Goal: Task Accomplishment & Management: Use online tool/utility

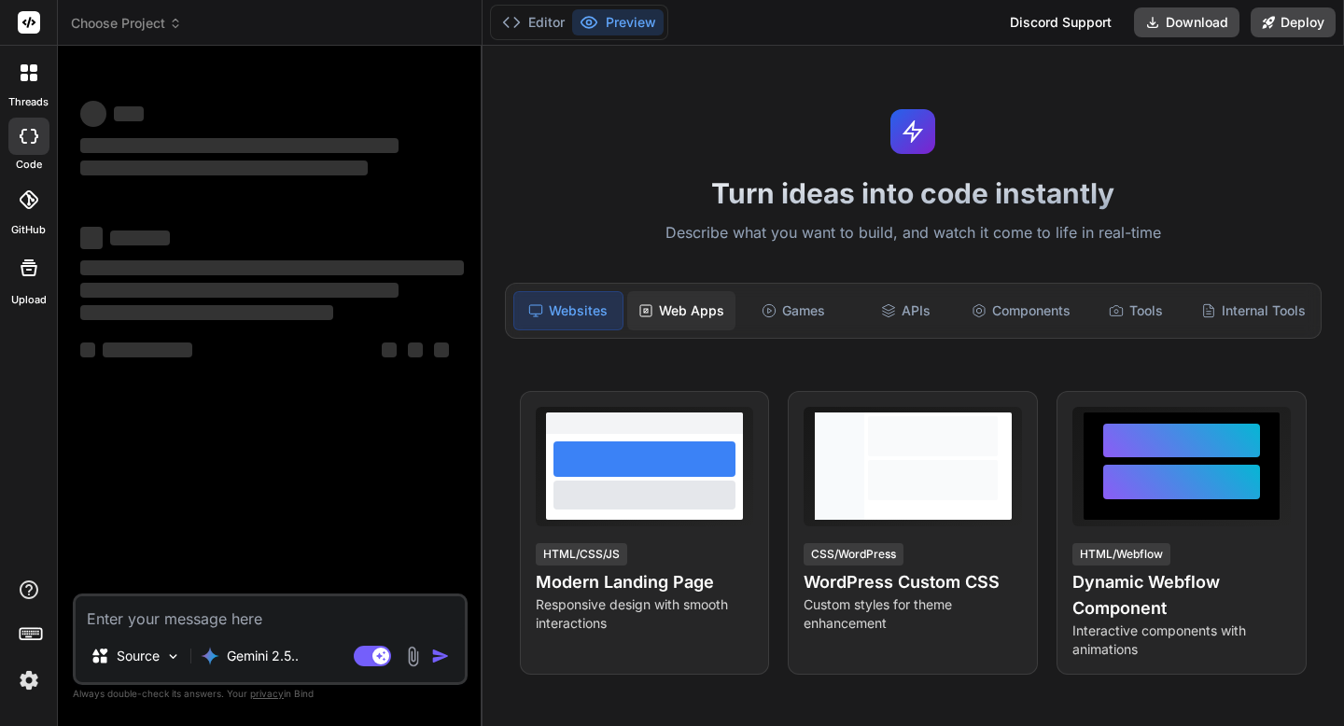
click at [690, 316] on div "Web Apps" at bounding box center [681, 310] width 108 height 39
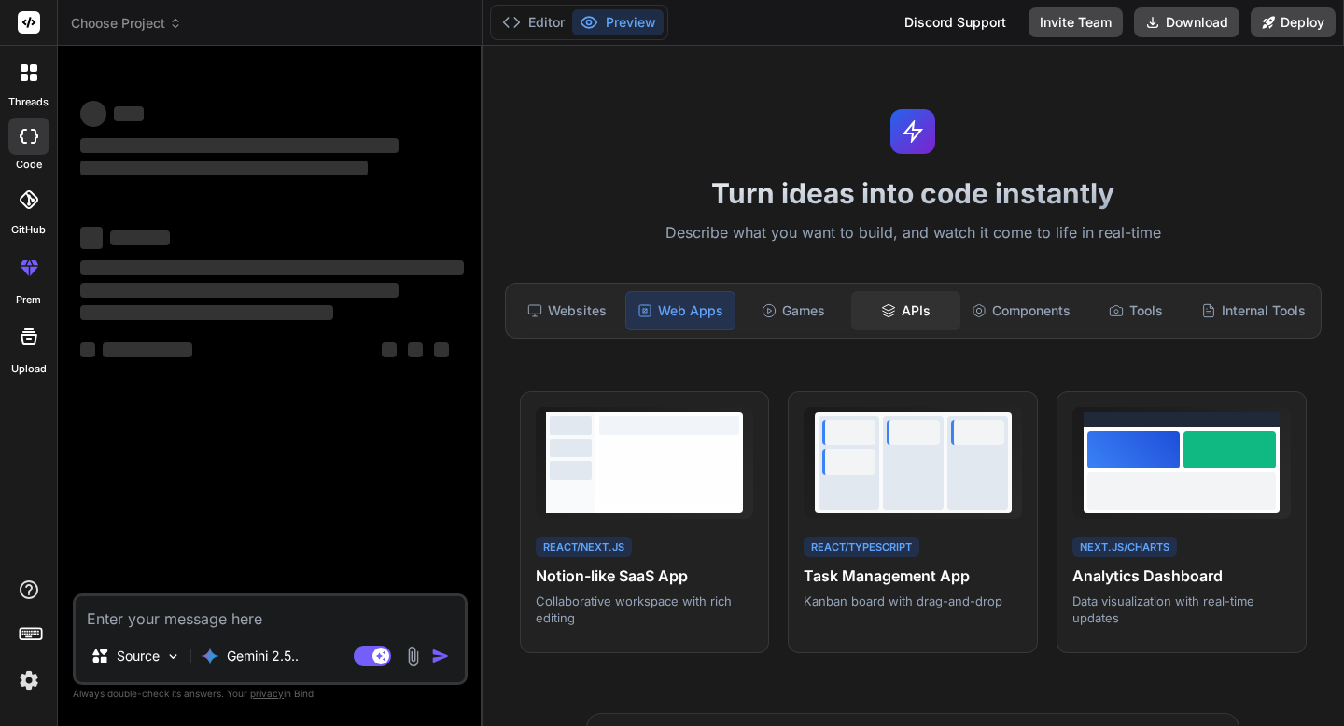
click at [890, 308] on icon at bounding box center [888, 310] width 15 height 15
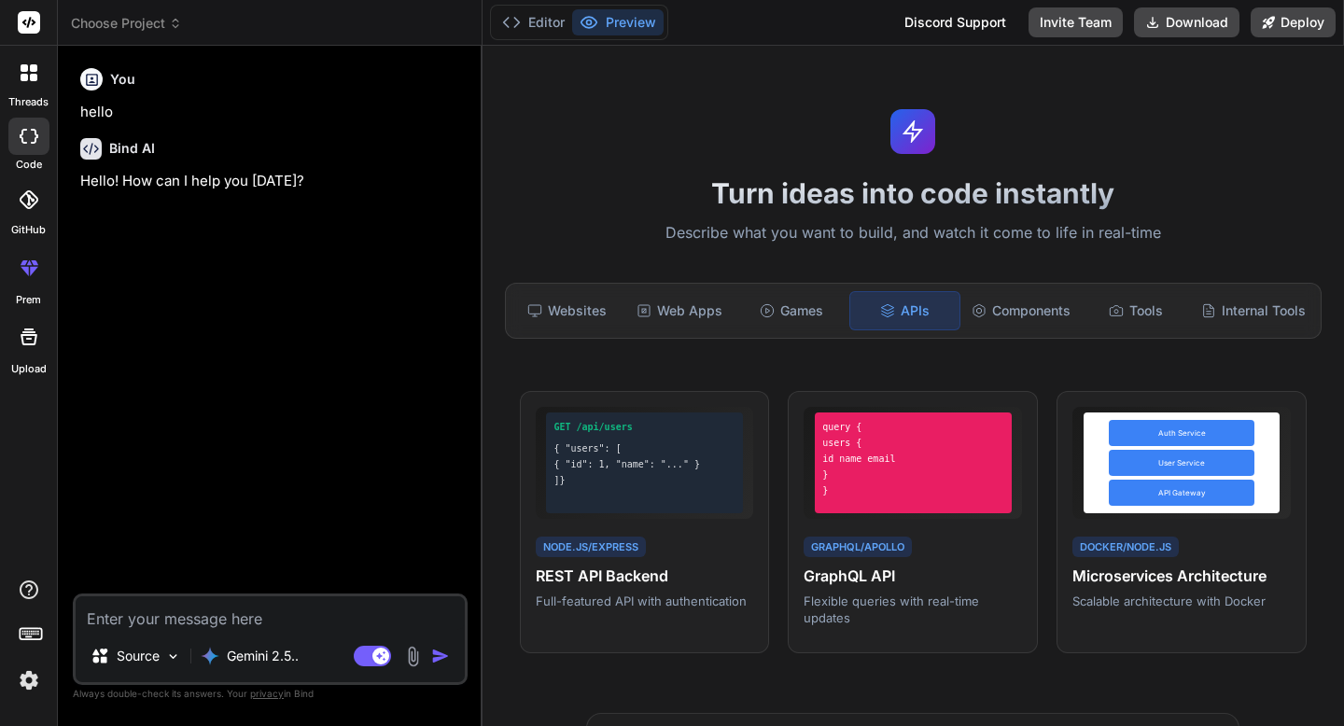
type textarea "x"
click at [305, 612] on textarea at bounding box center [270, 614] width 389 height 34
type textarea "b"
type textarea "x"
type textarea "bu"
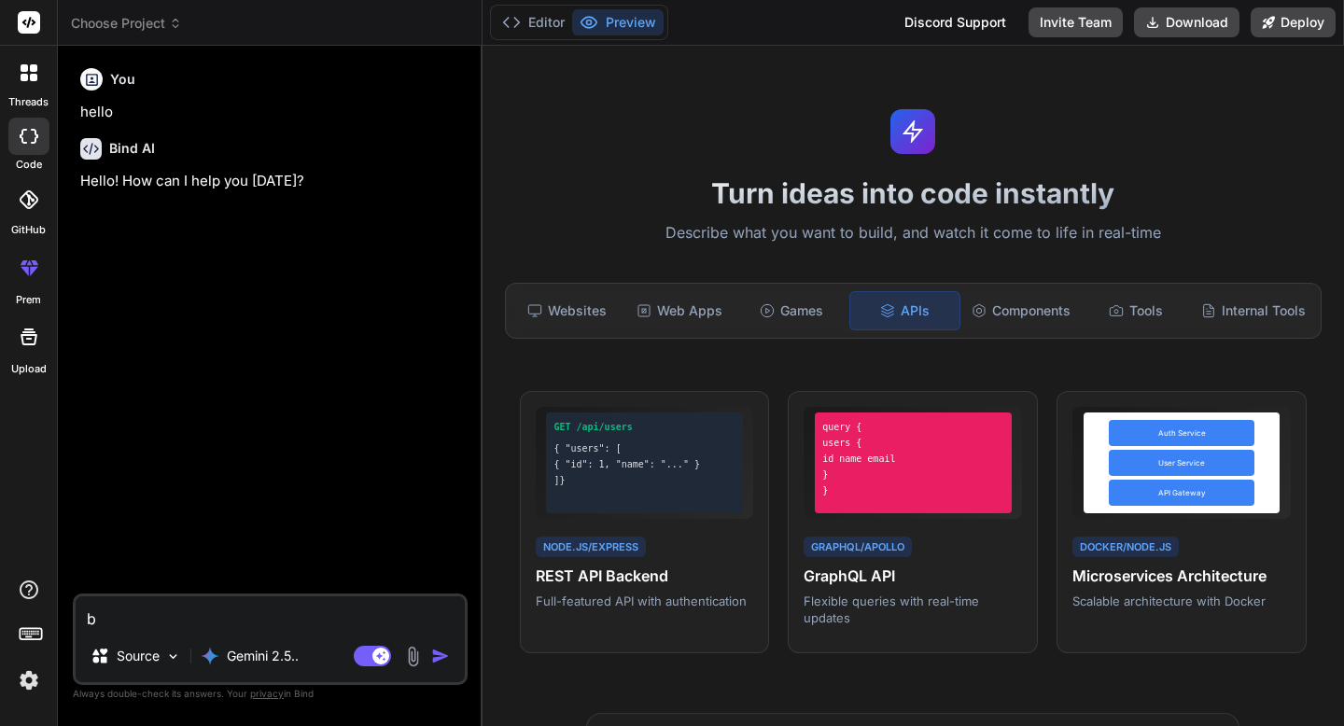
type textarea "x"
type textarea "[PERSON_NAME]"
type textarea "x"
type textarea "buil"
type textarea "x"
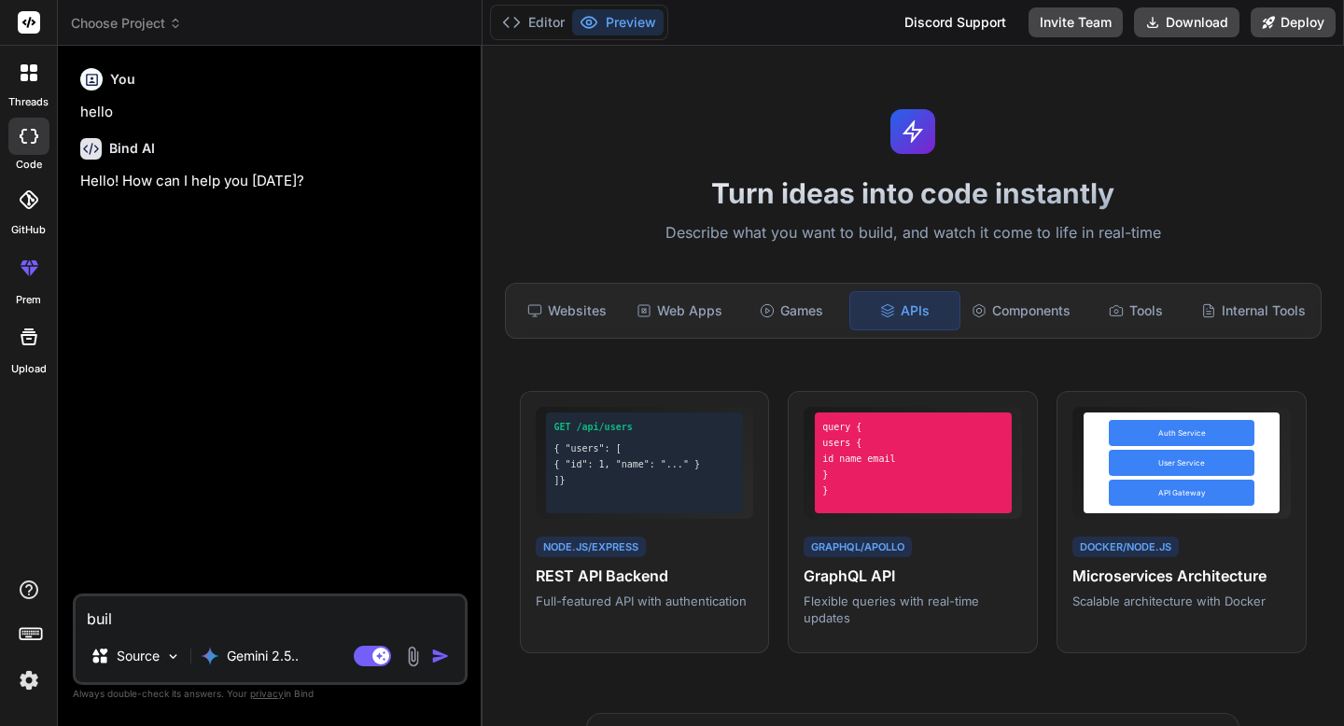
type textarea "build"
type textarea "x"
type textarea "build"
type textarea "x"
type textarea "build m"
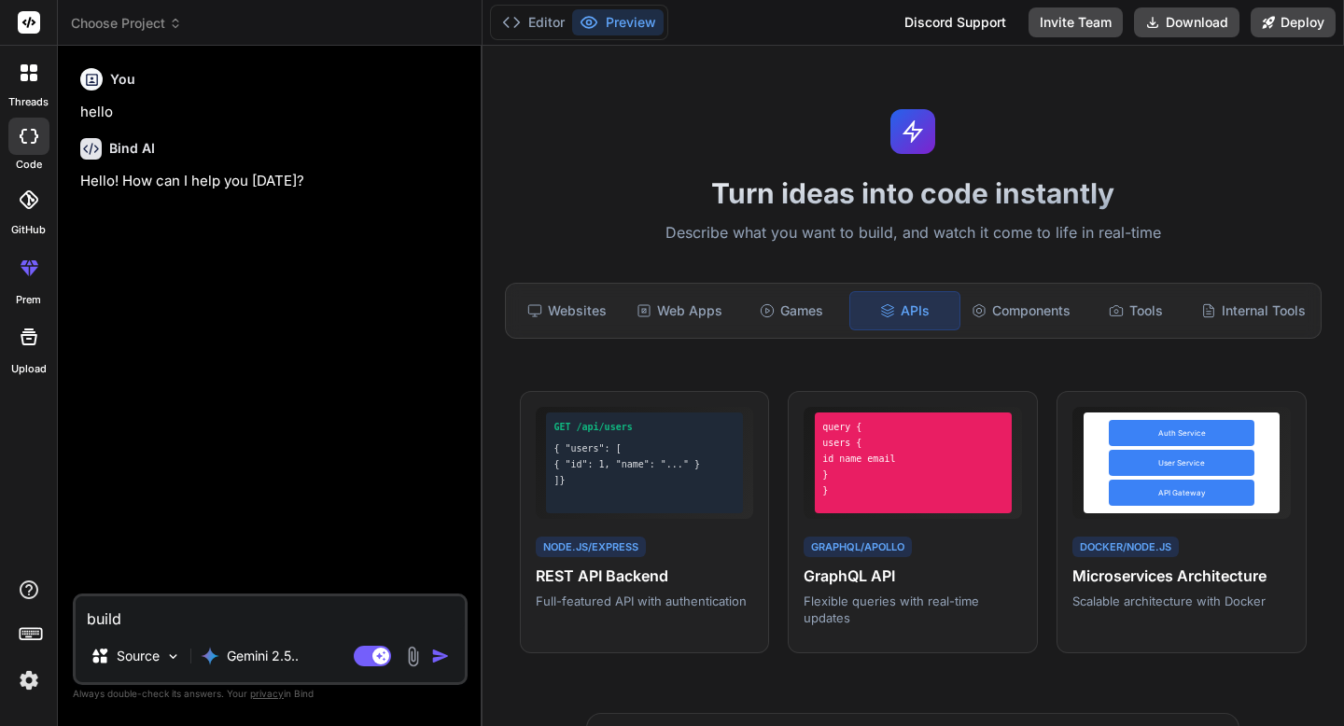
type textarea "x"
type textarea "build me"
type textarea "x"
type textarea "build me"
type textarea "x"
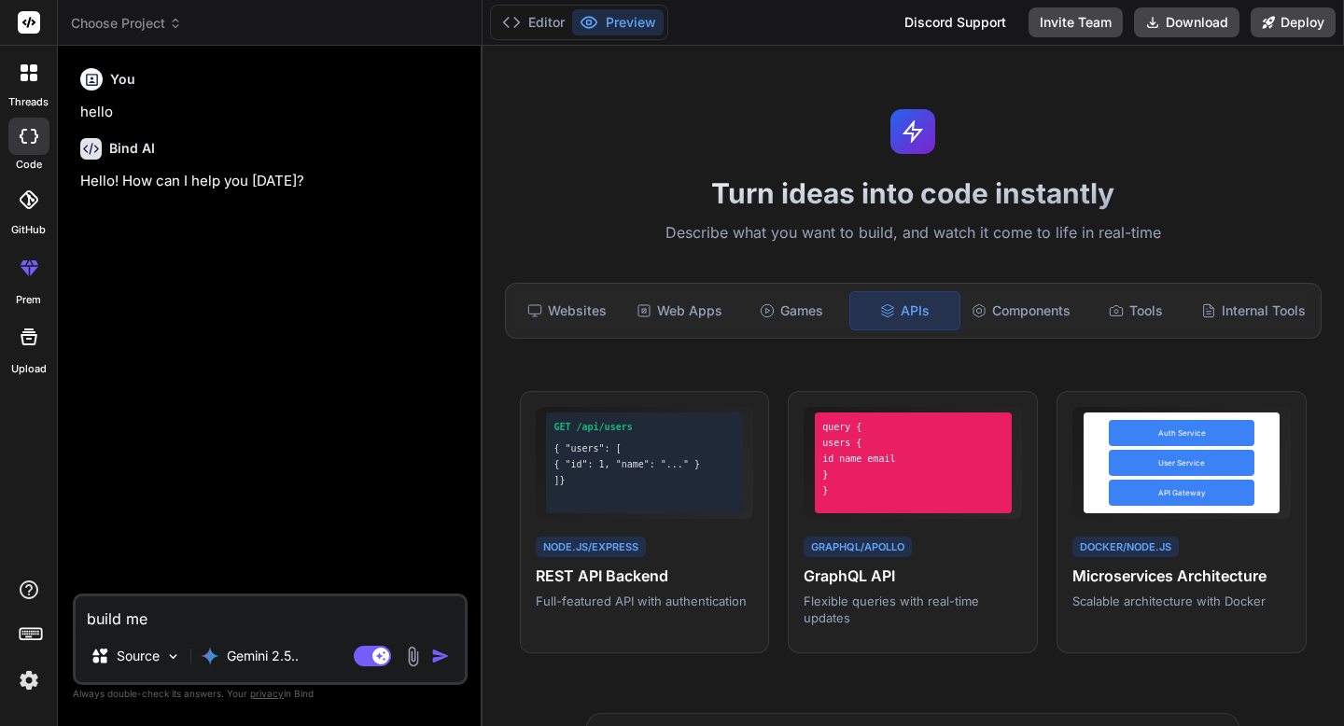
type textarea "build me a"
type textarea "x"
type textarea "build me a"
type textarea "x"
type textarea "build me a c"
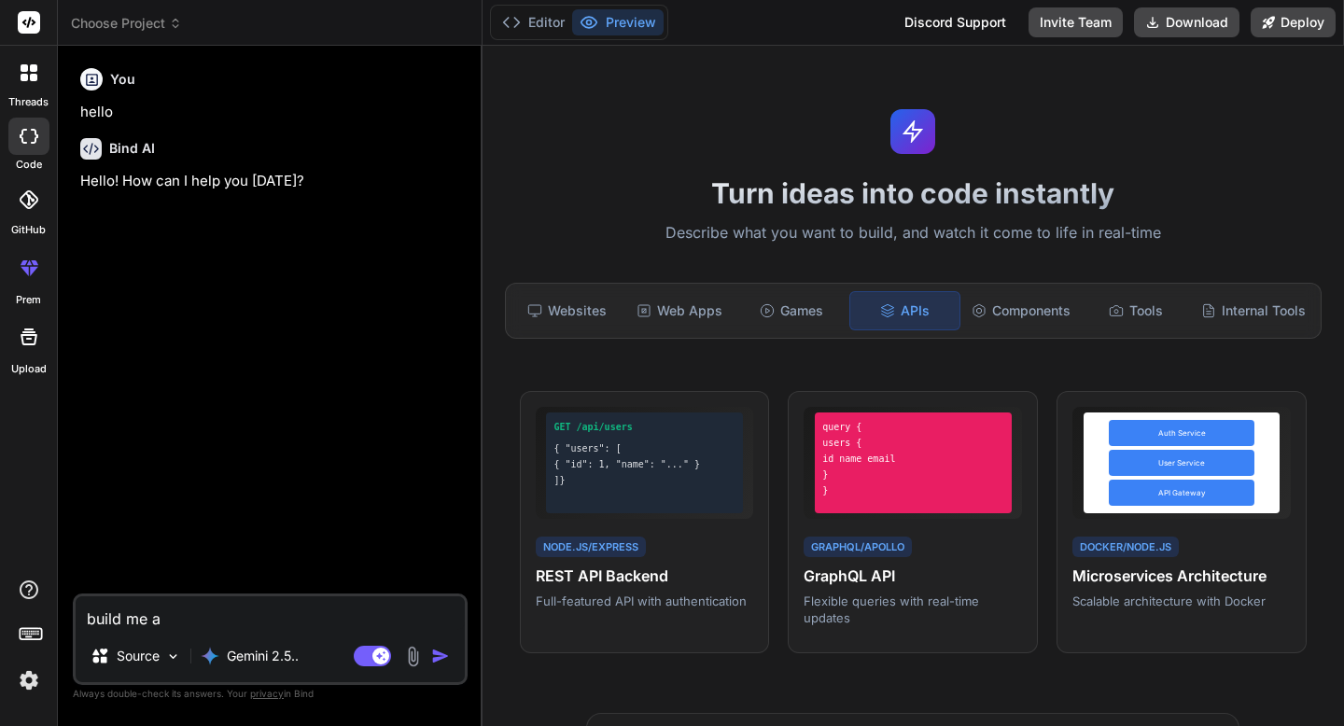
type textarea "x"
type textarea "build me a ca"
type textarea "x"
type textarea "build me a cal"
type textarea "x"
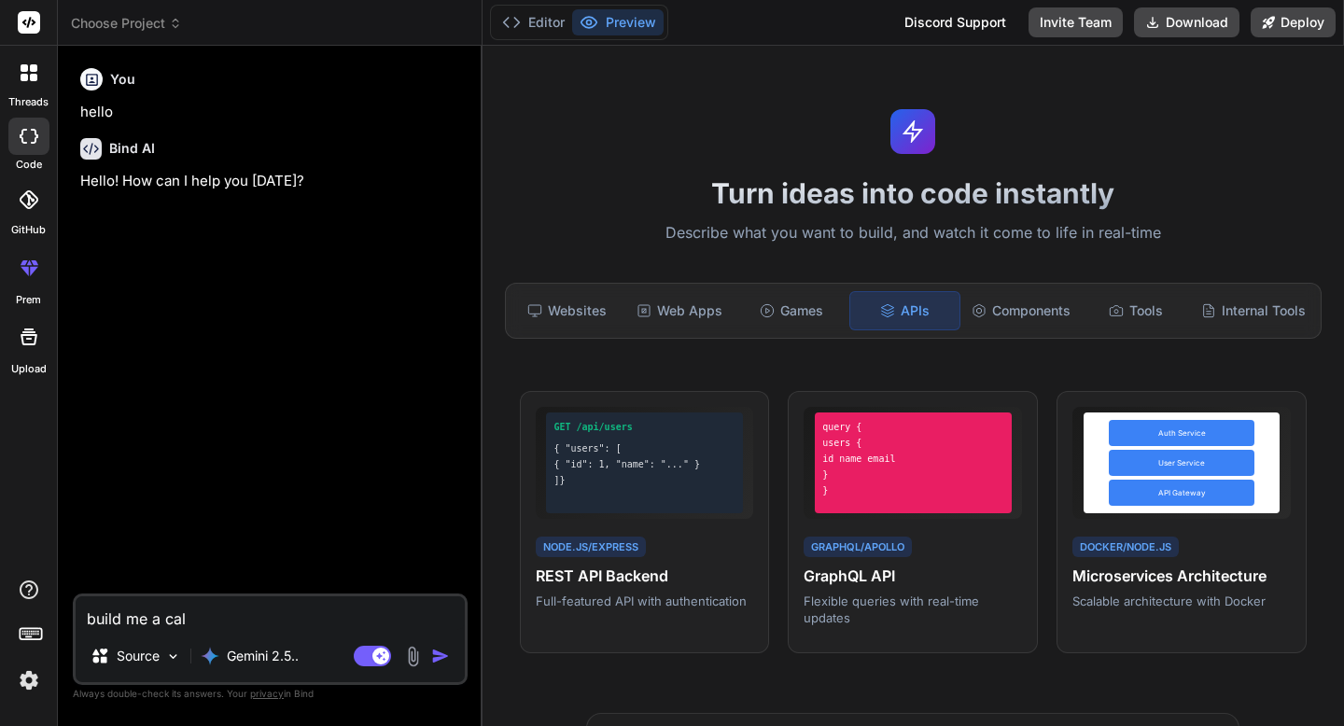
type textarea "build me a calc"
type textarea "x"
type textarea "build me a calcu"
type textarea "x"
type textarea "build me a calcul"
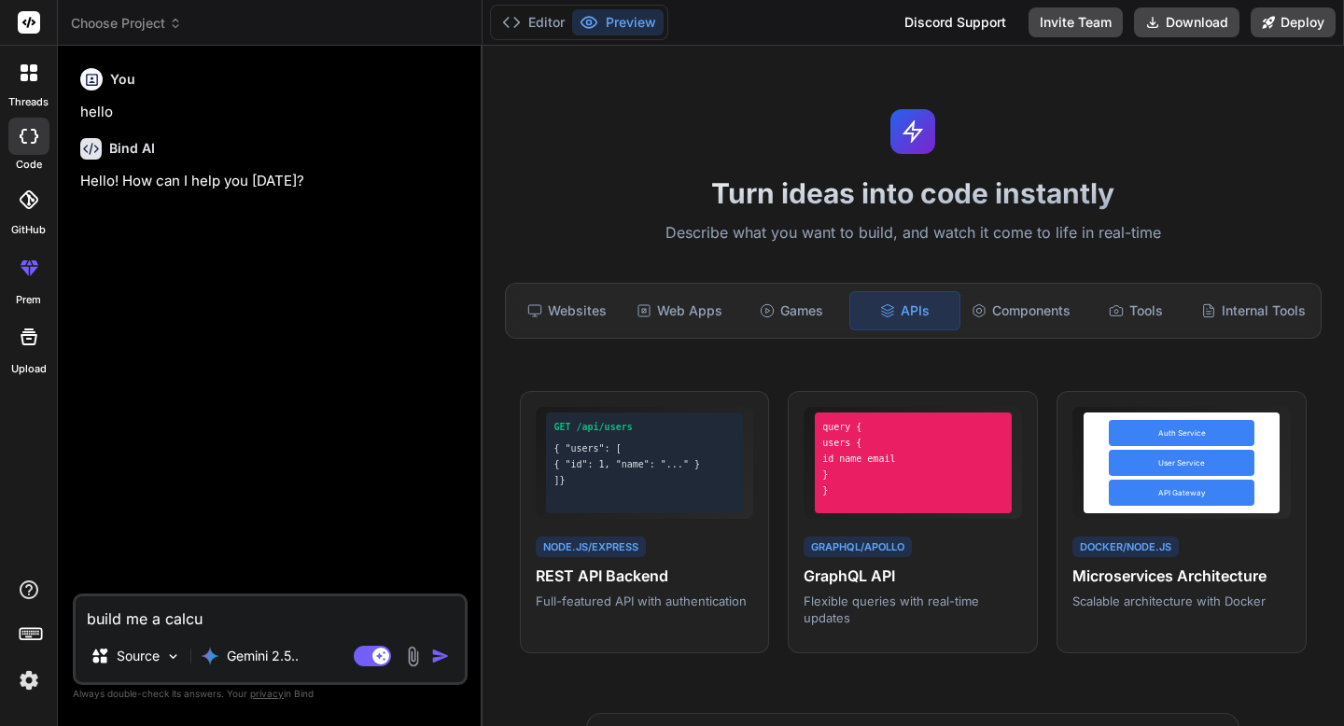
type textarea "x"
type textarea "build me a calcula"
type textarea "x"
type textarea "build me a calculat"
type textarea "x"
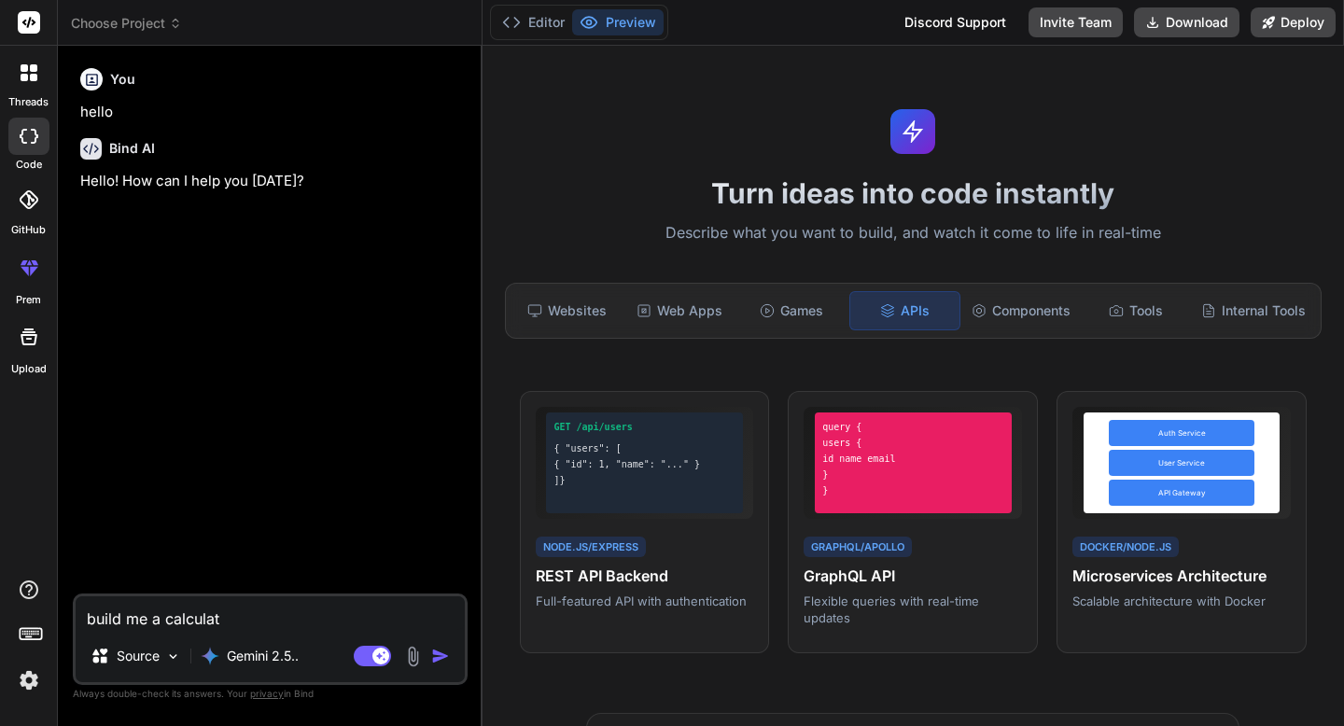
type textarea "build me a calculato"
type textarea "x"
type textarea "build me a calculator"
type textarea "x"
type textarea "build me a calculator"
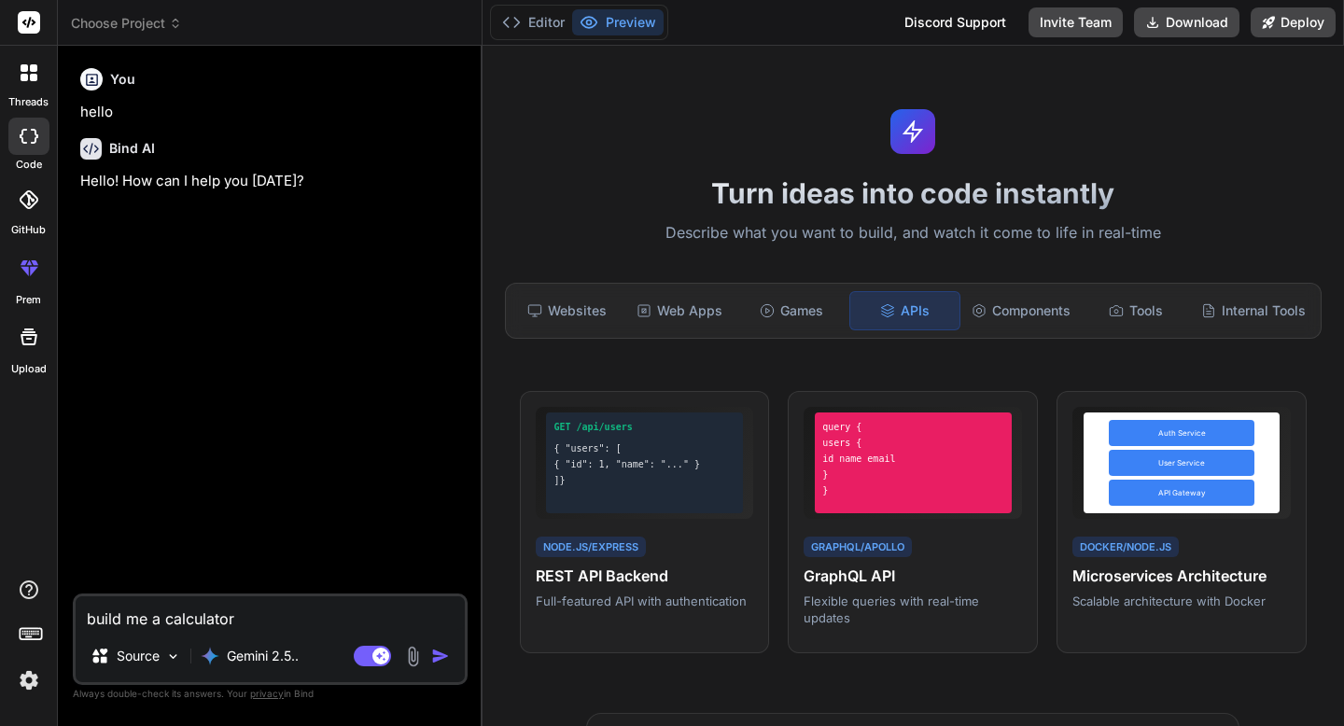
type textarea "x"
type textarea "build me a calculator a"
type textarea "x"
type textarea "build me a calculator ap"
type textarea "x"
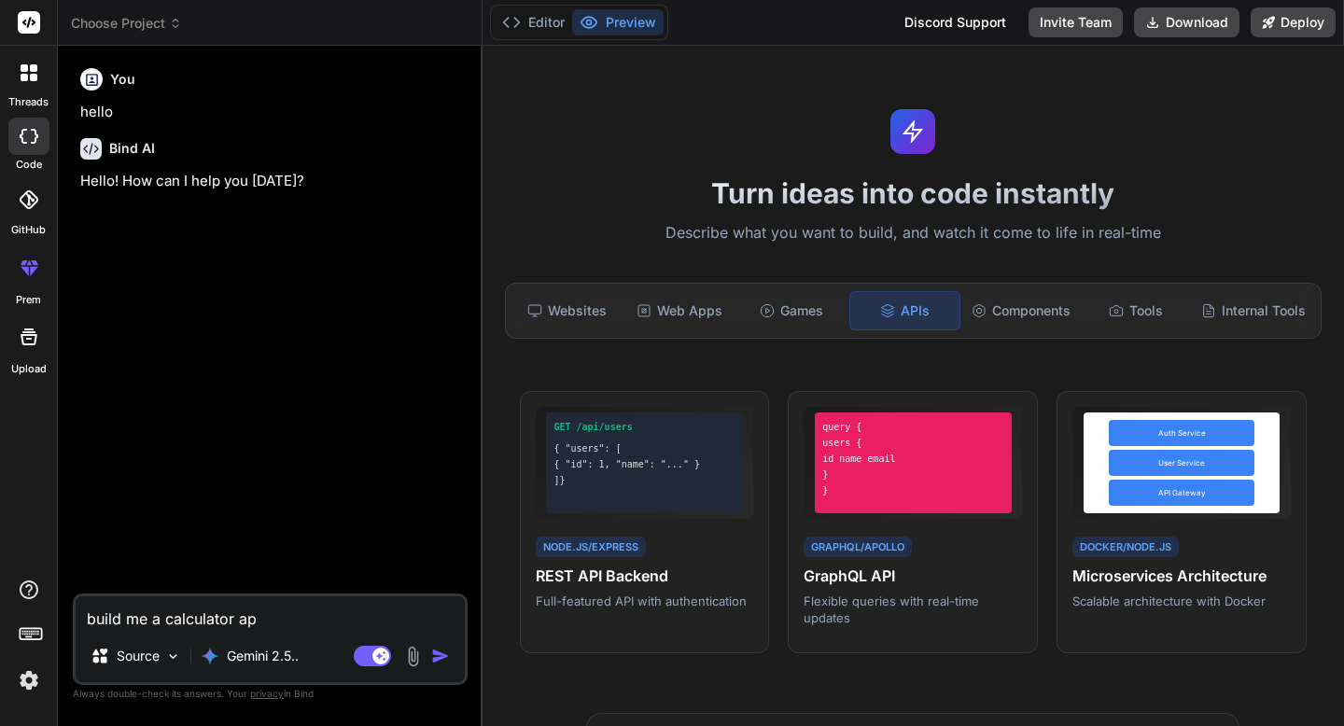
type textarea "build me a calculator app"
type textarea "x"
type textarea "build me a calculator app"
type textarea "x"
type textarea "build me a calculator app a"
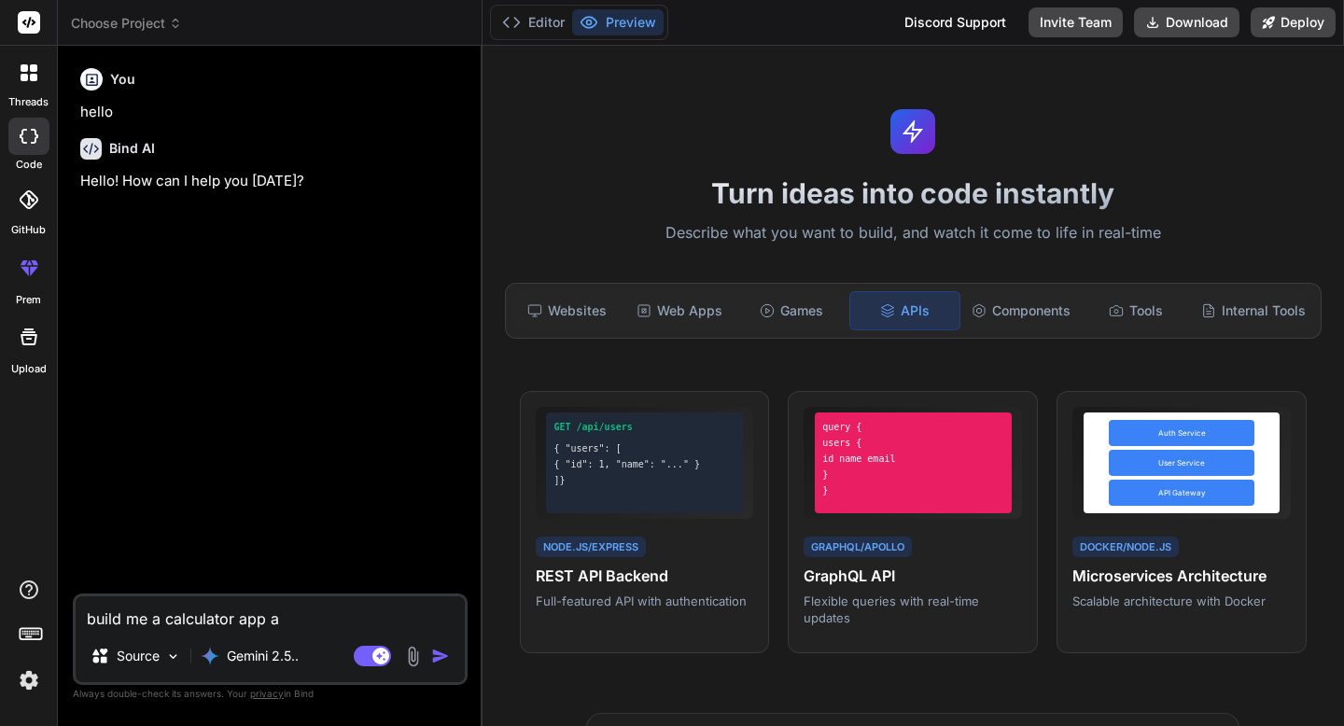
type textarea "x"
type textarea "build me a calculator app aw"
type textarea "x"
type textarea "build me a calculator app awi"
type textarea "x"
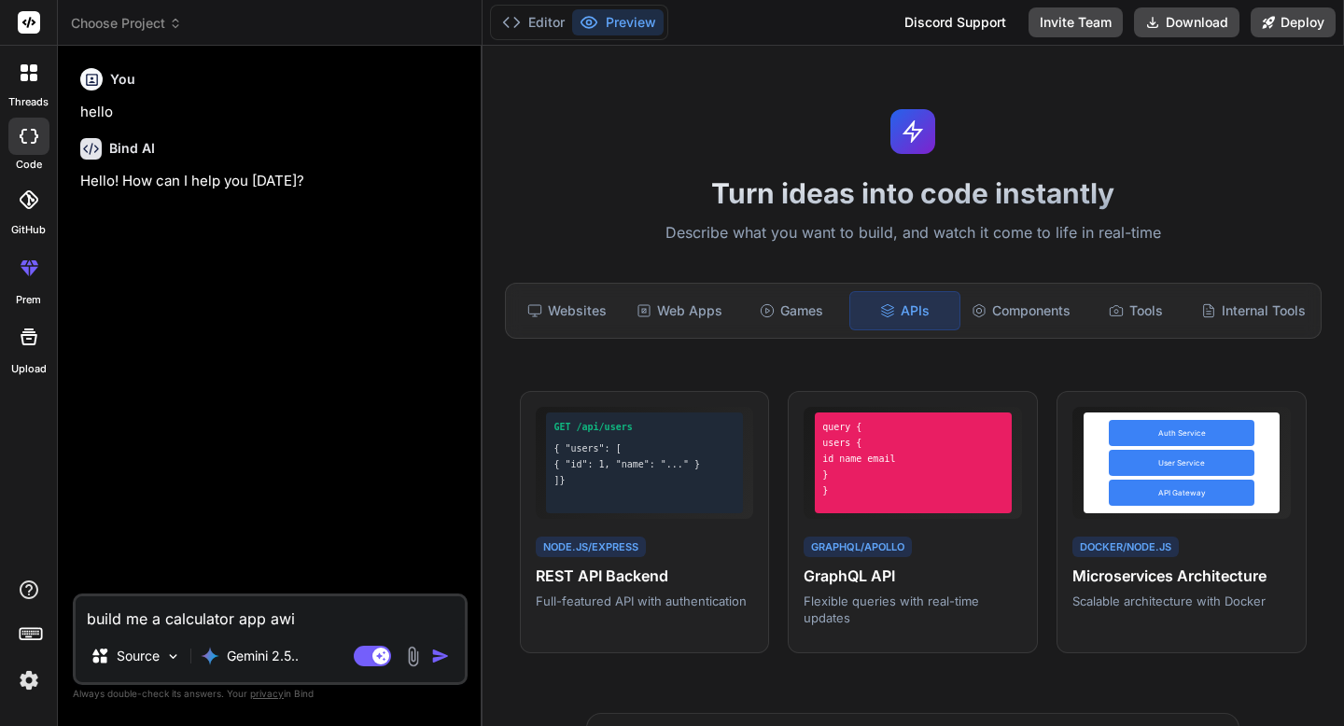
type textarea "build me a calculator app awit"
type textarea "x"
type textarea "build me a calculator app awith"
type textarea "x"
type textarea "build me a calculator app awith"
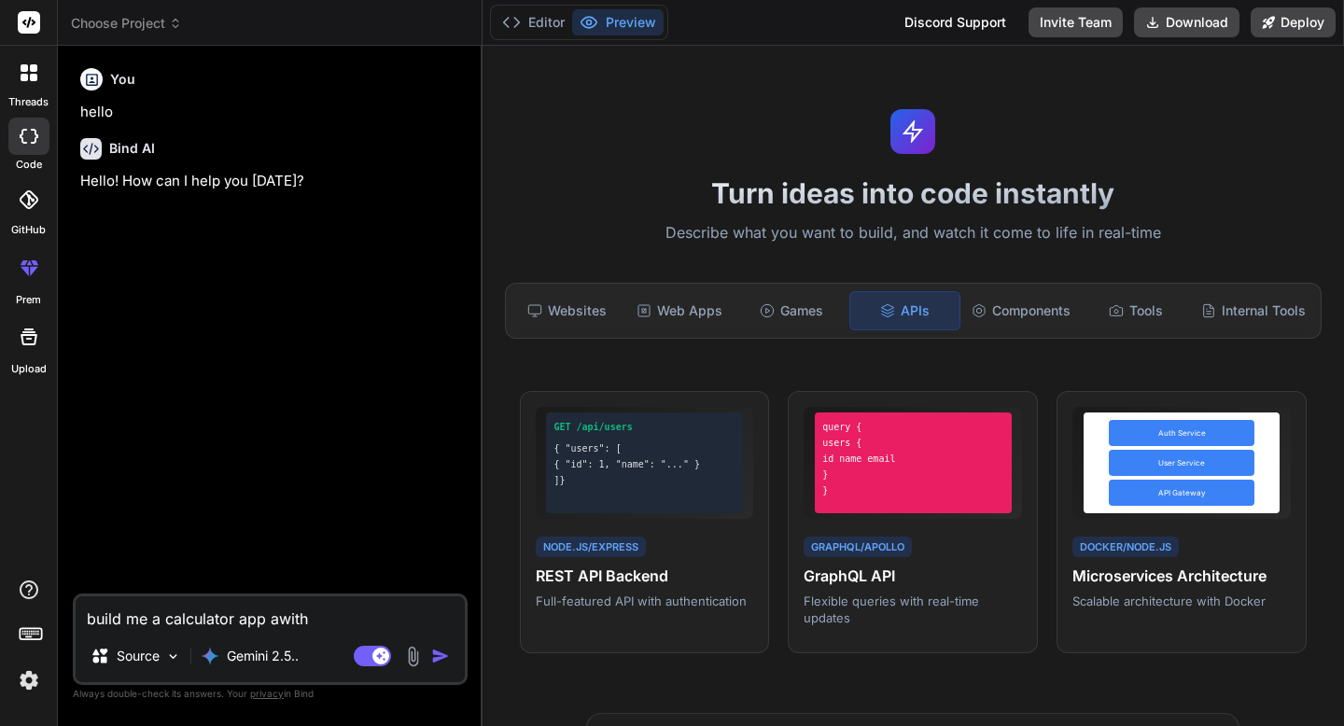
type textarea "x"
type textarea "build me a calculator app awith m"
type textarea "x"
type textarea "build me a calculator app awith mod"
type textarea "x"
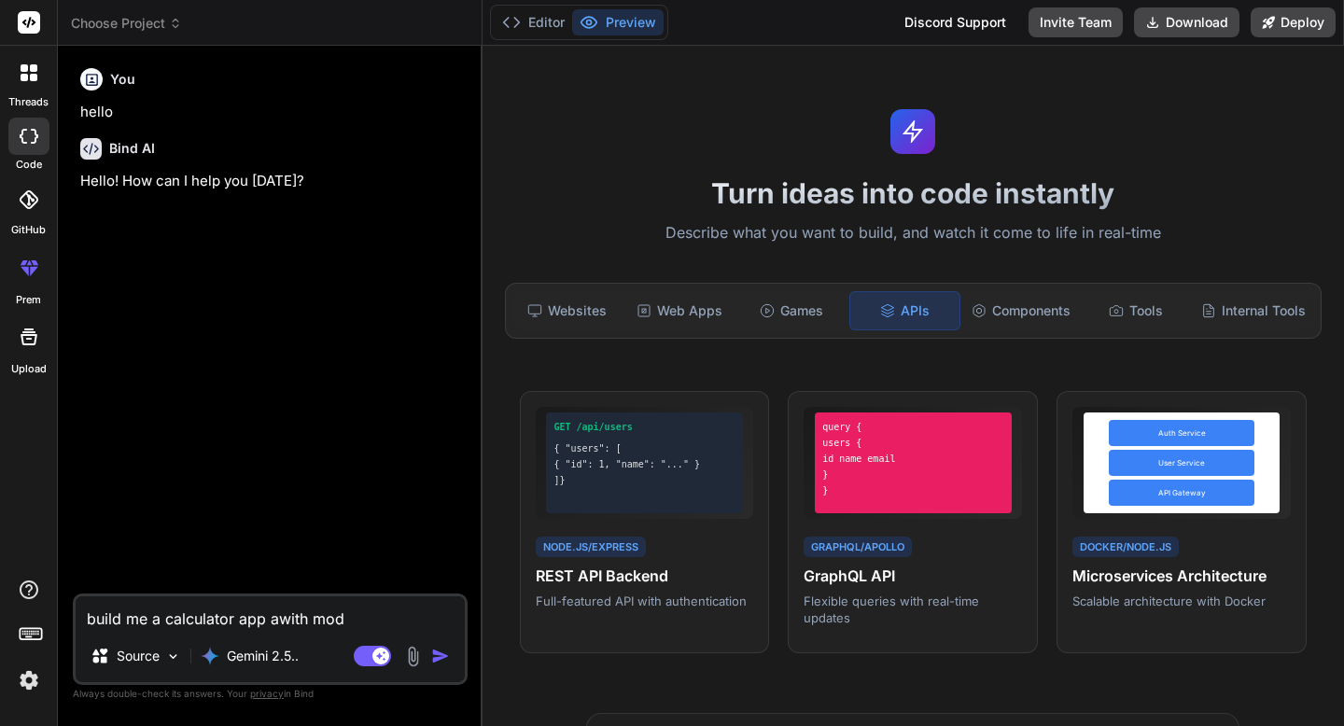
type textarea "build me a calculator app awith mode"
type textarea "x"
type textarea "build me a calculator app awith moder"
type textarea "x"
type textarea "build me a calculator app awith modern"
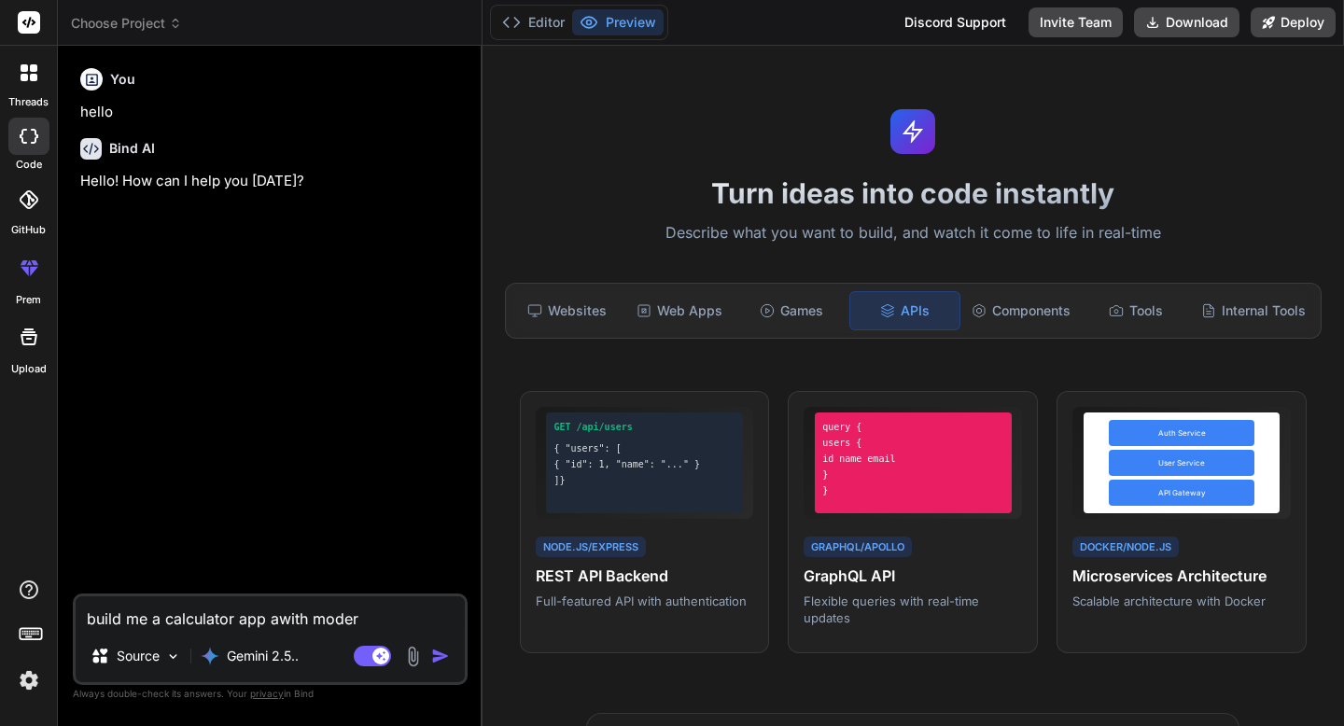
type textarea "x"
type textarea "build me a calculator app awith modern"
type textarea "x"
type textarea "build me a calculator app awith modern d"
type textarea "x"
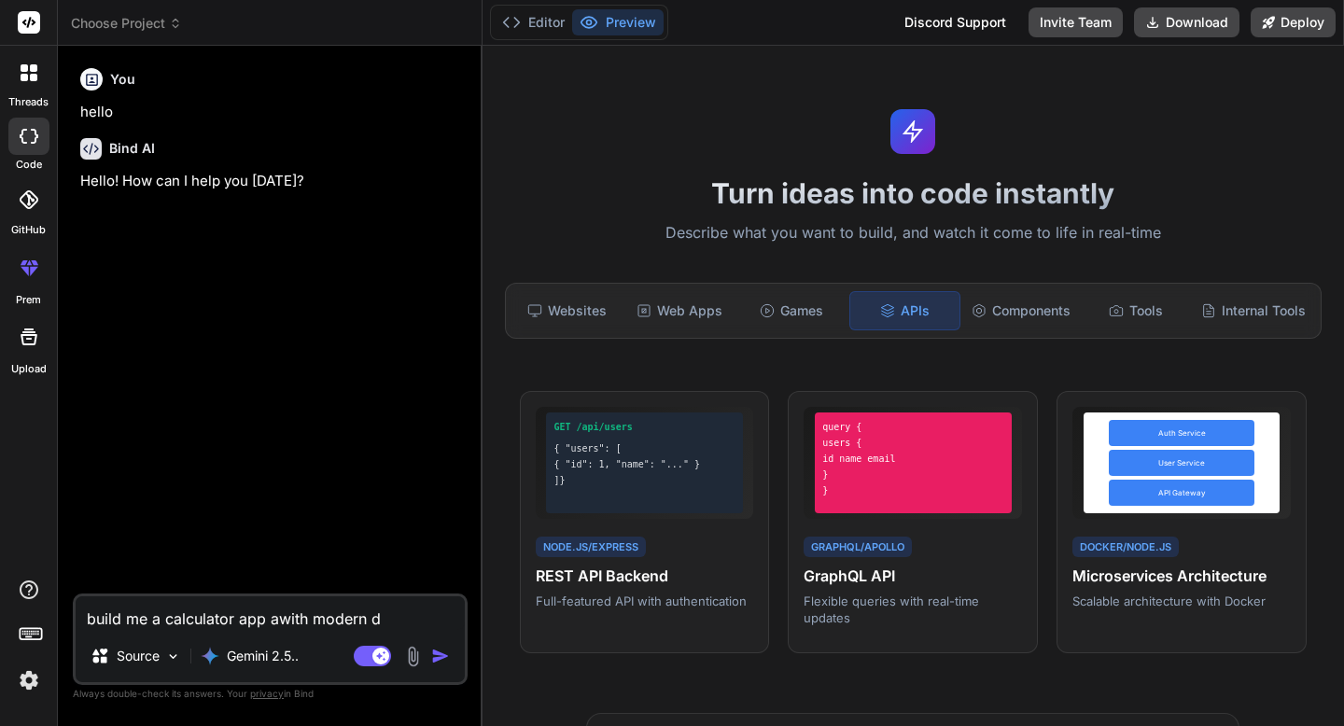
type textarea "build me a calculator app awith modern de"
type textarea "x"
type textarea "build me a calculator app awith modern des"
type textarea "x"
type textarea "build me a calculator app awith modern desj"
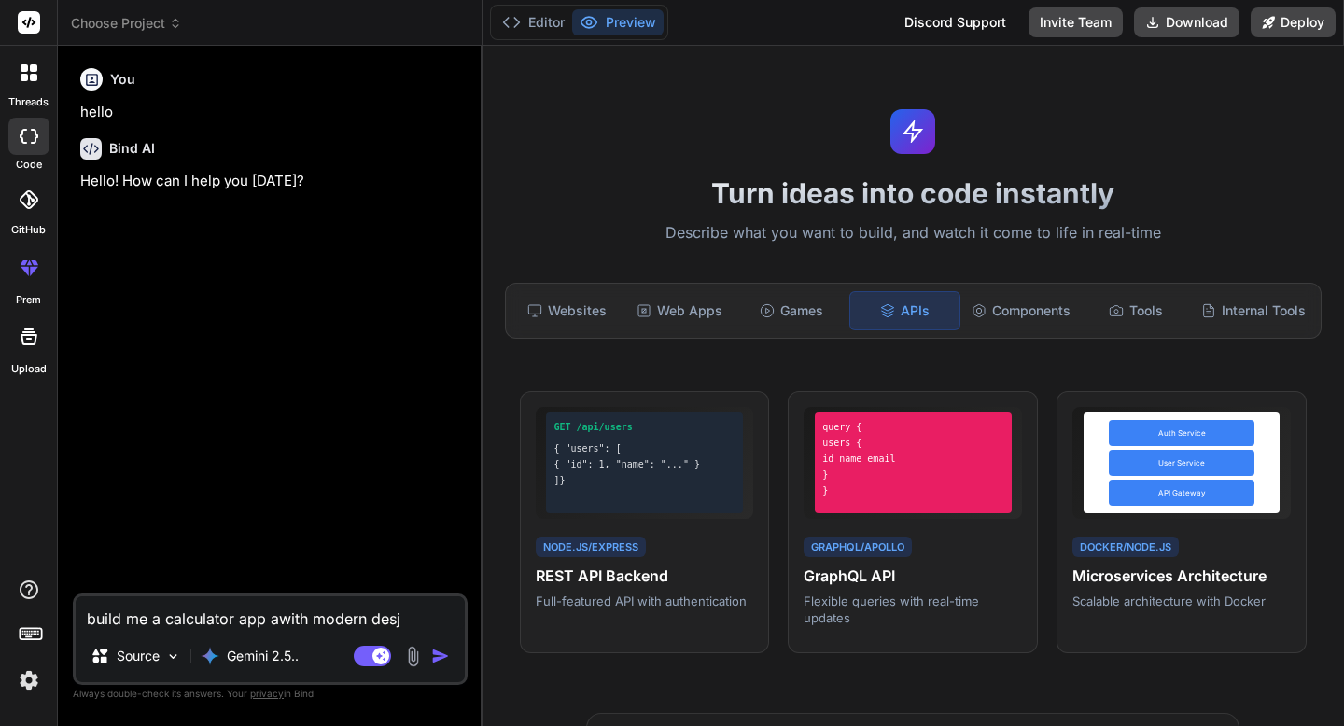
type textarea "x"
type textarea "build me a calculator app awith modern desjg"
type textarea "x"
type textarea "build me a calculator app awith modern desjgn"
type textarea "x"
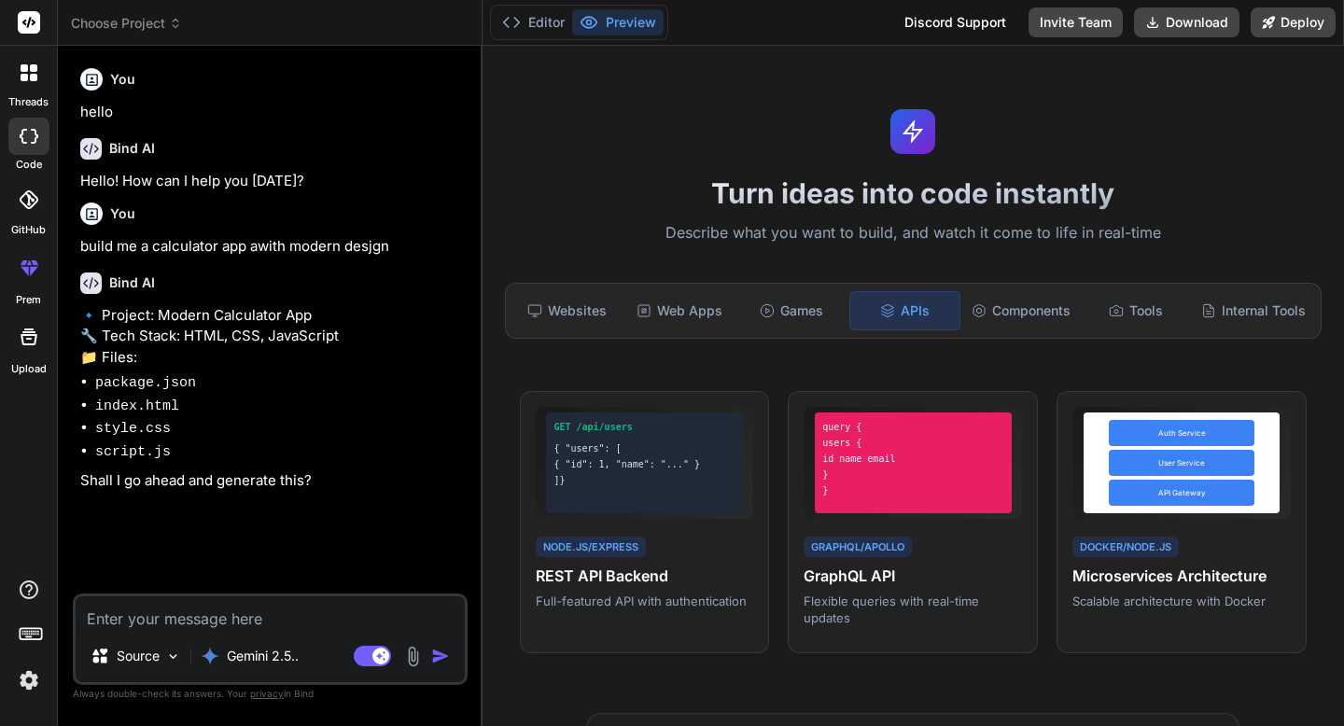
type textarea "x"
type textarea "y"
type textarea "x"
type textarea "ye"
type textarea "x"
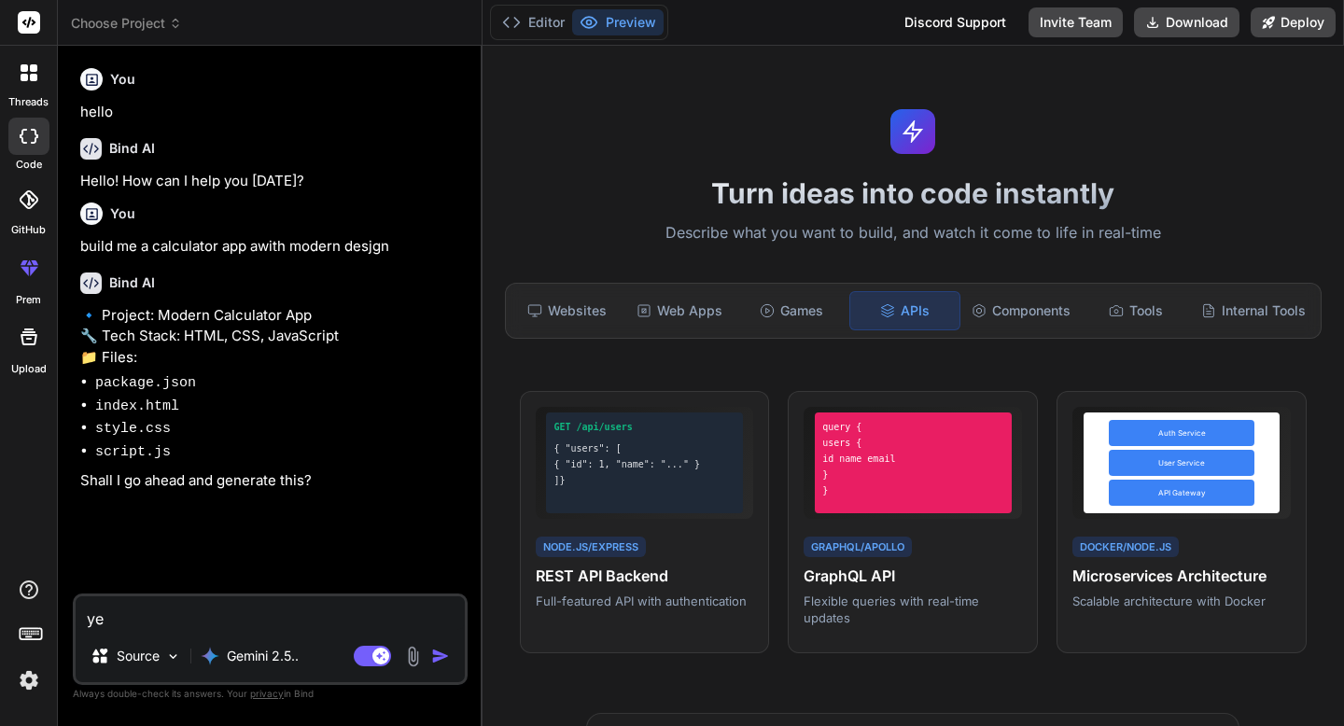
type textarea "yes"
type textarea "x"
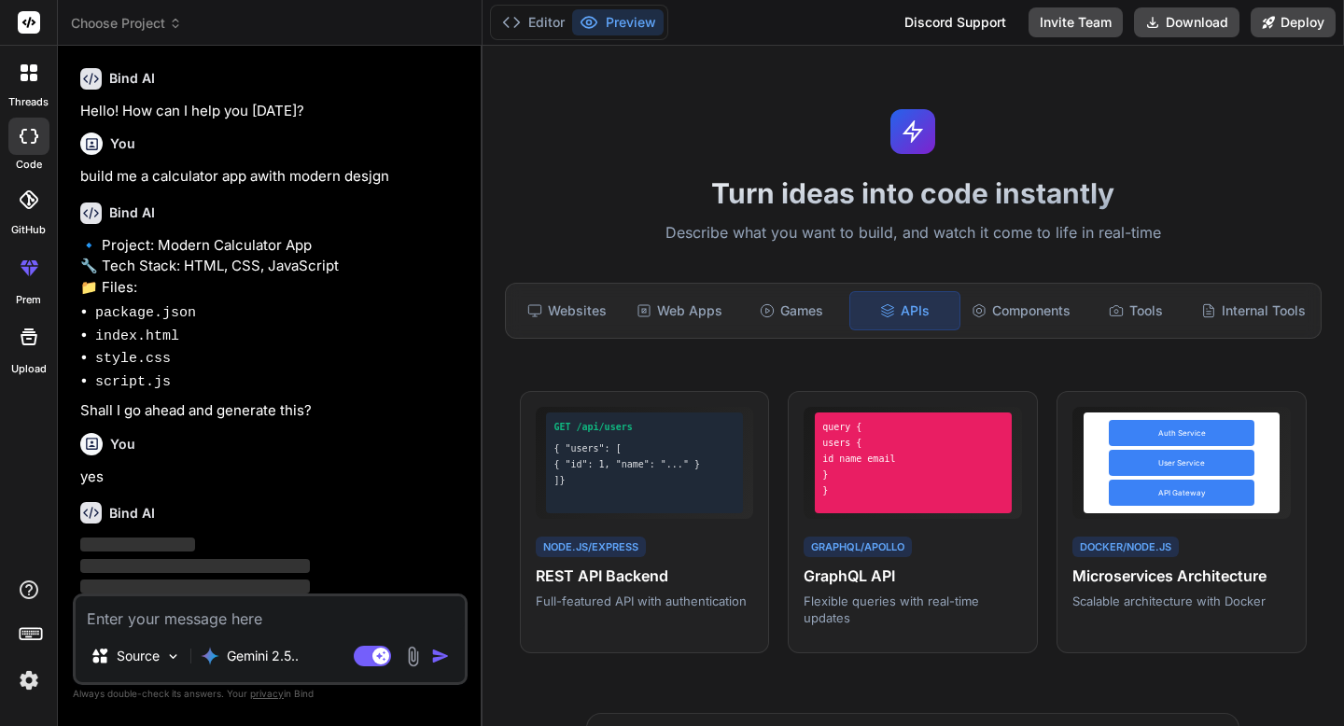
scroll to position [88, 0]
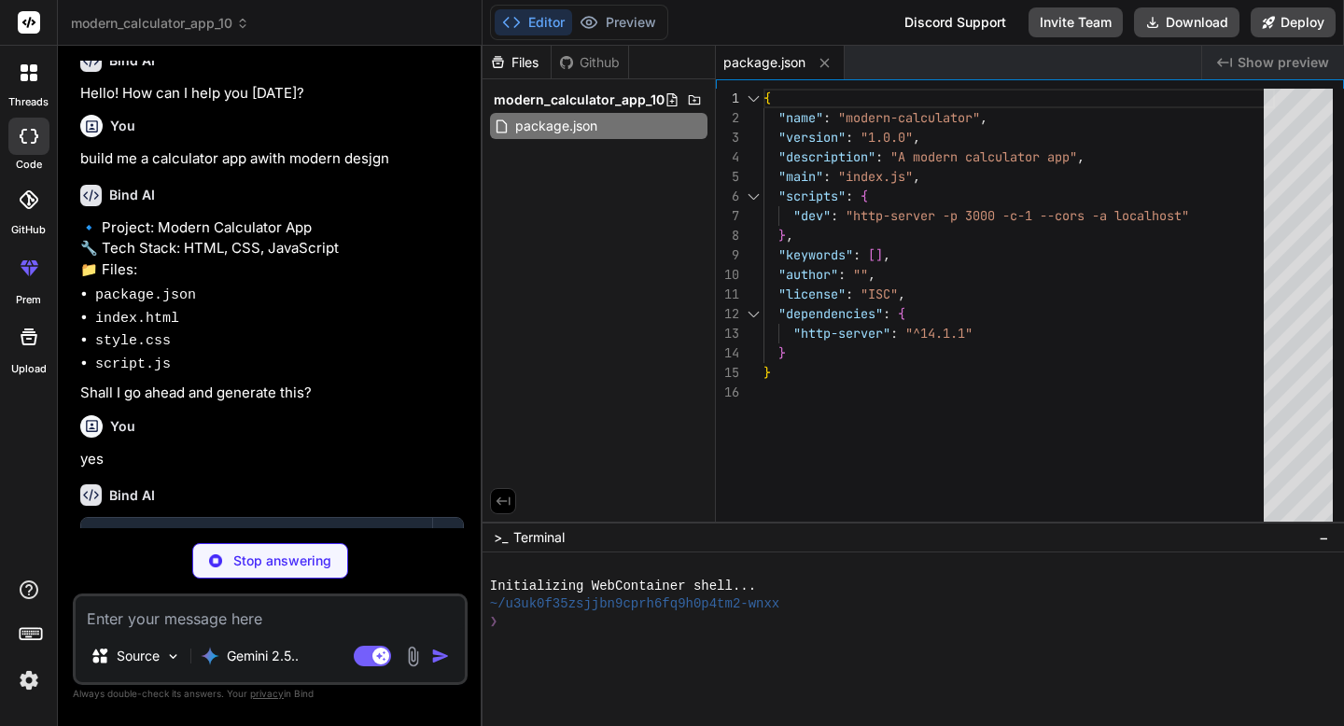
type textarea "x"
type textarea "</html>"
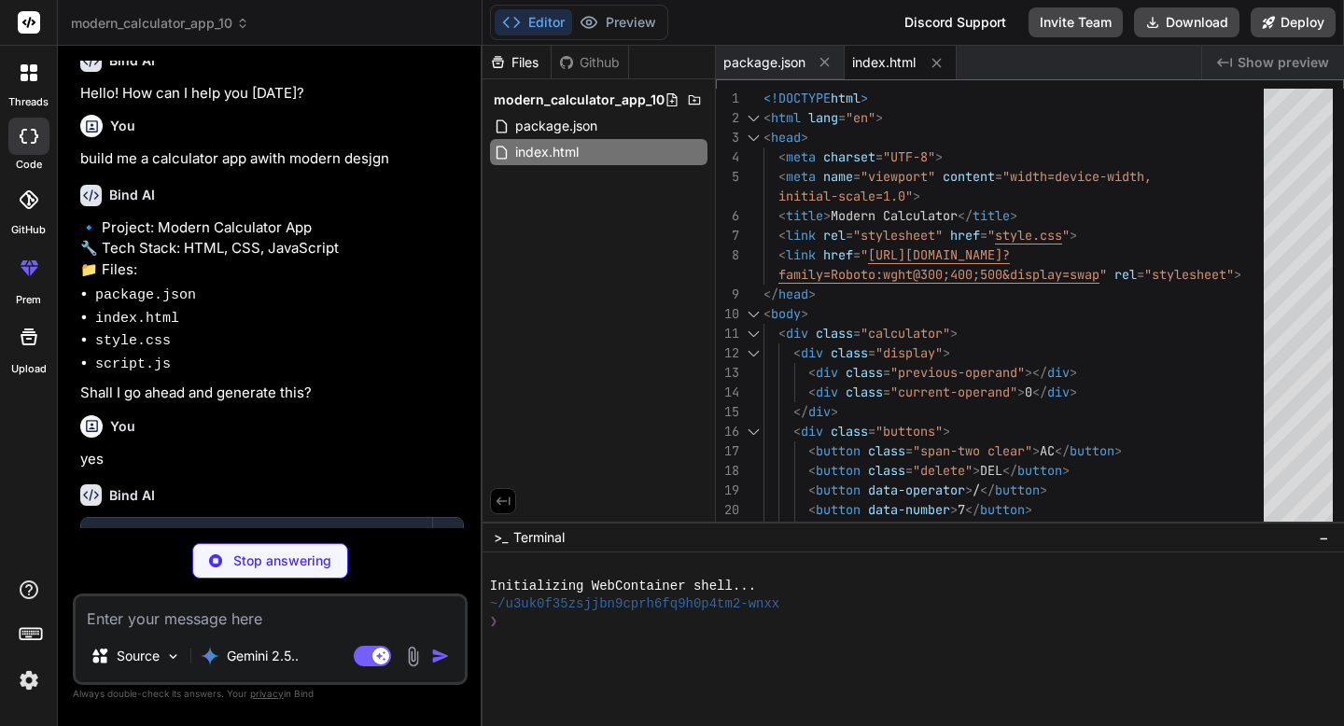
type textarea "x"
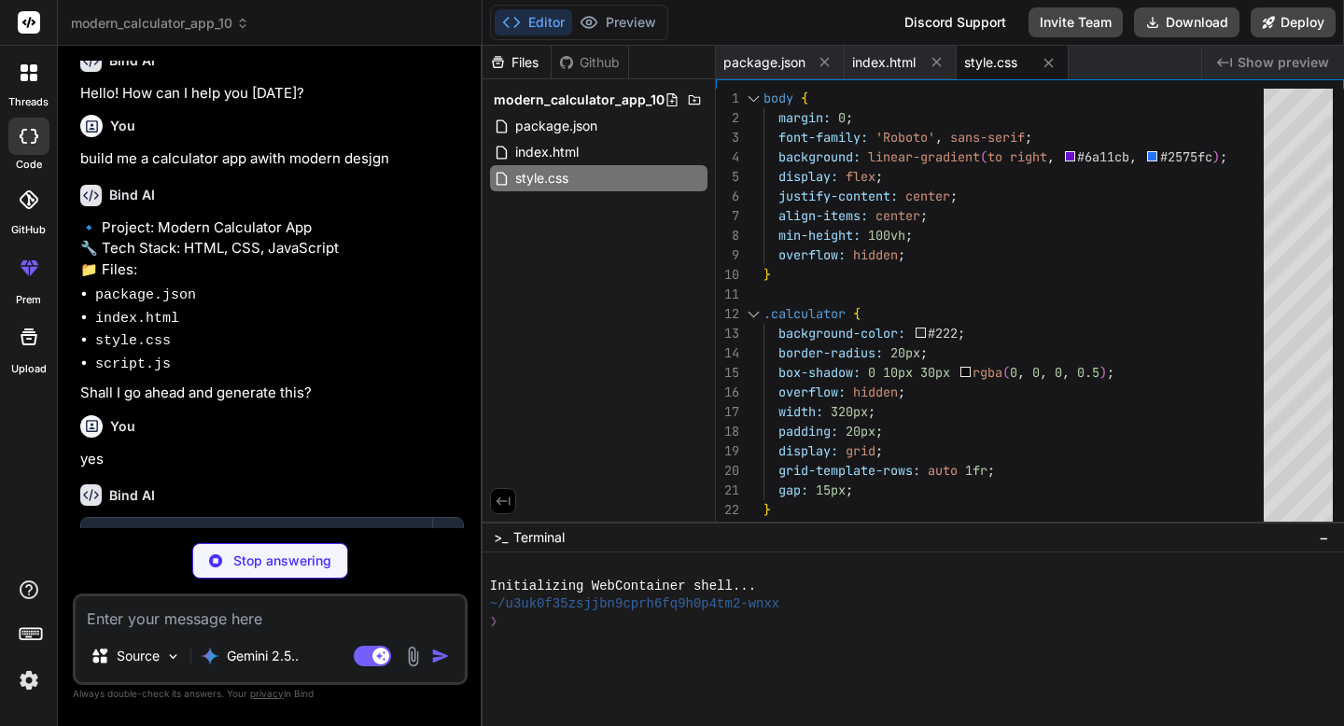
type textarea "x"
type textarea "});"
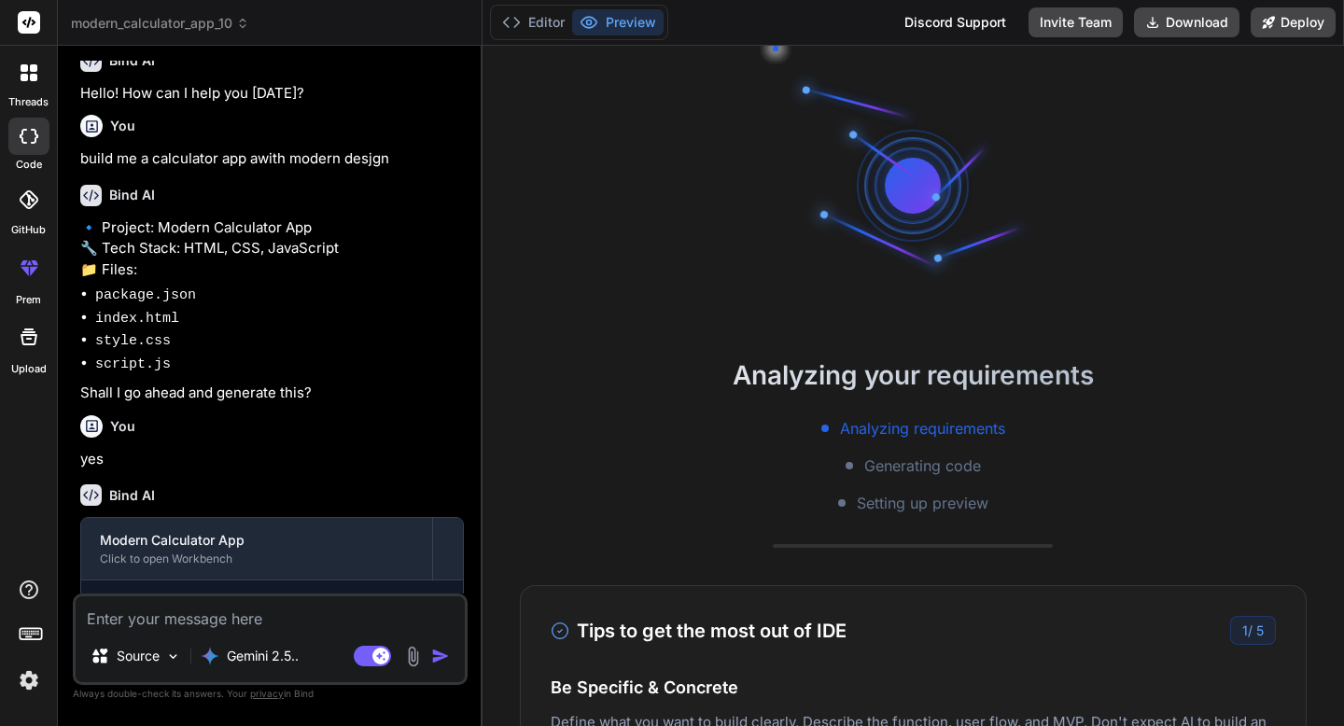
scroll to position [142, 0]
type textarea "x"
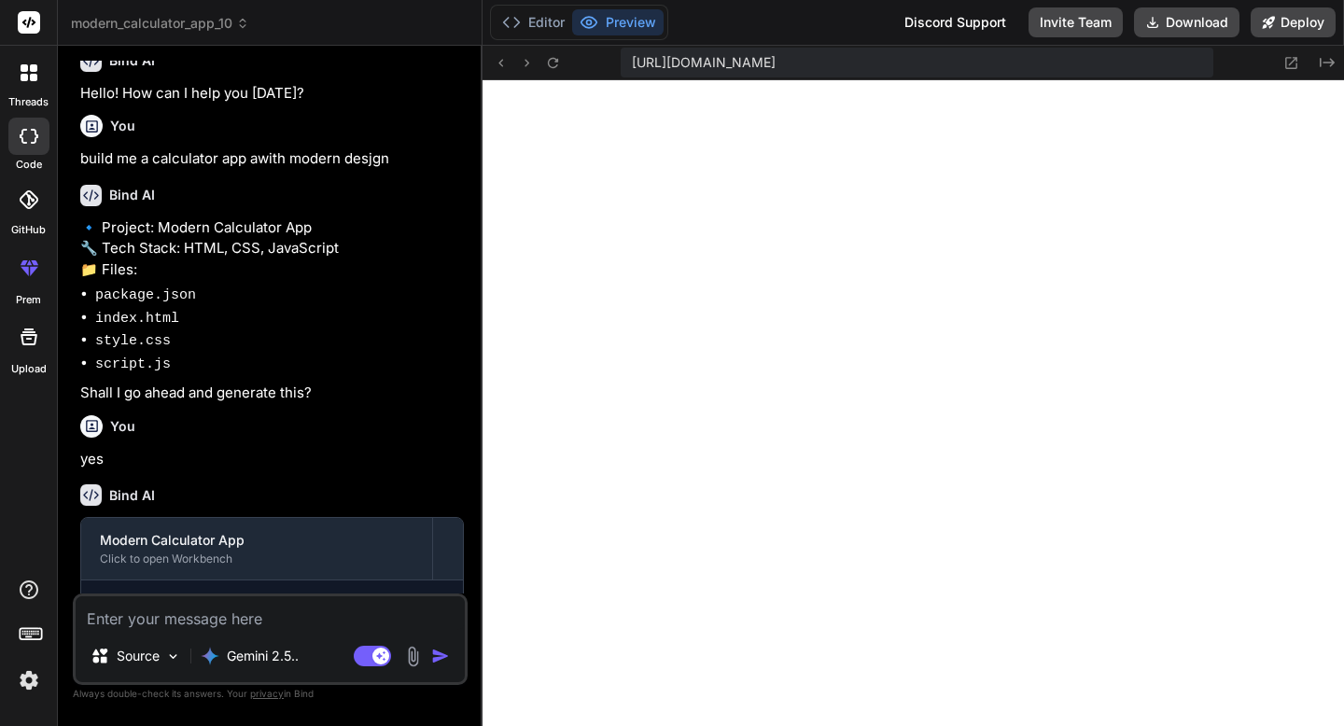
scroll to position [869, 0]
click at [249, 626] on textarea at bounding box center [270, 614] width 389 height 34
type textarea "b"
type textarea "x"
type textarea "bu"
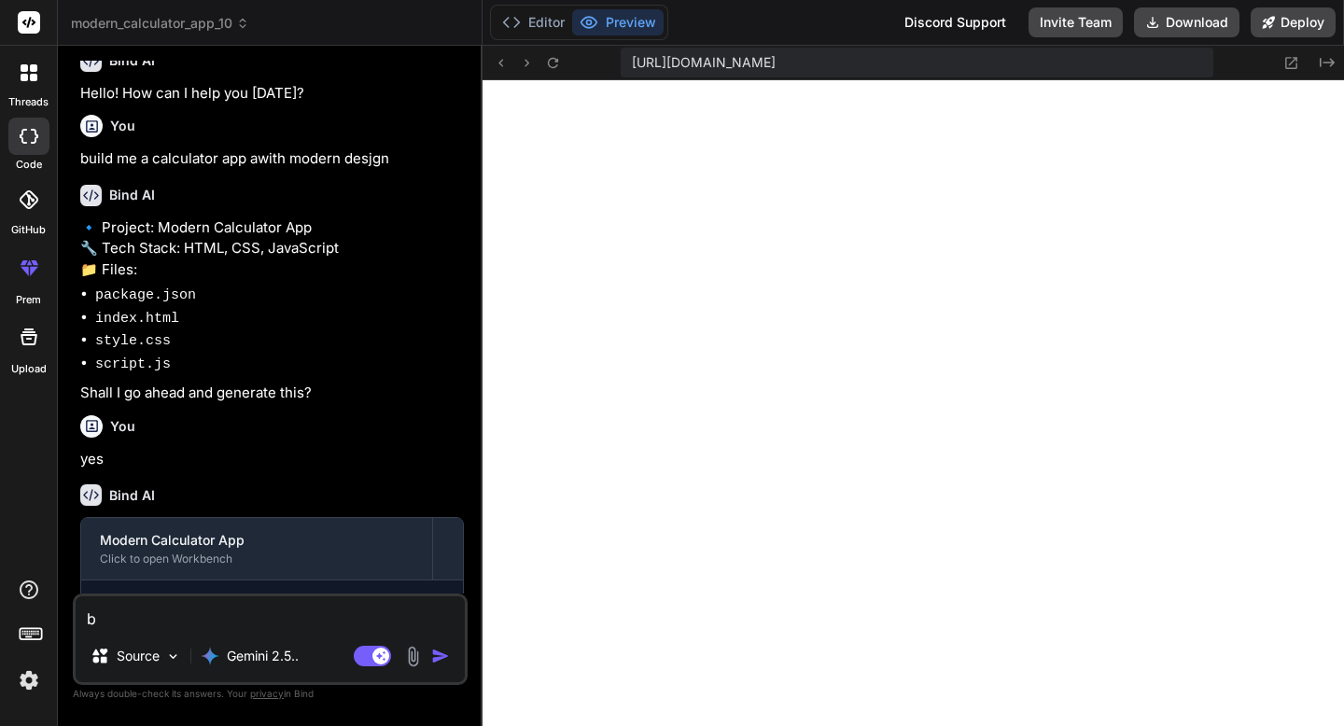
type textarea "x"
type textarea "[PERSON_NAME]"
type textarea "x"
type textarea "buil"
type textarea "x"
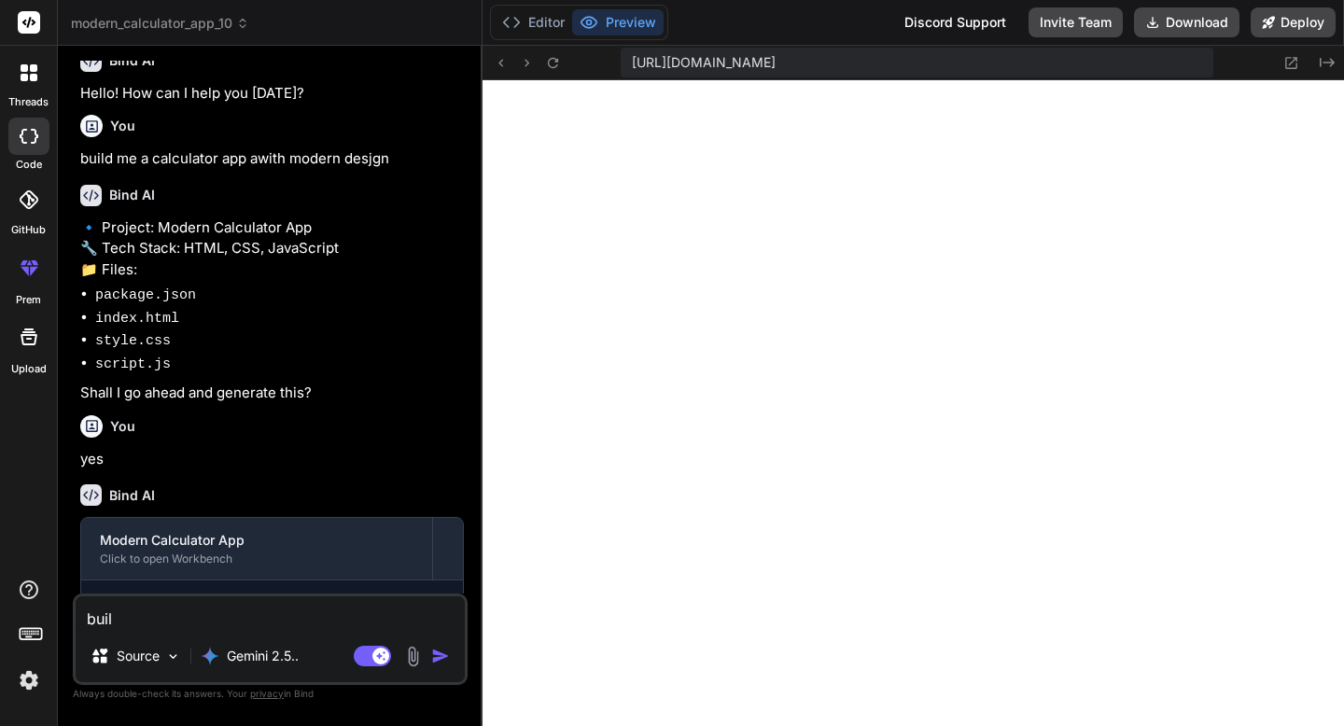
type textarea "build"
type textarea "x"
type textarea "build"
type textarea "x"
type textarea "build m"
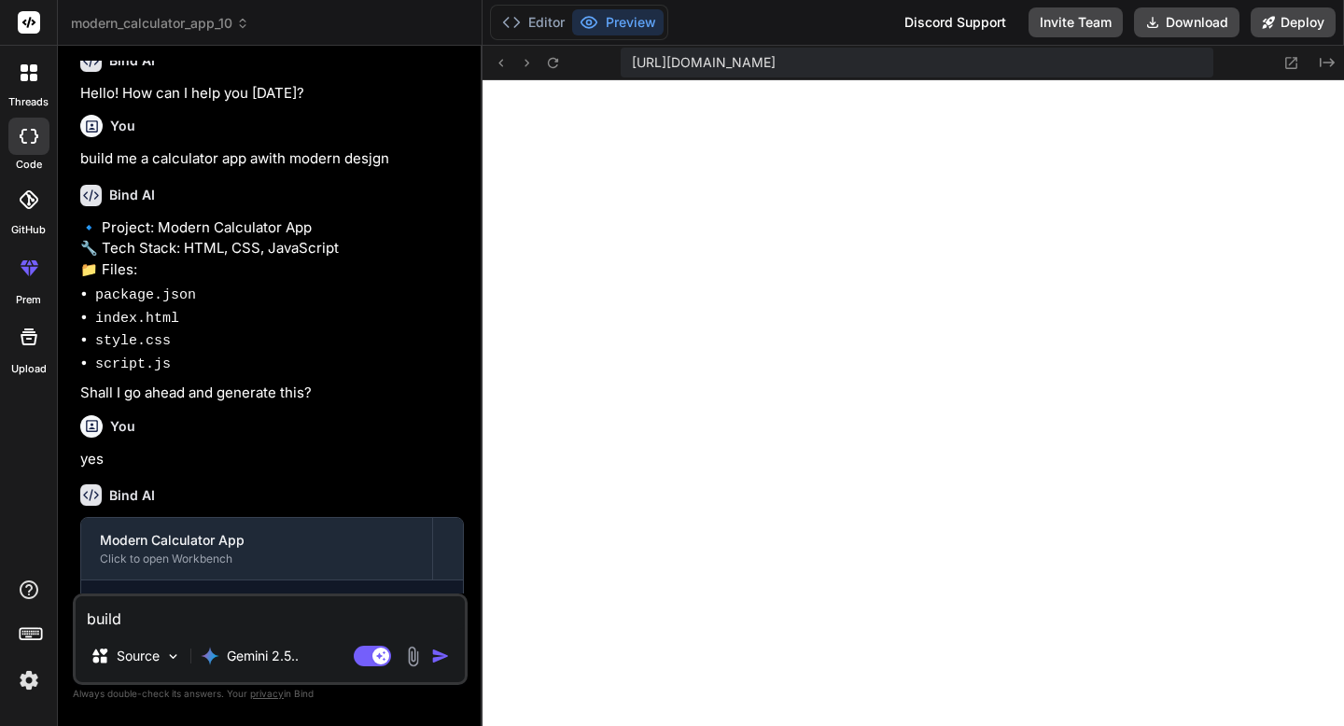
type textarea "x"
type textarea "build me"
type textarea "x"
type textarea "build me"
type textarea "x"
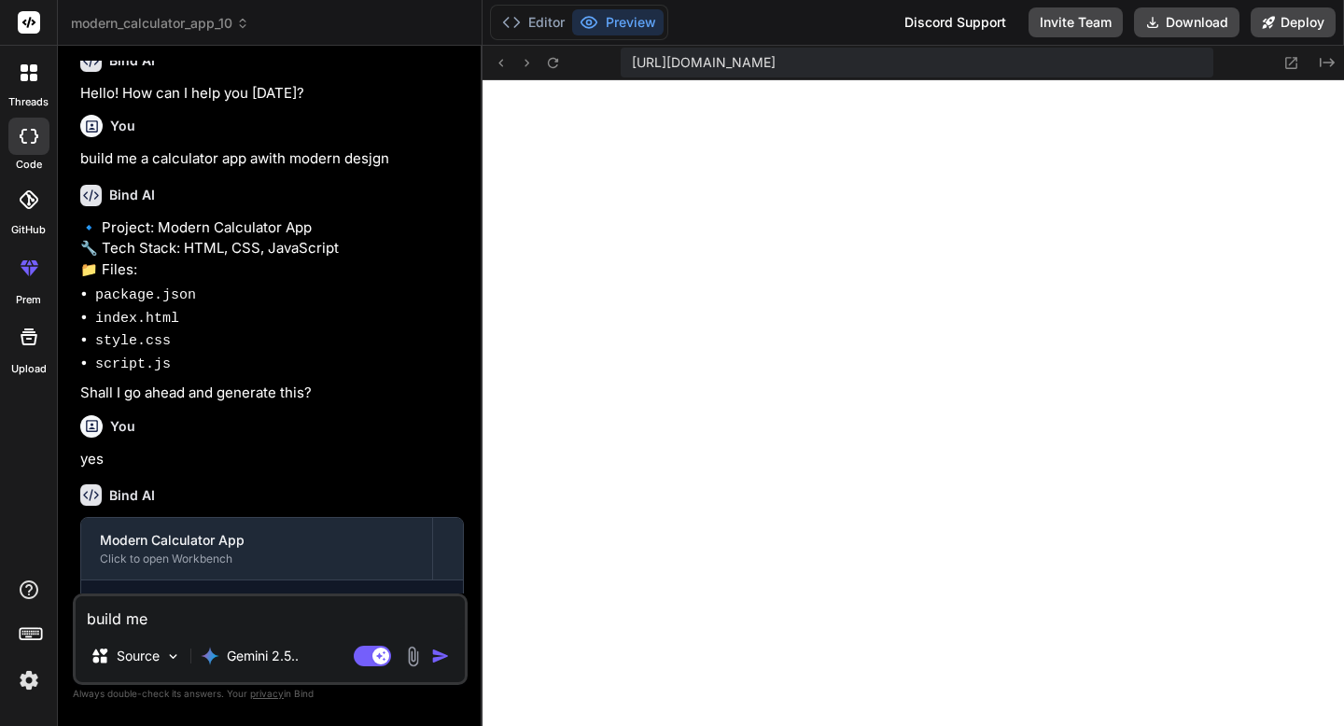
type textarea "build me a"
type textarea "x"
type textarea "build me a"
type textarea "x"
type textarea "build me a t"
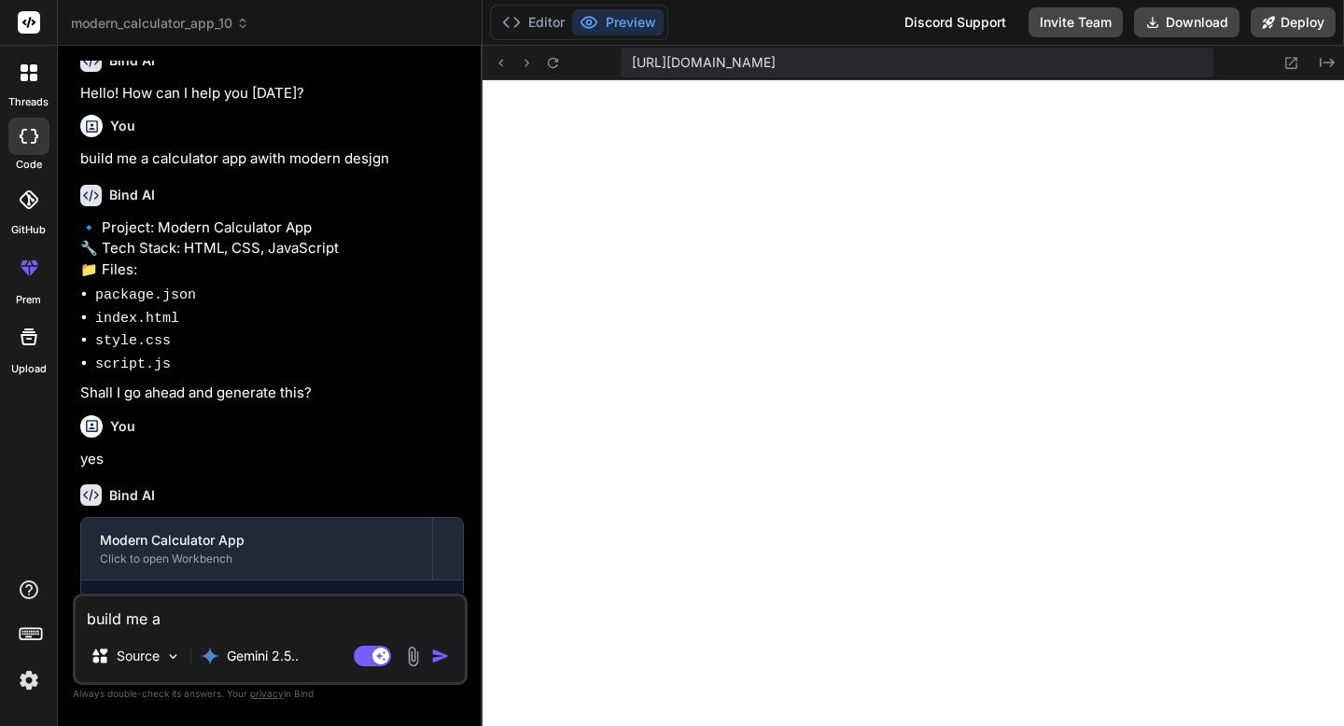
type textarea "x"
type textarea "build me a ta"
type textarea "x"
type textarea "build me a tal"
type textarea "x"
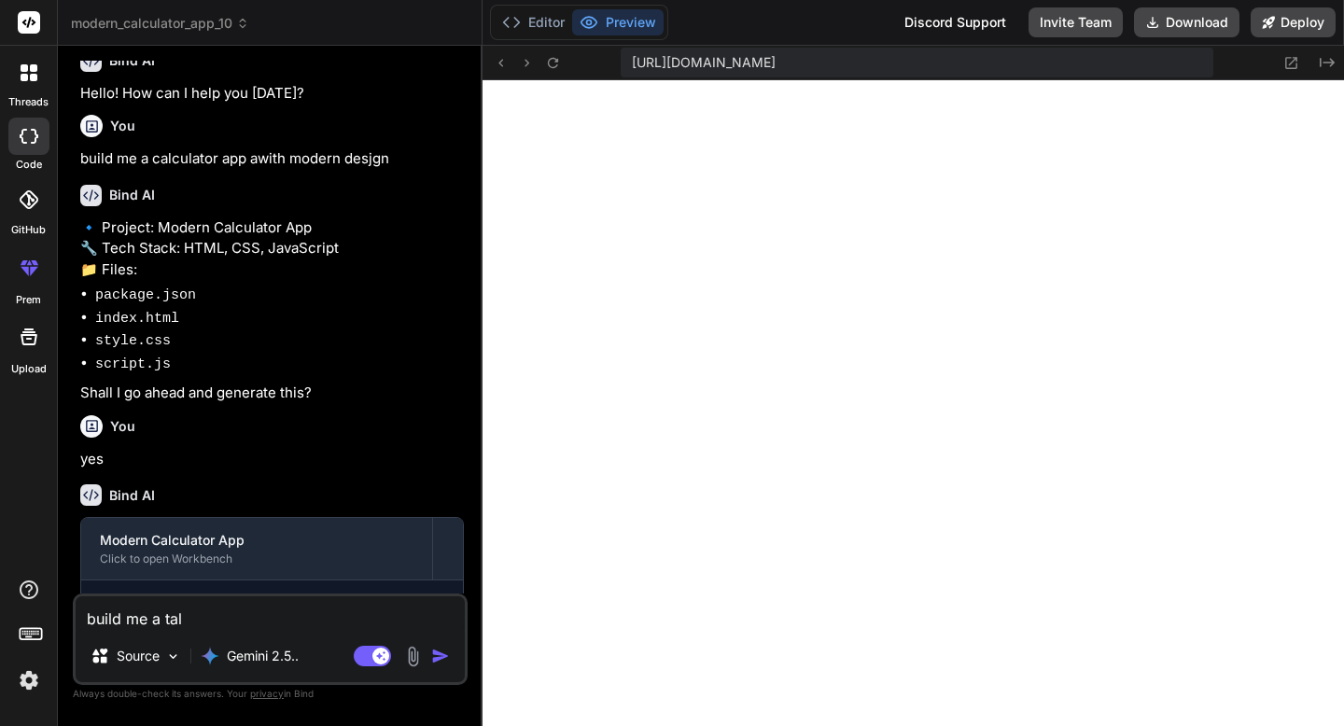
type textarea "build me a tall"
type textarea "x"
type textarea "build me a tally"
type textarea "x"
type textarea "build me a tally"
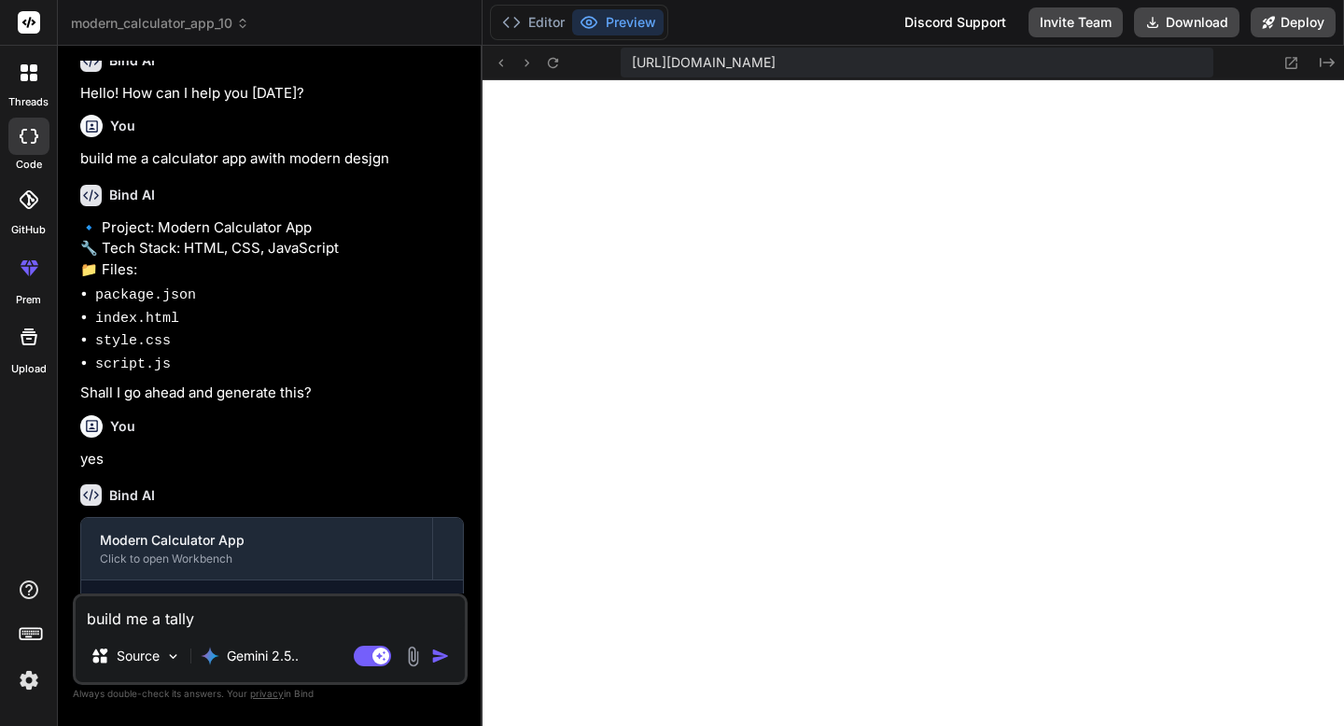
type textarea "x"
type textarea "build me a tally c"
type textarea "x"
type textarea "build me a tally co"
type textarea "x"
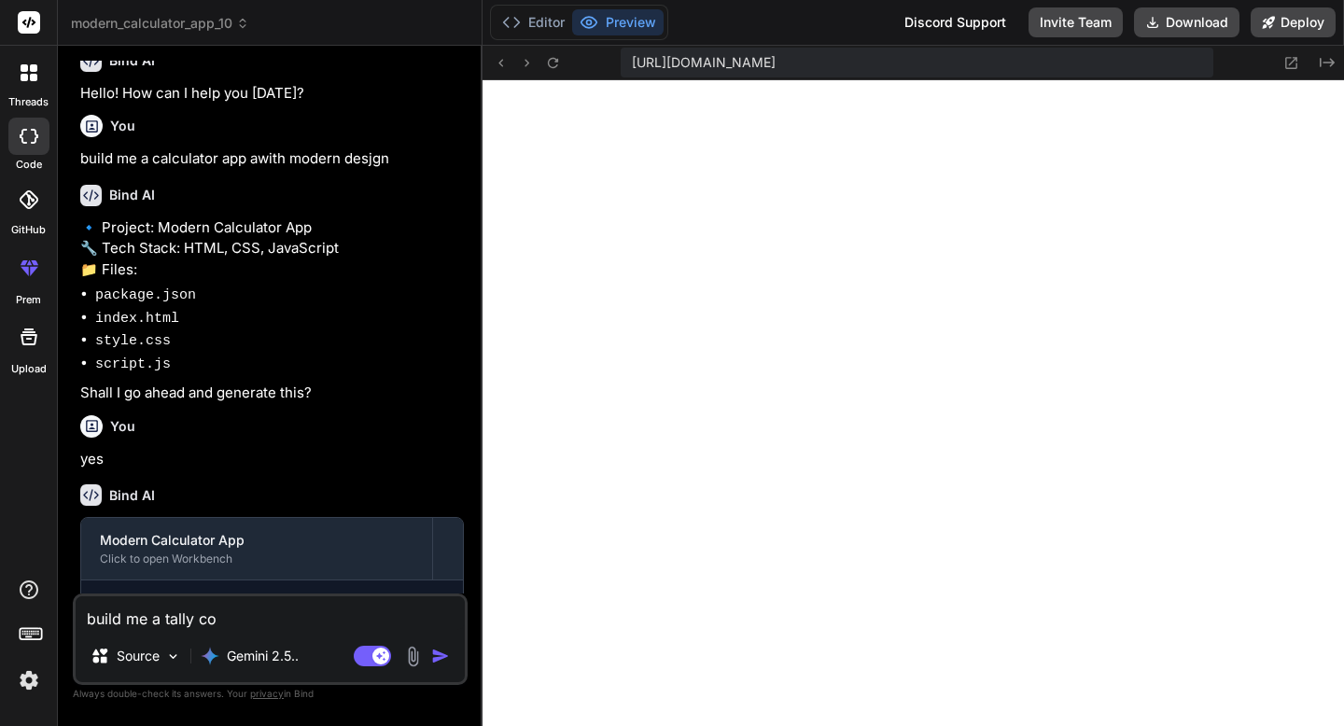
type textarea "build me a tally cou"
type textarea "x"
type textarea "build me a tally coun"
type textarea "x"
type textarea "build me a tally count"
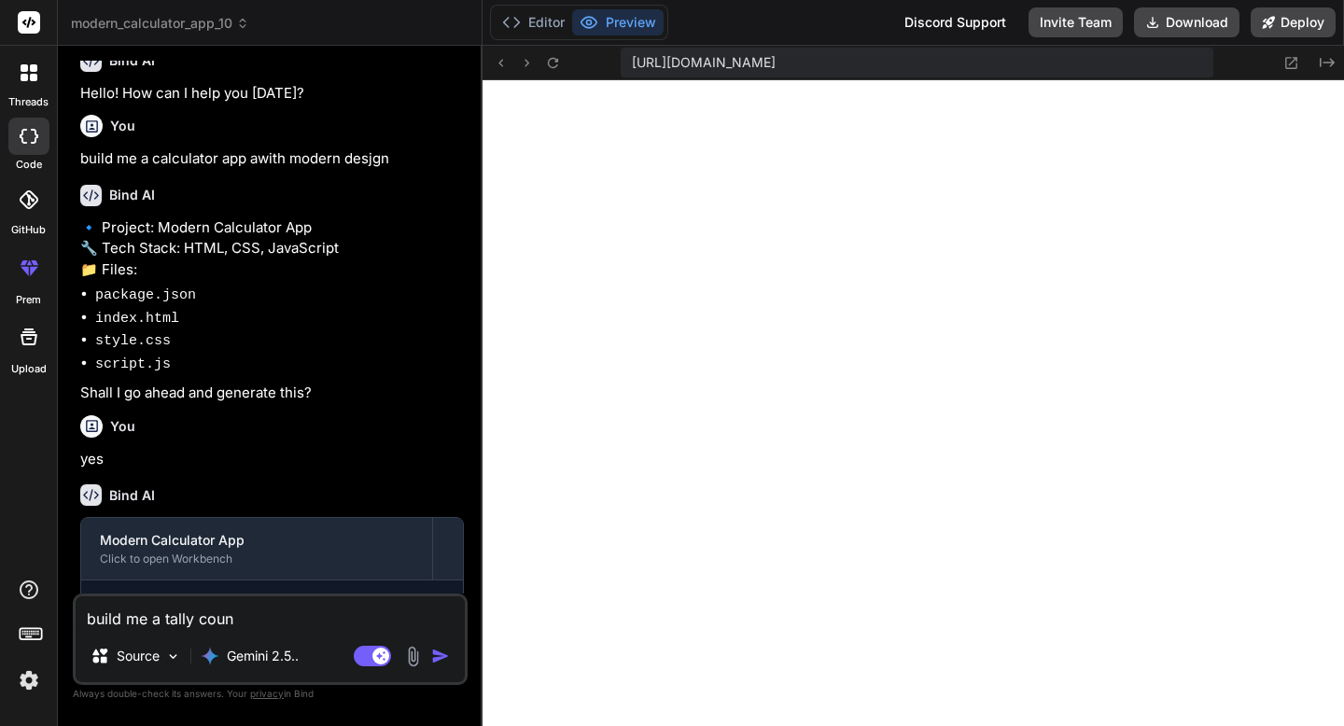
type textarea "x"
type textarea "build me a tally counte"
type textarea "x"
type textarea "build me a tally counter"
type textarea "x"
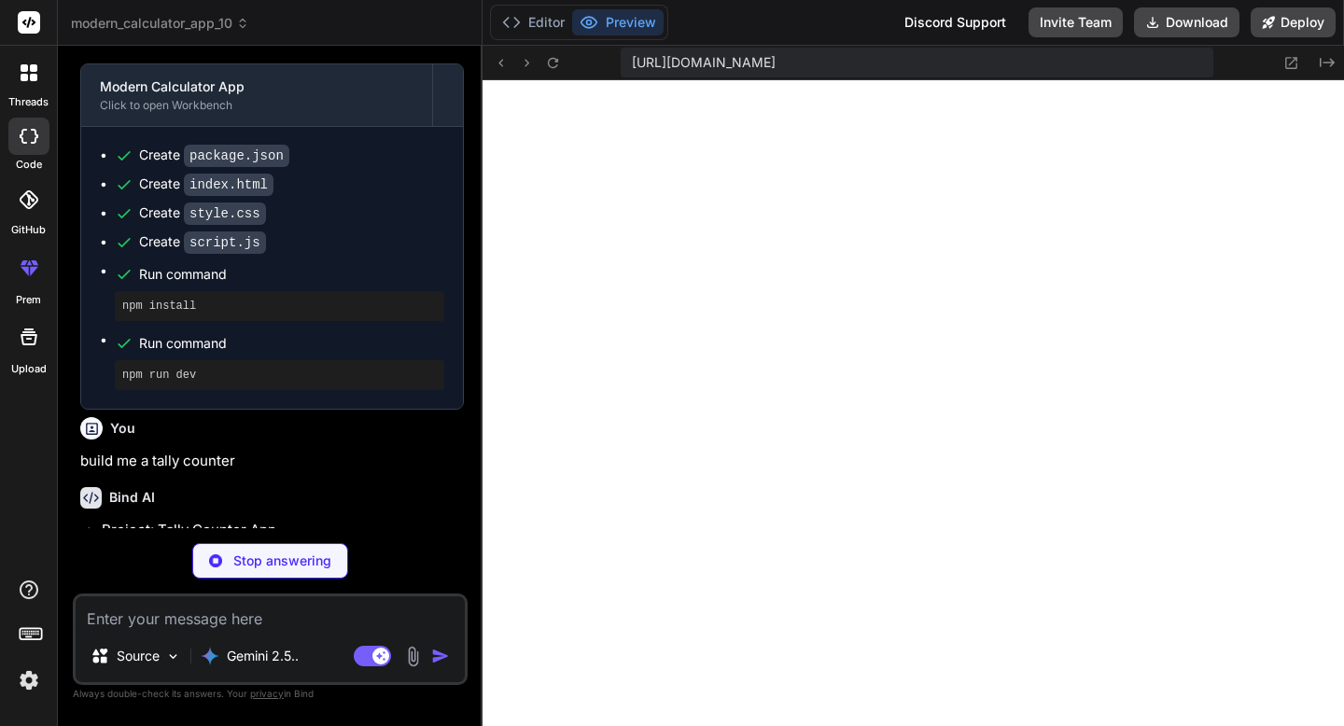
scroll to position [541, 0]
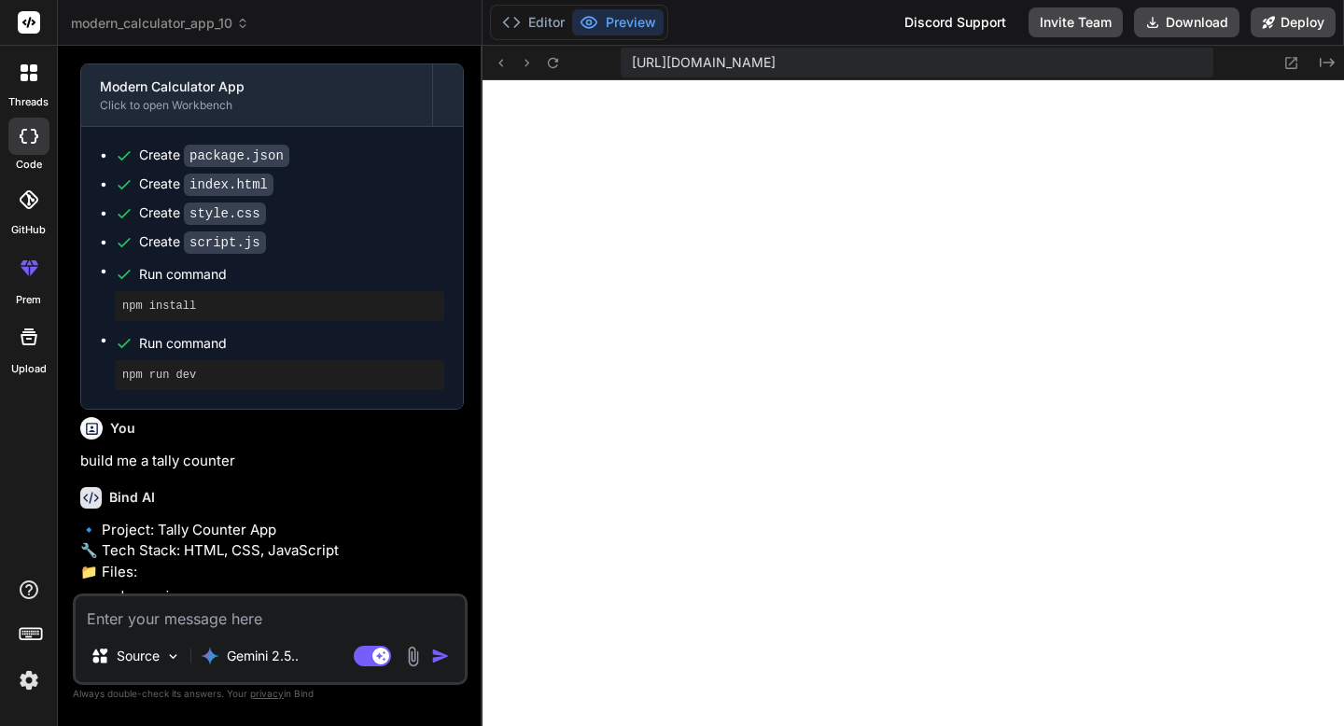
type textarea "x"
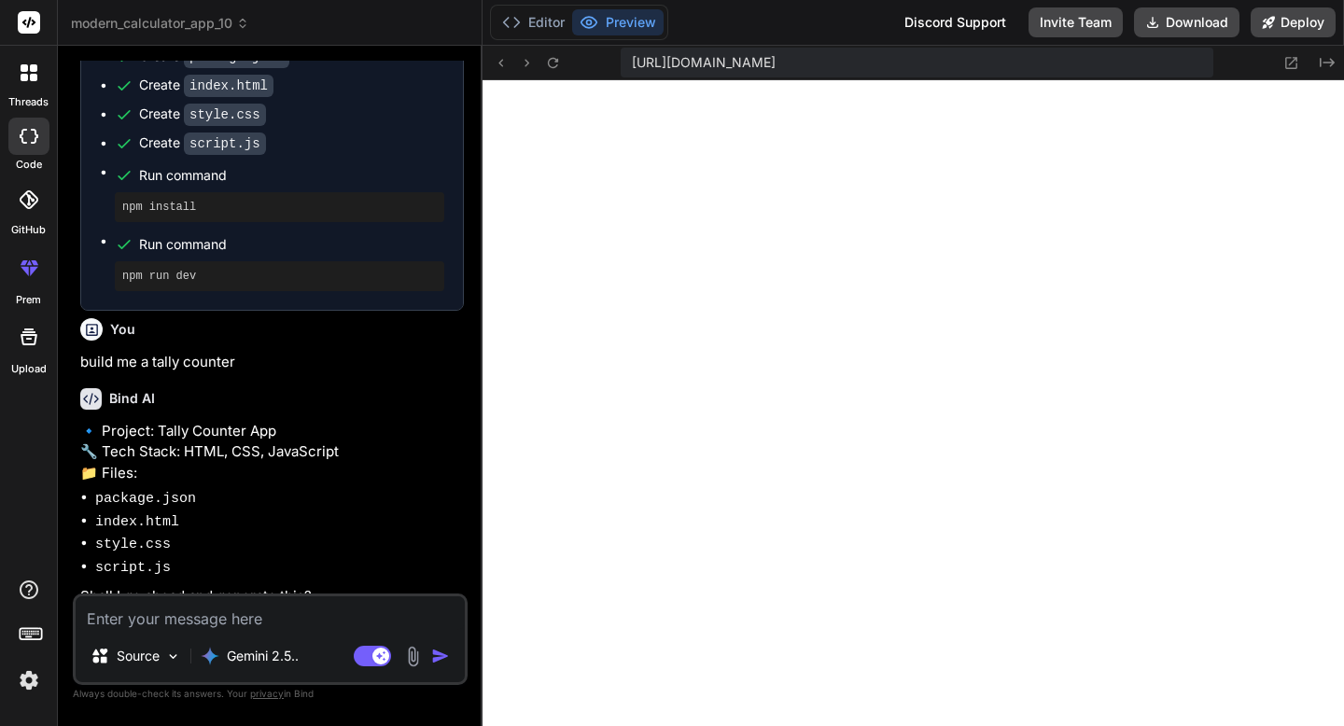
click at [200, 610] on textarea at bounding box center [270, 614] width 389 height 34
type textarea "y"
type textarea "x"
type textarea "ye"
type textarea "x"
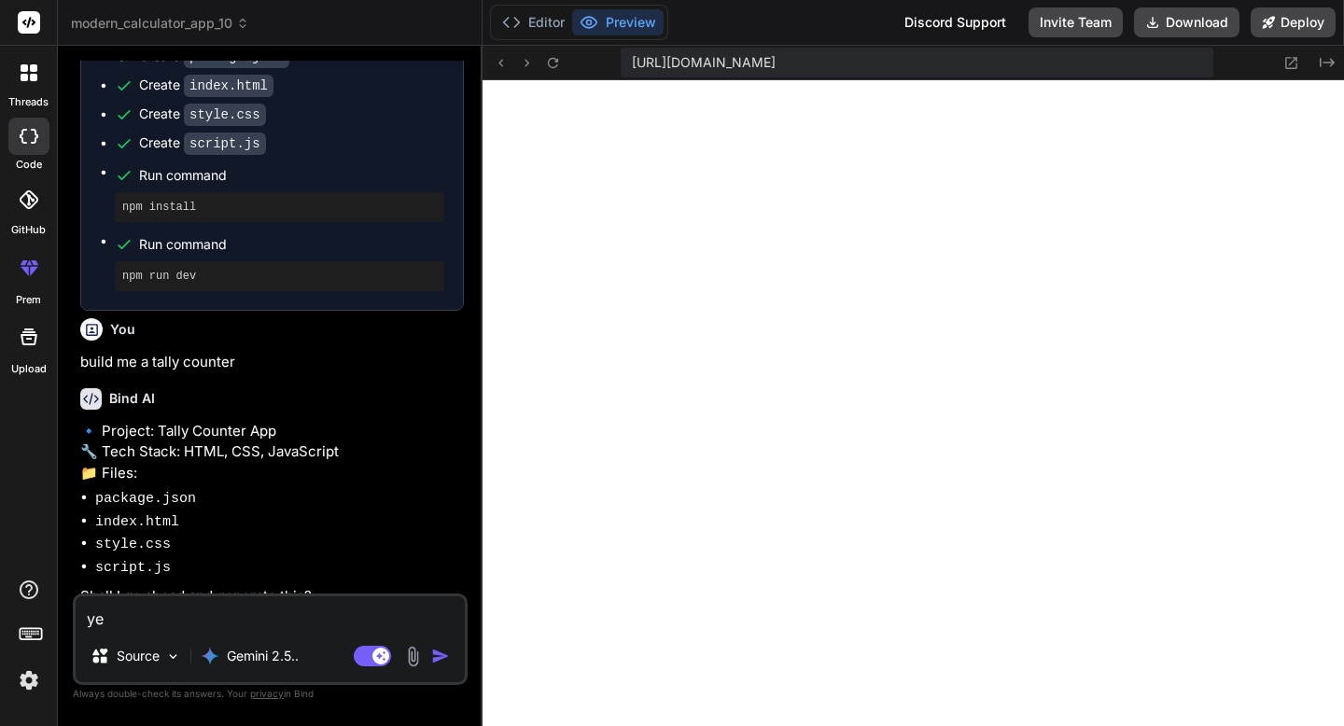
type textarea "yes"
type textarea "x"
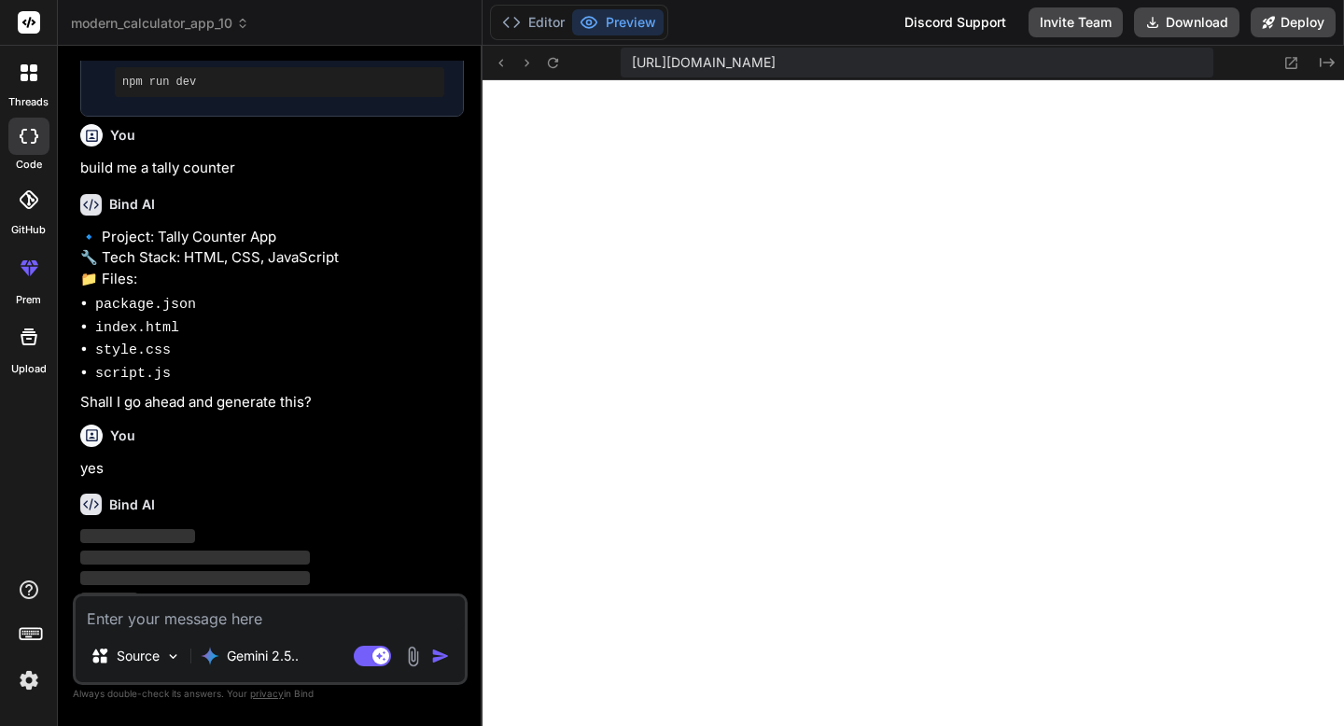
scroll to position [835, 0]
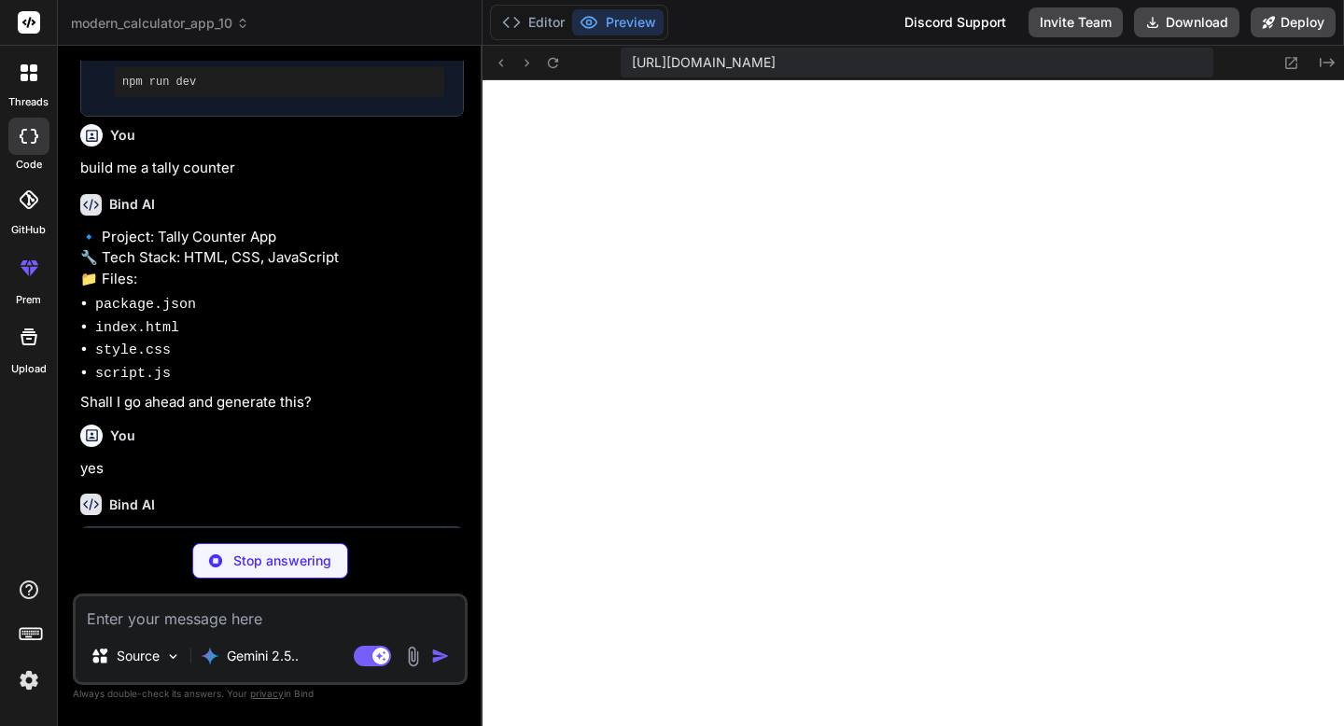
type textarea "x"
type textarea ""license": "ISC", "dependencies": { "http-server": "^14.1.1" } }"
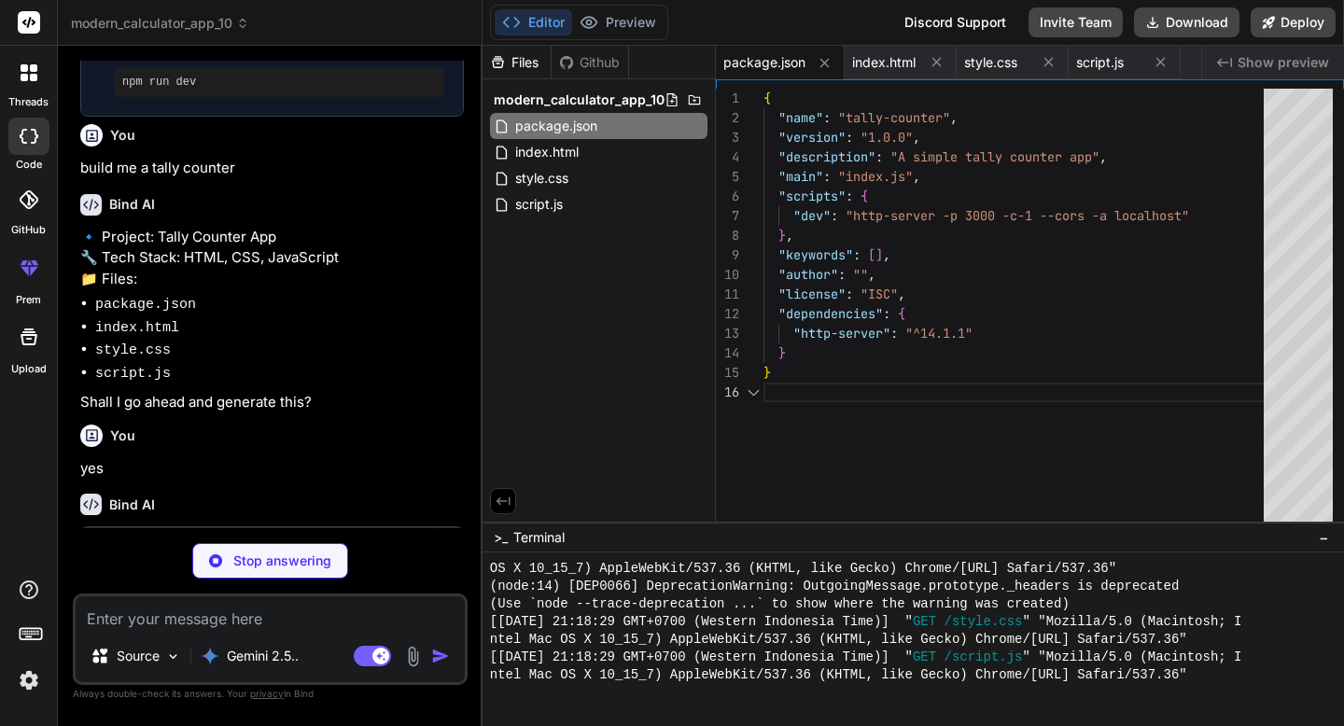
scroll to position [98, 0]
type textarea "x"
type textarea "<button id="increment-btn" class="btn increment">+</button> </div> </div> <scri…"
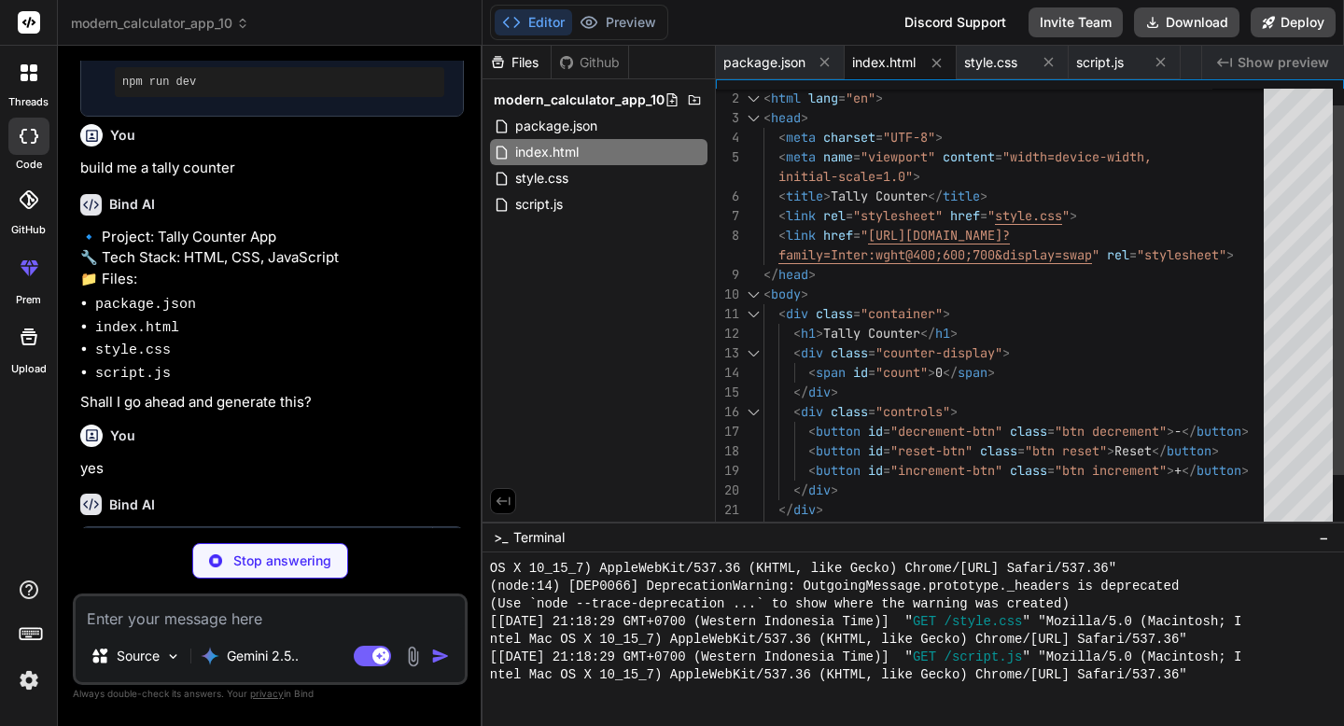
click at [997, 80] on div "2 3 4 5 6 7 8 9 10 11 12 13 14 15 16 17 18 19 20 21 22 < html lang = "en" > < h…" at bounding box center [1030, 300] width 628 height 443
type textarea "x"
click at [997, 68] on span "style.css" at bounding box center [990, 62] width 53 height 19
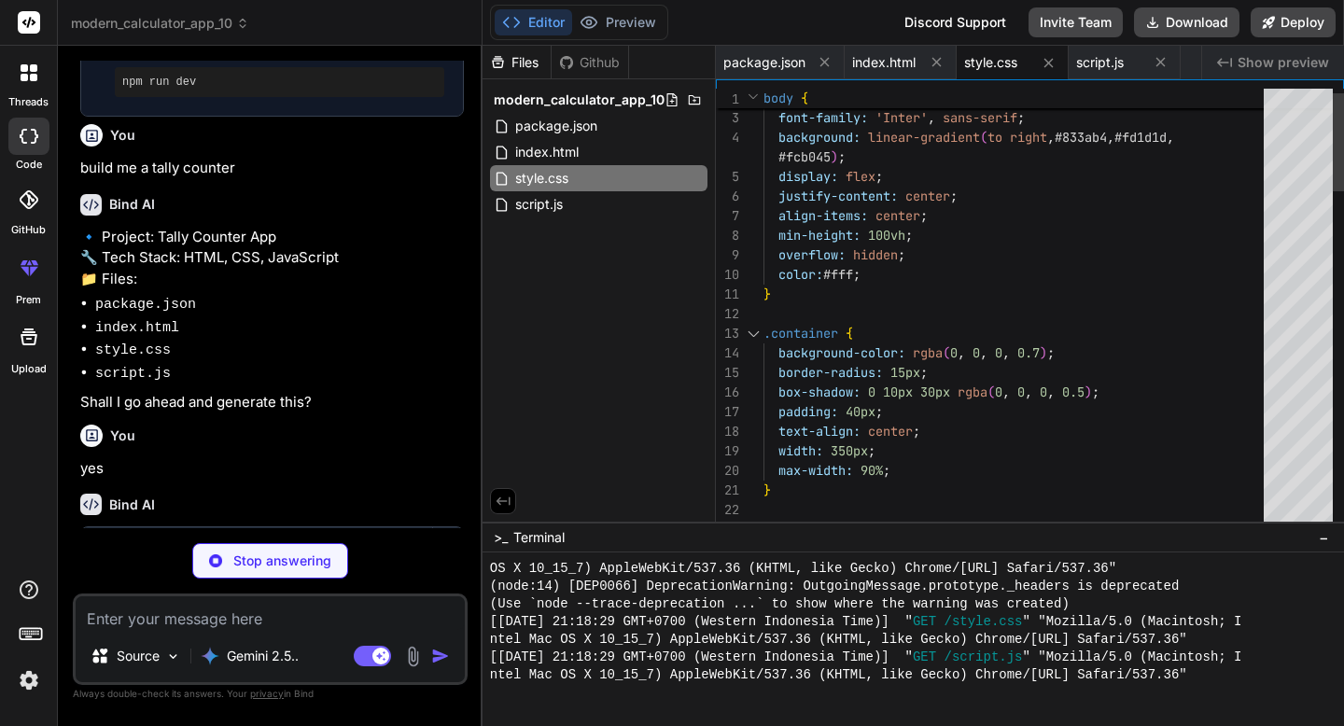
type textarea "x"
type textarea "resetBtn.addEventListener('click', () => { count = 0; updateDisplay(); }); // I…"
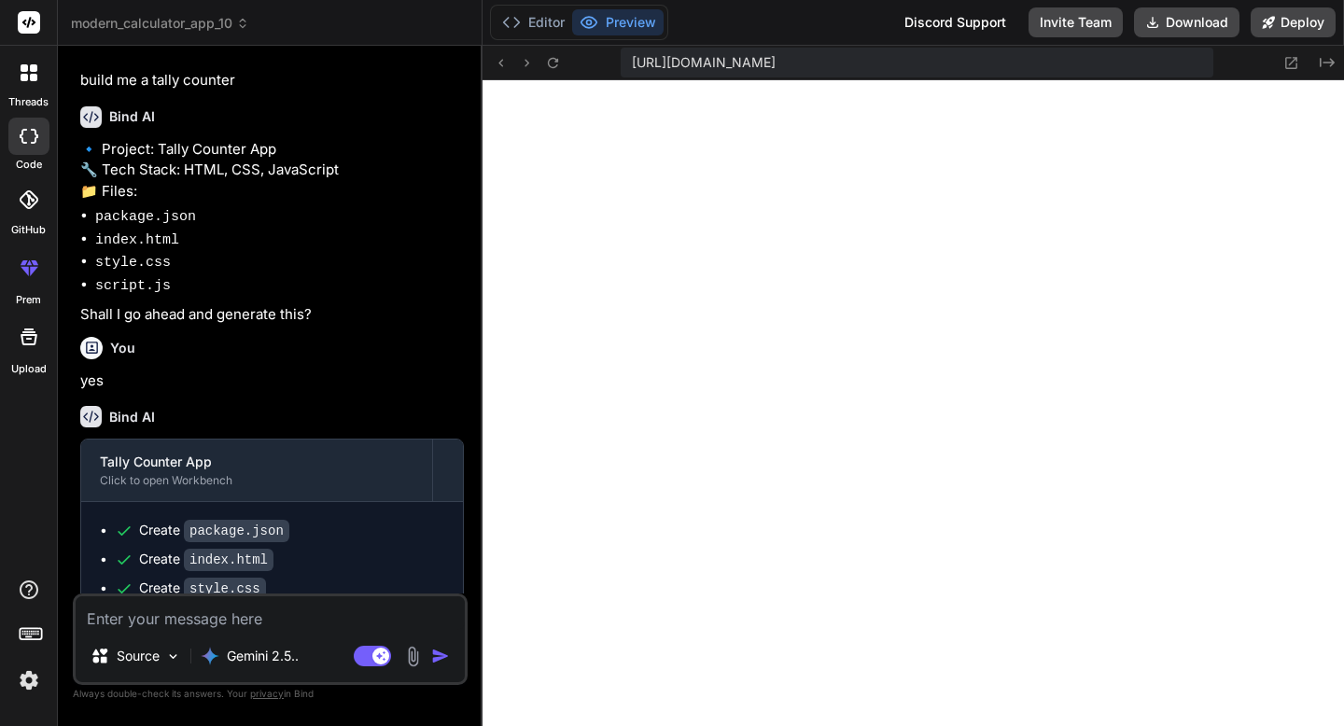
scroll to position [1023, 0]
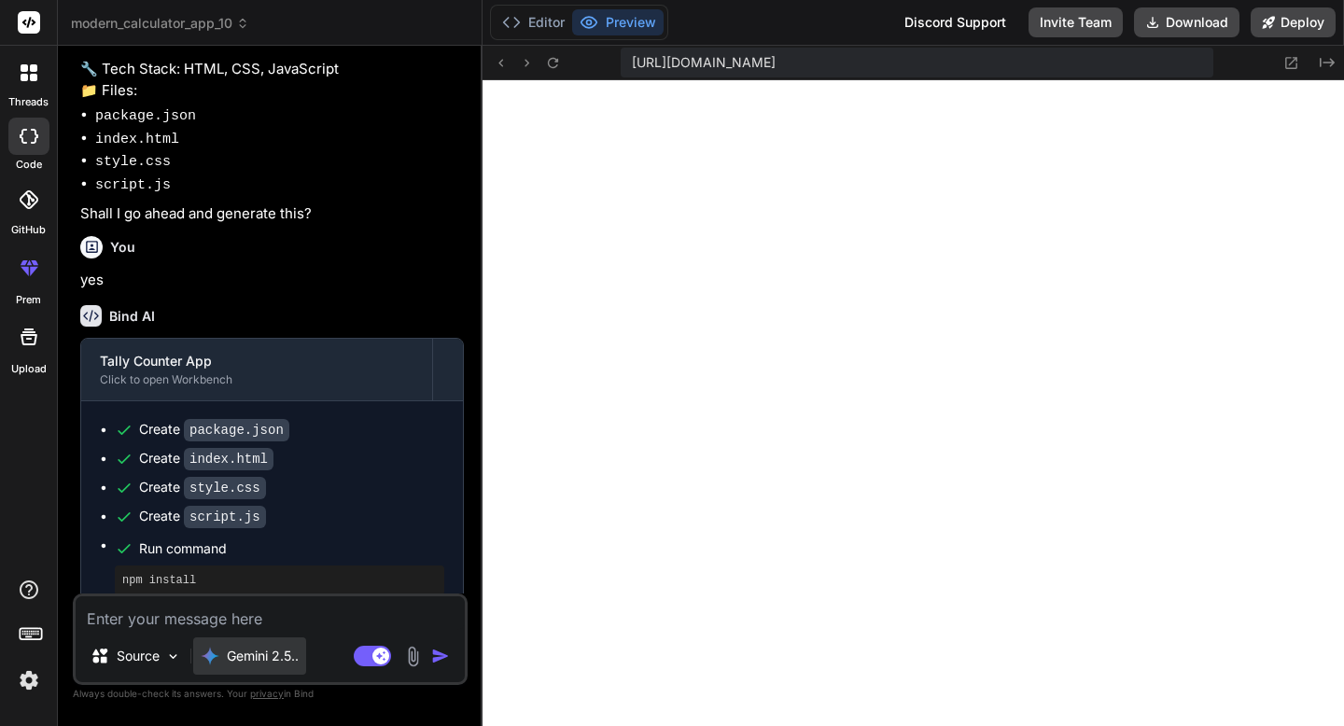
click at [259, 670] on div "Gemini 2.5.." at bounding box center [249, 656] width 113 height 37
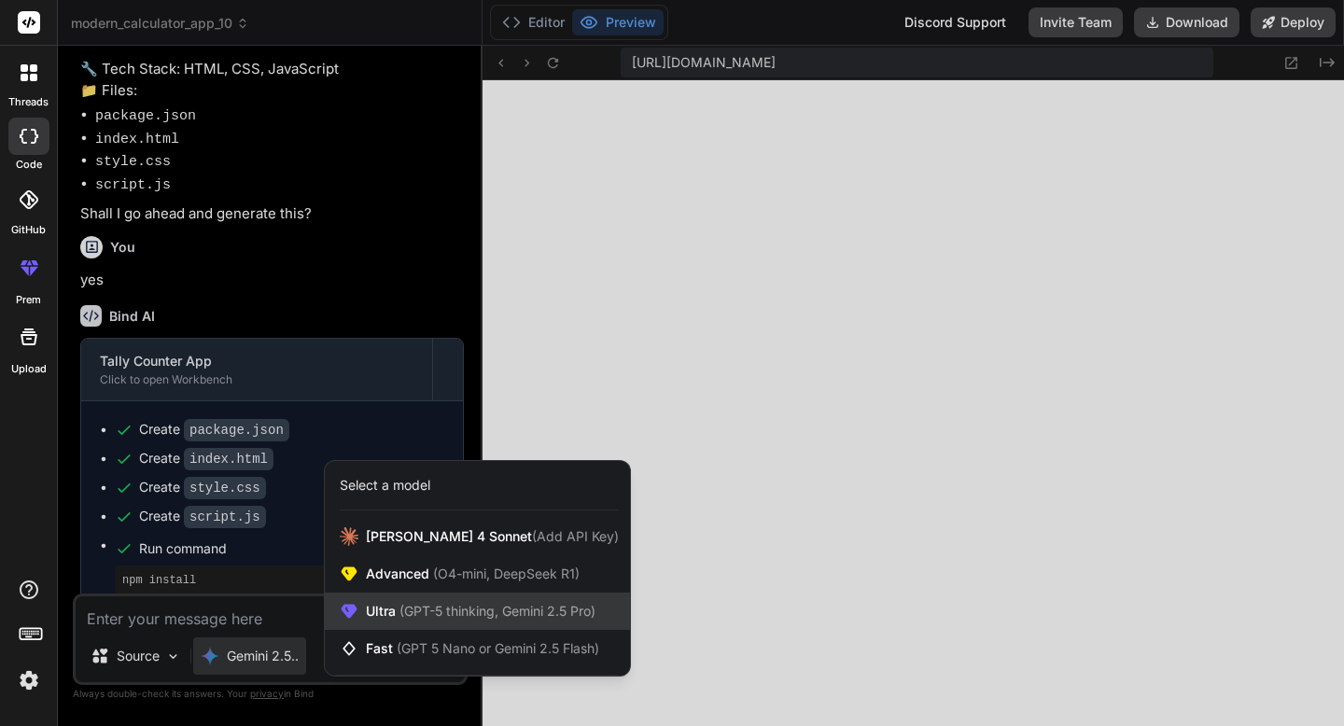
click at [435, 621] on div "Ultra (GPT-5 thinking, Gemini 2.5 Pro)" at bounding box center [477, 611] width 305 height 37
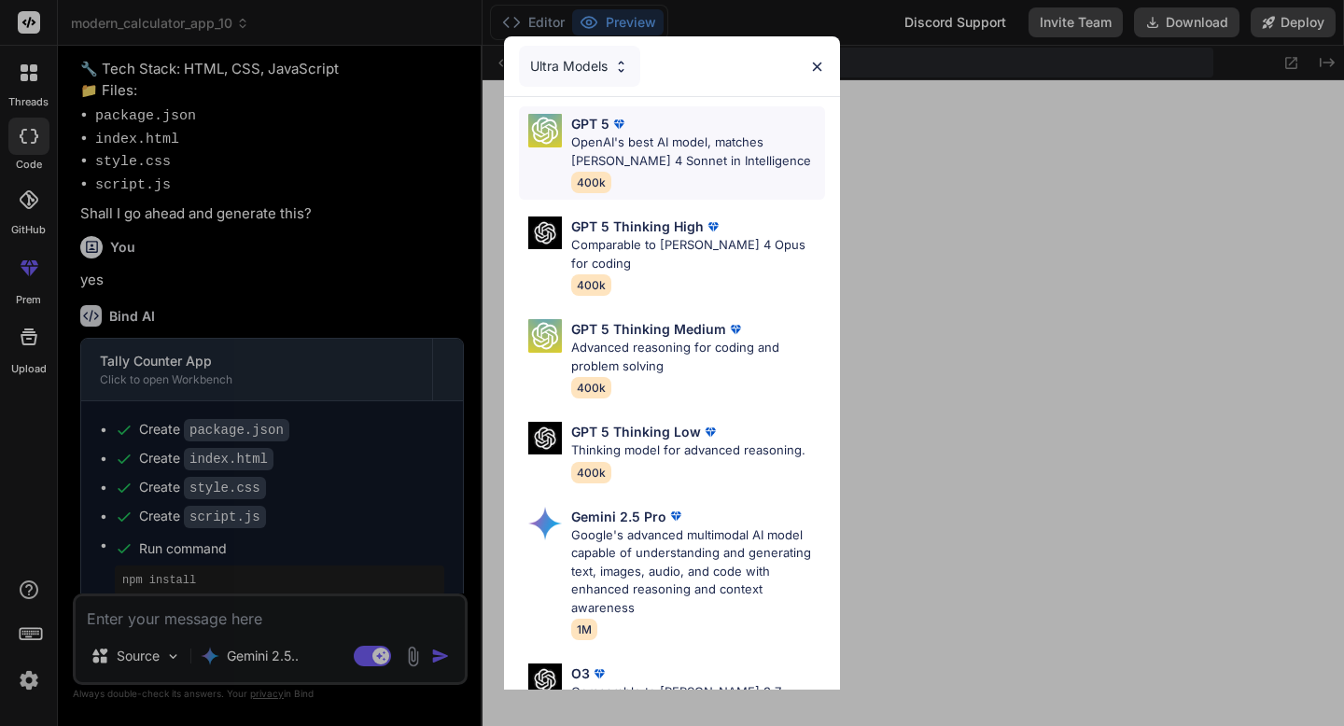
click at [709, 187] on div "GPT 5 OpenAI's best AI model, matches [PERSON_NAME] 4 Sonnet in Intelligence 40…" at bounding box center [698, 153] width 254 height 78
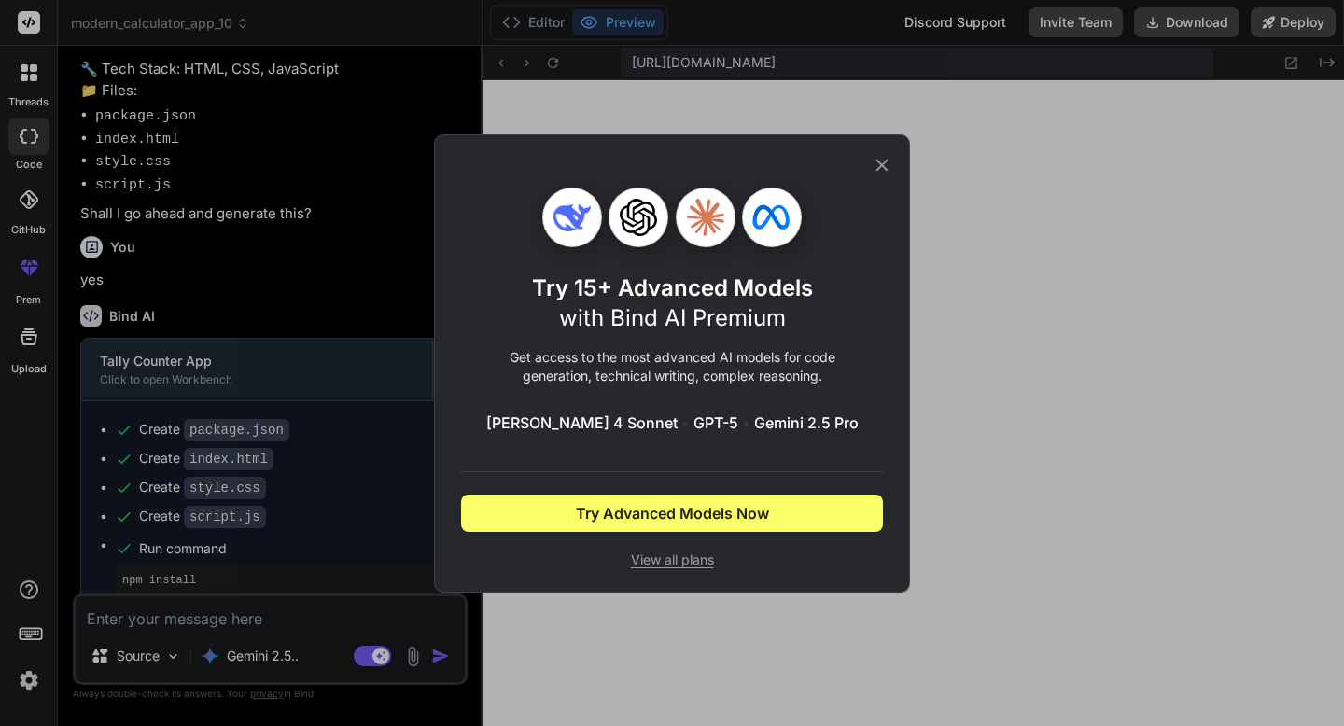
click at [889, 173] on icon at bounding box center [882, 165] width 21 height 21
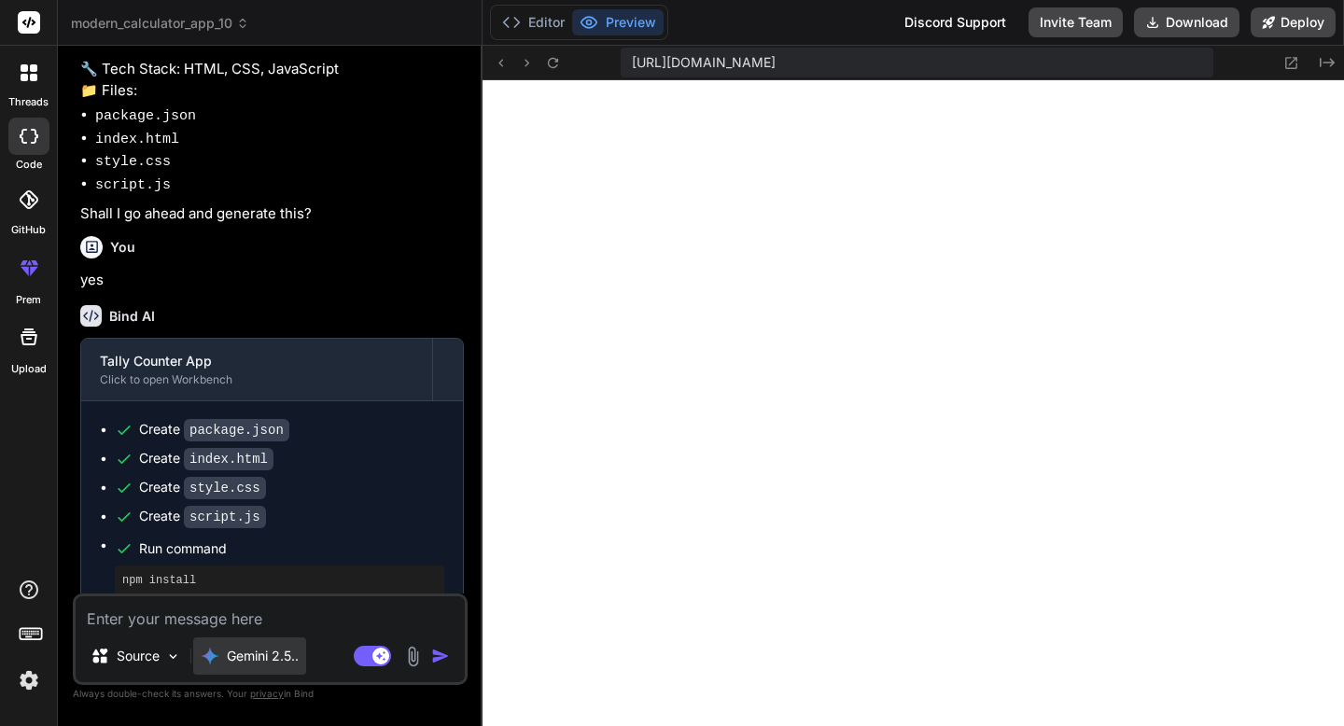
click at [265, 646] on div "Gemini 2.5.." at bounding box center [249, 656] width 113 height 37
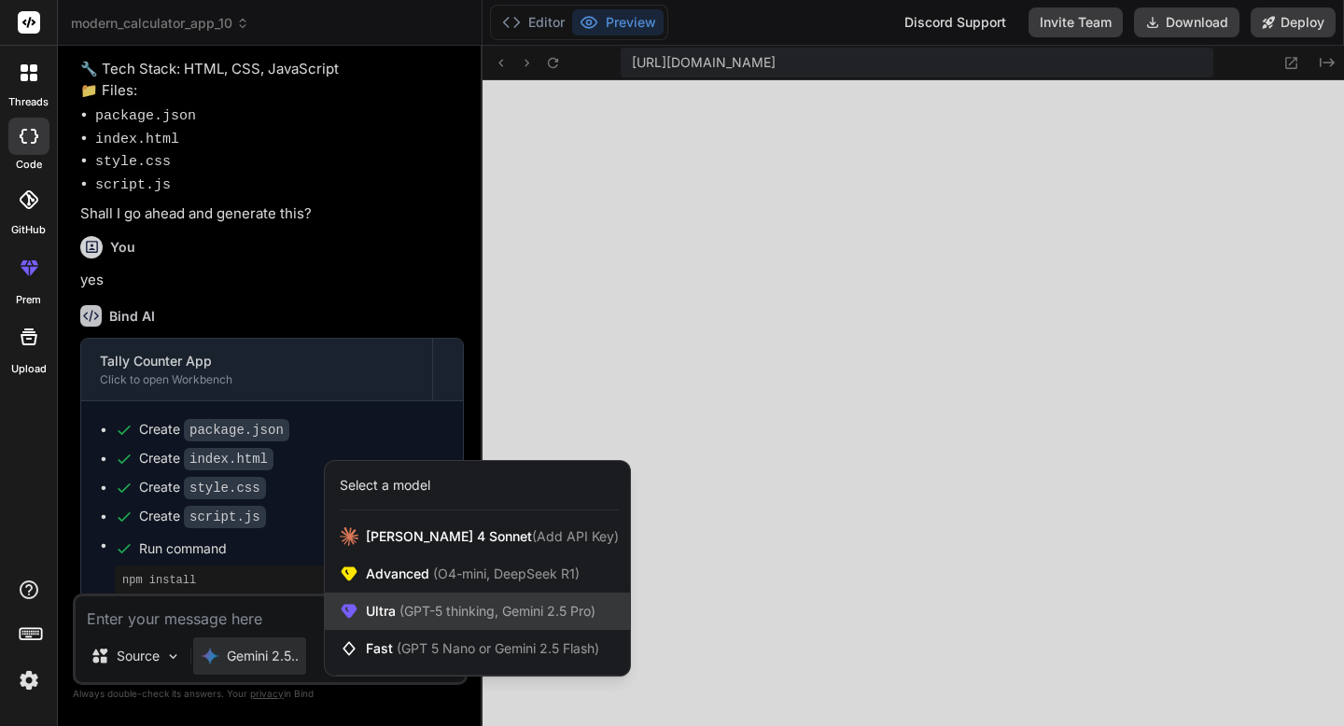
click at [434, 595] on div "Ultra (GPT-5 thinking, Gemini 2.5 Pro)" at bounding box center [477, 611] width 305 height 37
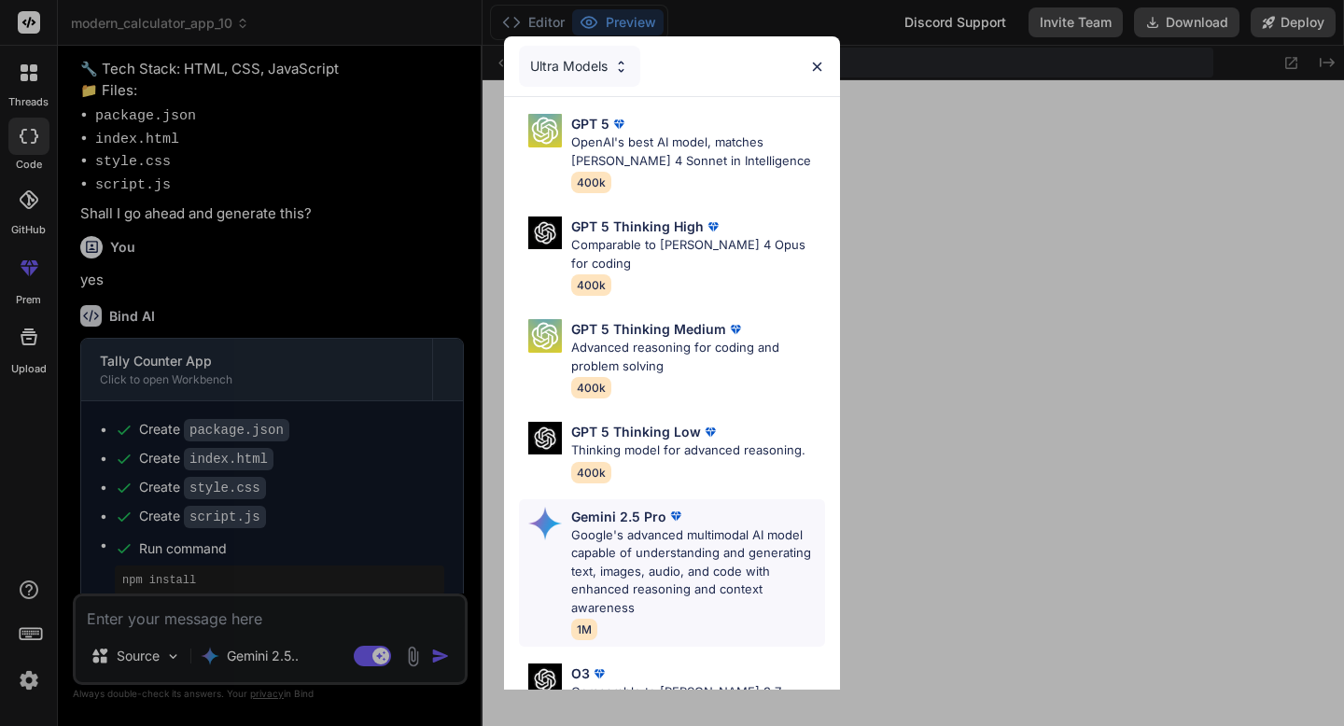
scroll to position [192, 0]
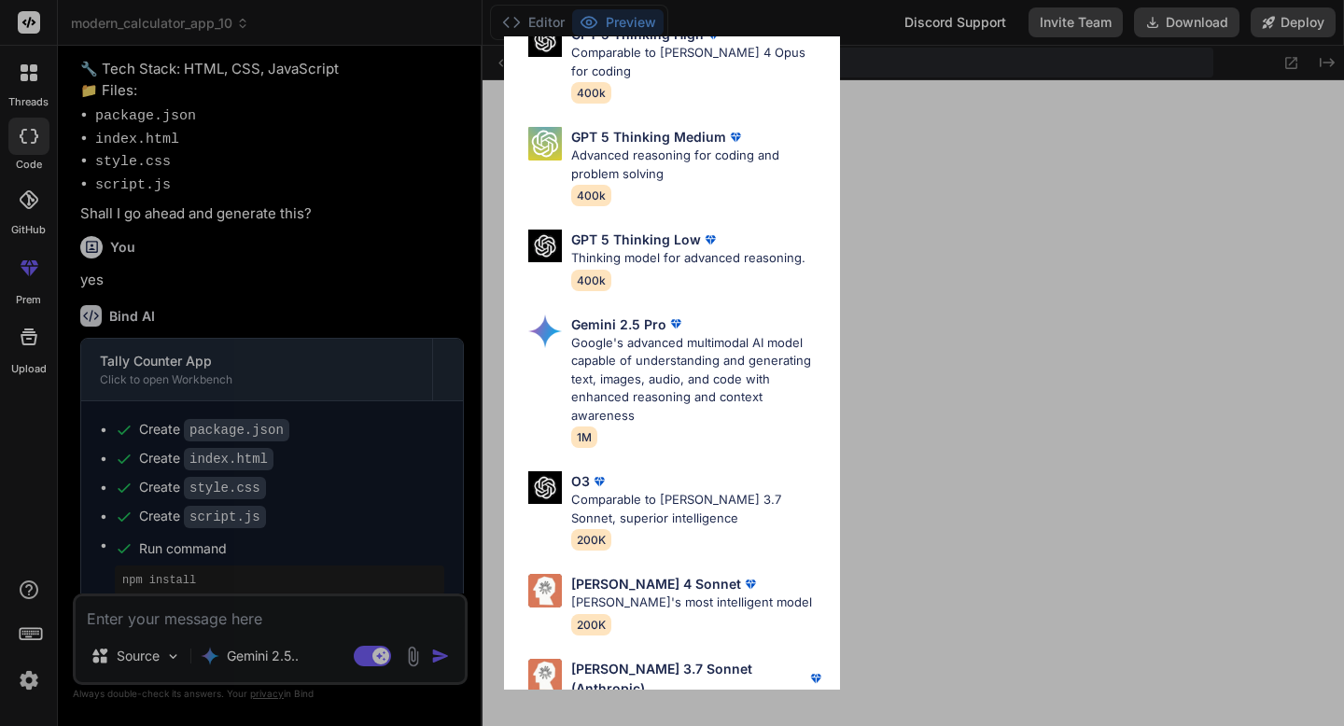
click at [284, 656] on div "Ultra Models GPT 5 OpenAI's best AI model, matches [PERSON_NAME] 4 Sonnet in In…" at bounding box center [672, 363] width 1344 height 726
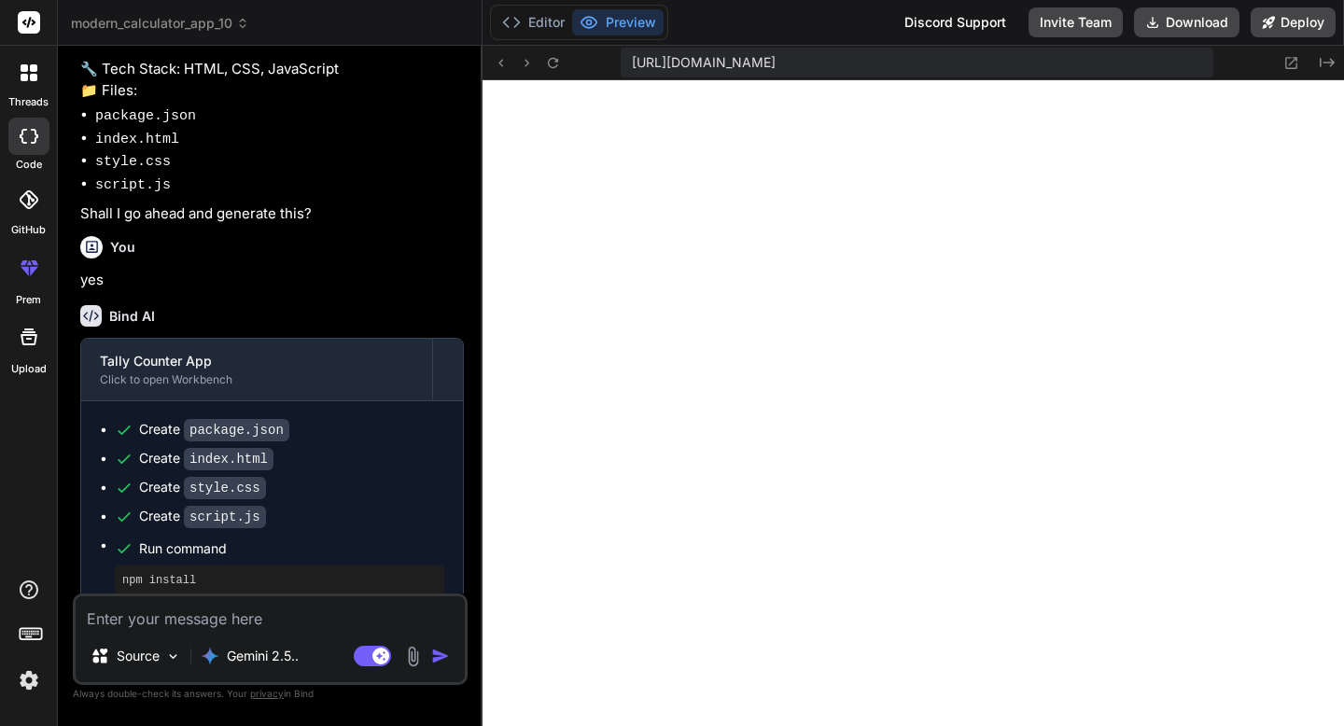
click at [284, 656] on p "Gemini 2.5.." at bounding box center [263, 656] width 72 height 19
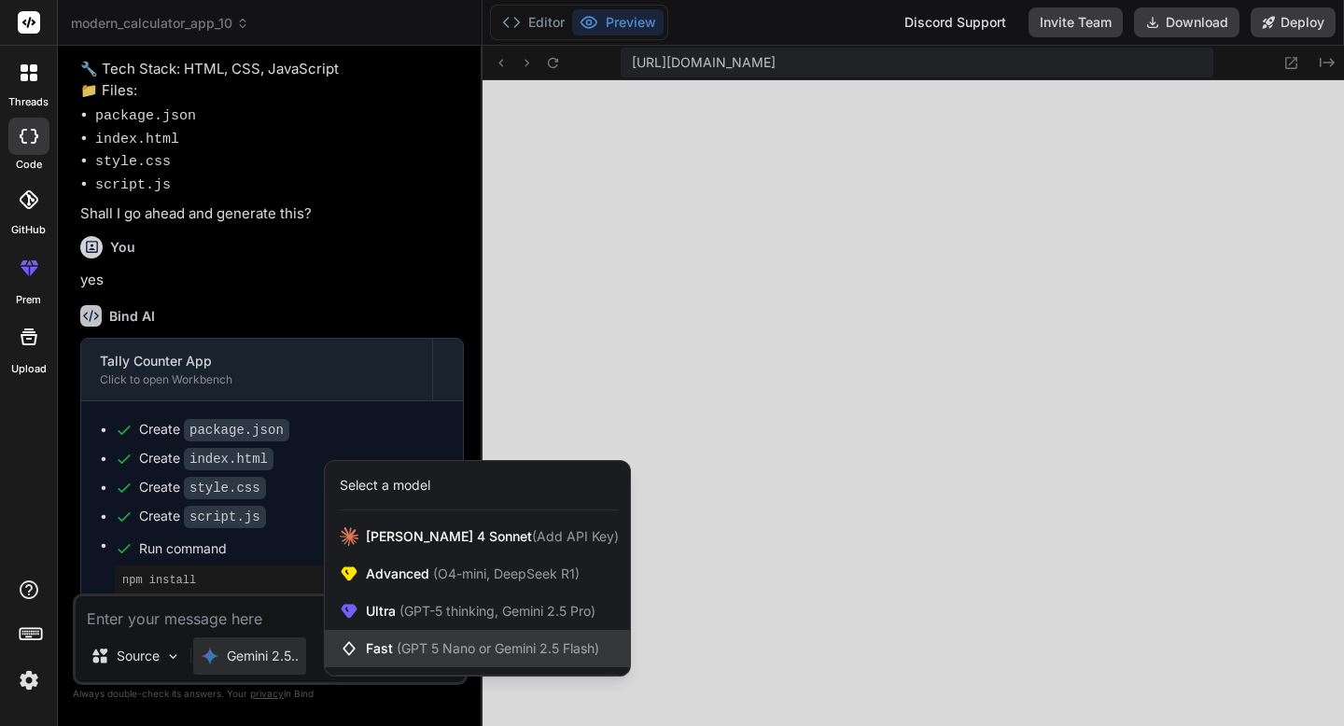
click at [438, 643] on span "(GPT 5 Nano or Gemini 2.5 Flash)" at bounding box center [498, 648] width 203 height 16
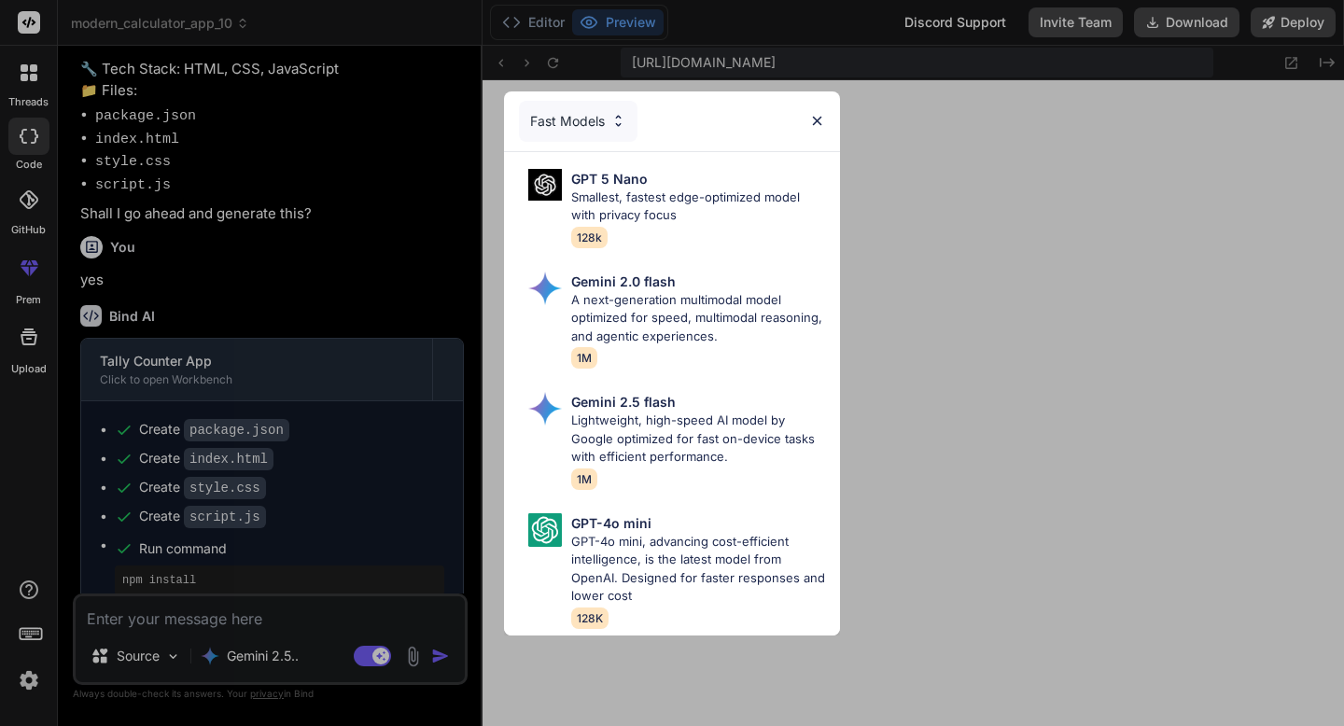
click at [624, 116] on img at bounding box center [619, 121] width 16 height 16
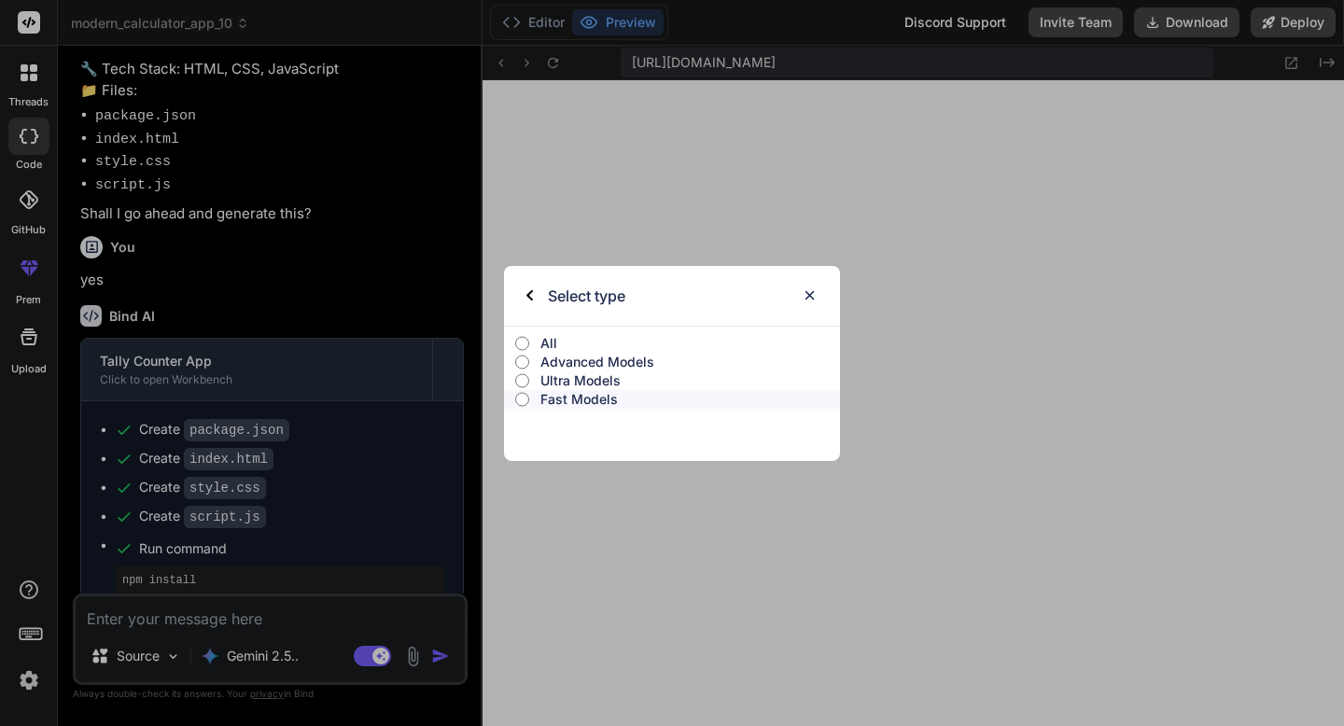
click at [619, 339] on p "All" at bounding box center [691, 343] width 300 height 19
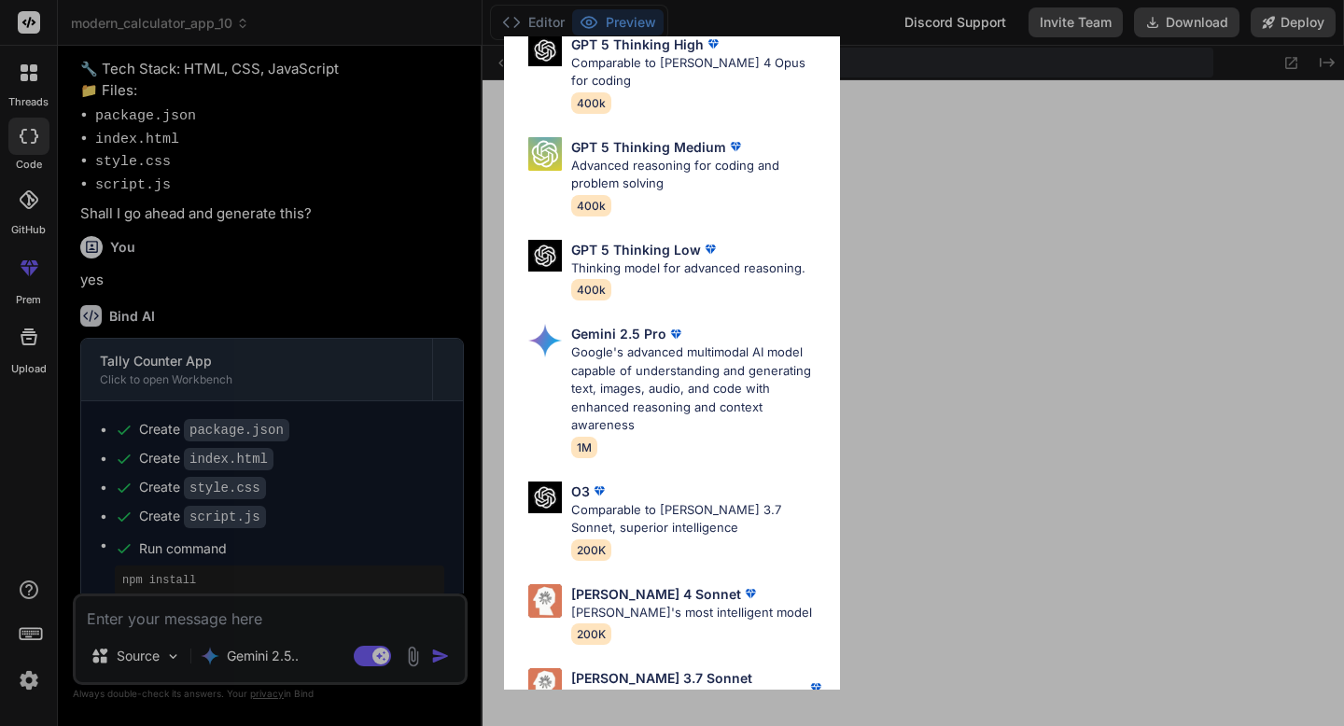
scroll to position [1068, 0]
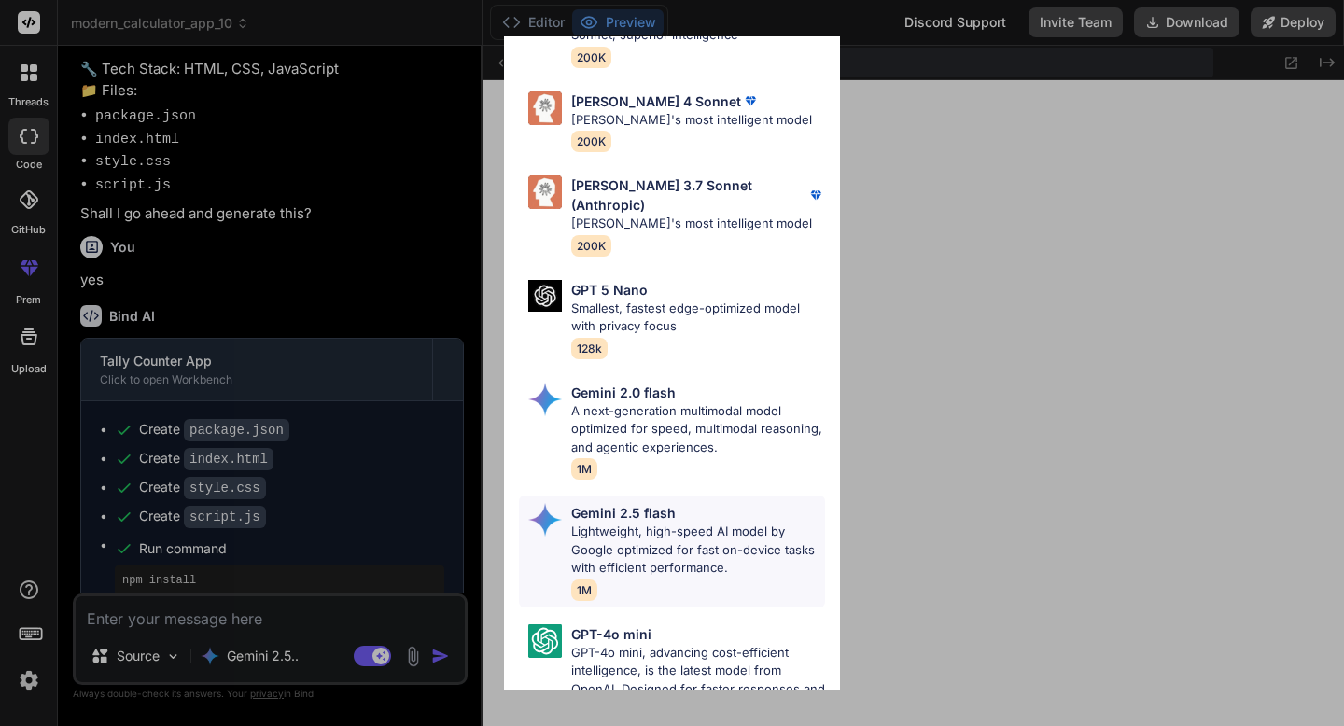
click at [651, 523] on p "Lightweight, high-speed AI model by Google optimized for fast on-device tasks w…" at bounding box center [698, 550] width 254 height 55
type textarea "x"
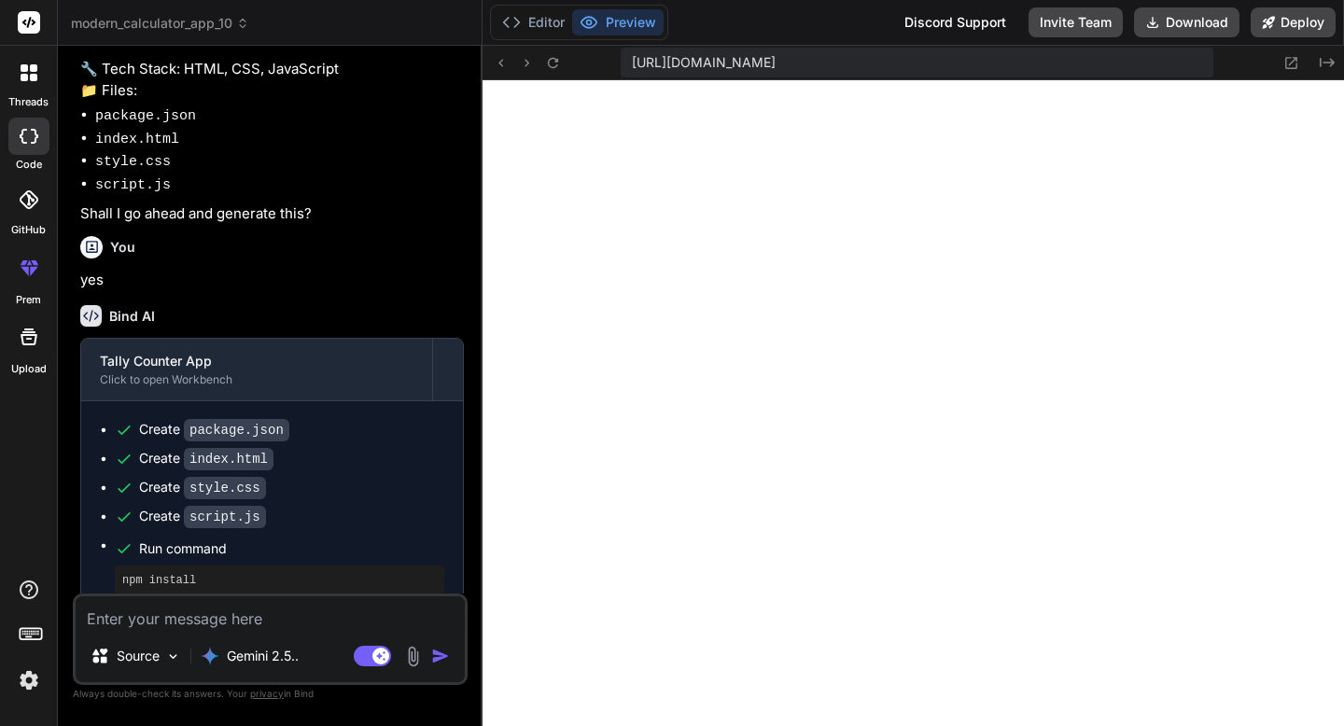
click at [198, 625] on textarea at bounding box center [270, 614] width 389 height 34
type textarea "b"
type textarea "x"
type textarea "bu"
type textarea "x"
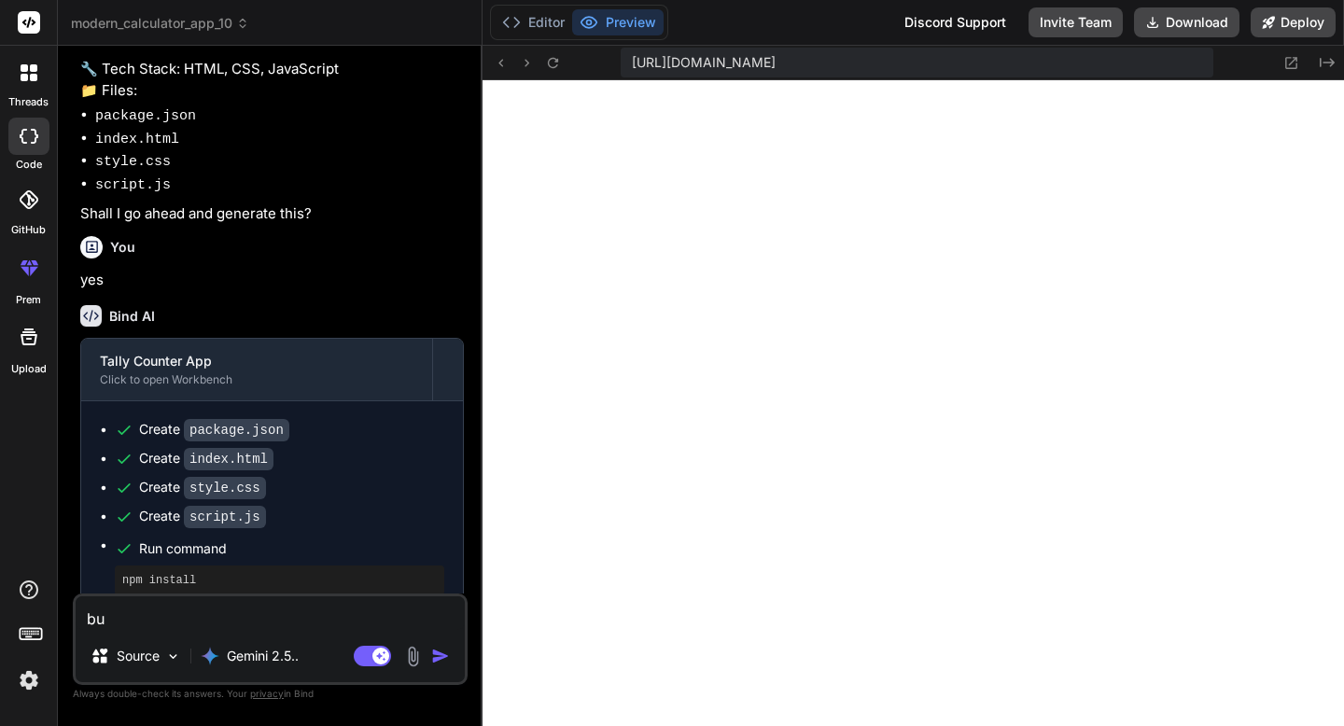
type textarea "[PERSON_NAME]"
type textarea "x"
type textarea "buil"
type textarea "x"
type textarea "build"
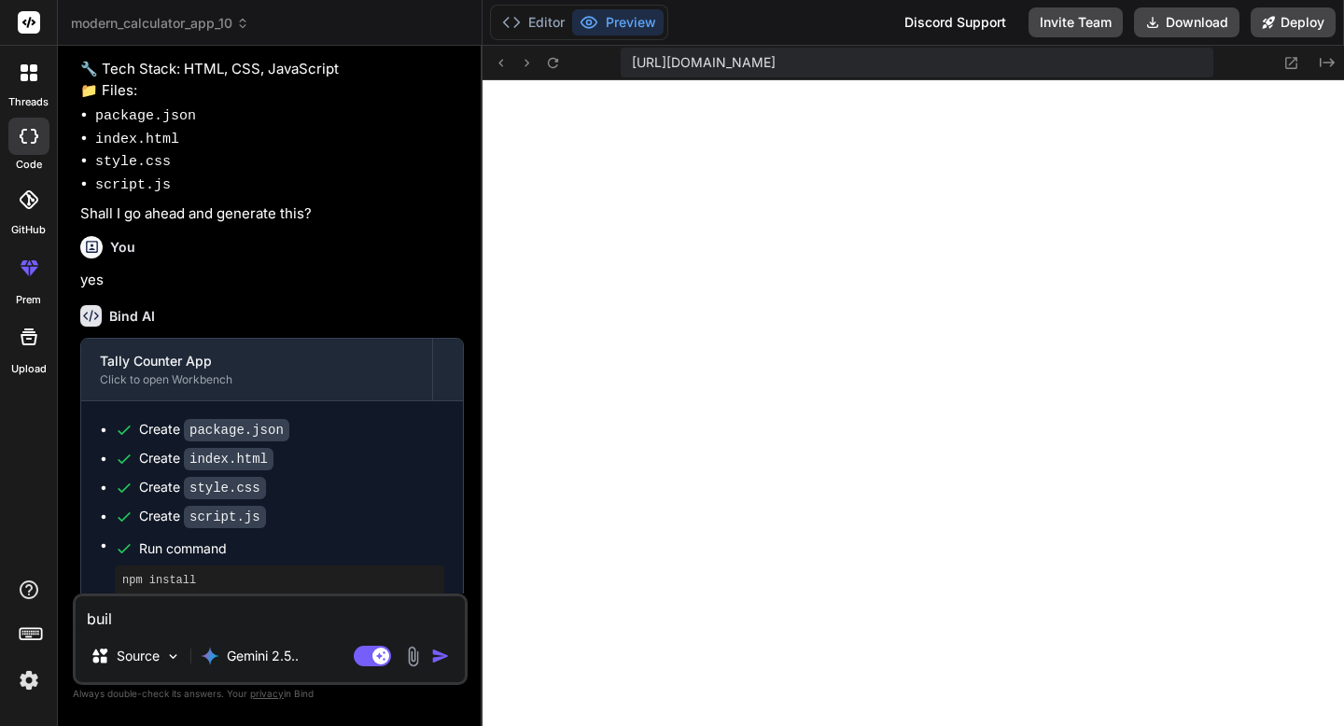
type textarea "x"
type textarea "build"
type textarea "x"
type textarea "build m"
type textarea "x"
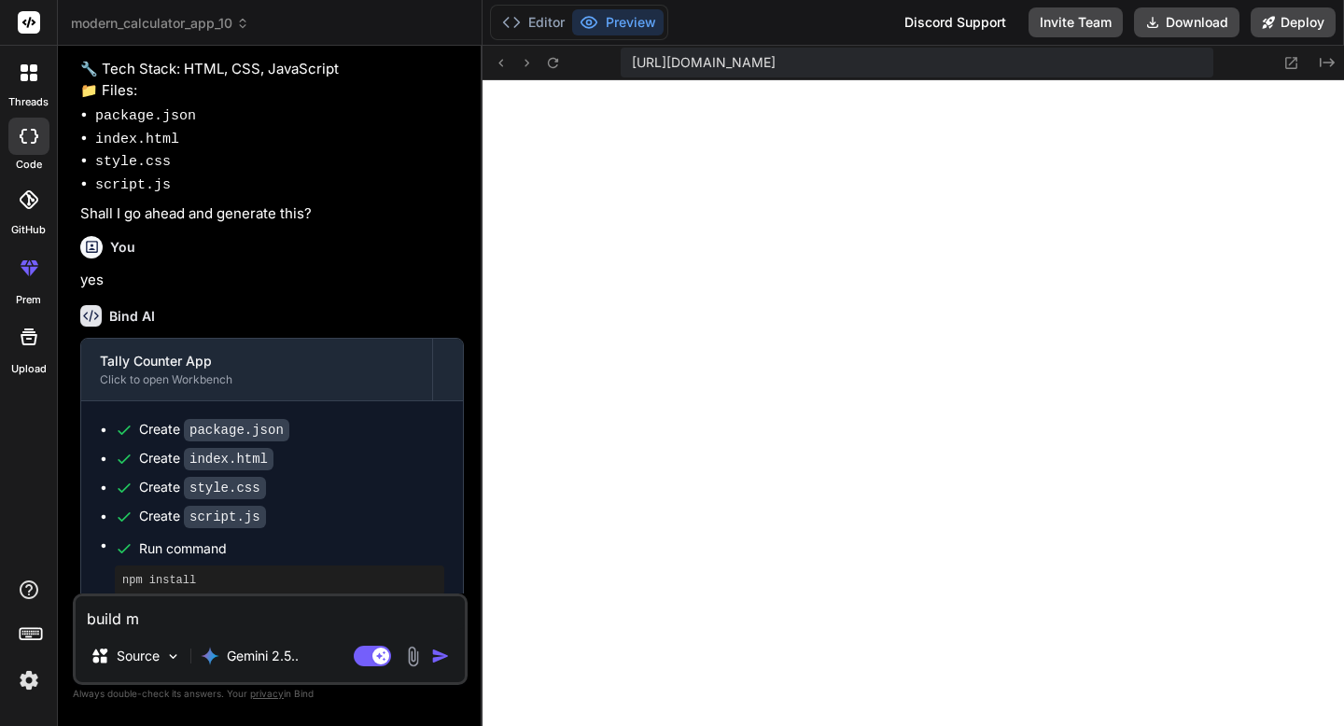
type textarea "build me"
type textarea "x"
type textarea "build me"
type textarea "x"
type textarea "build me a"
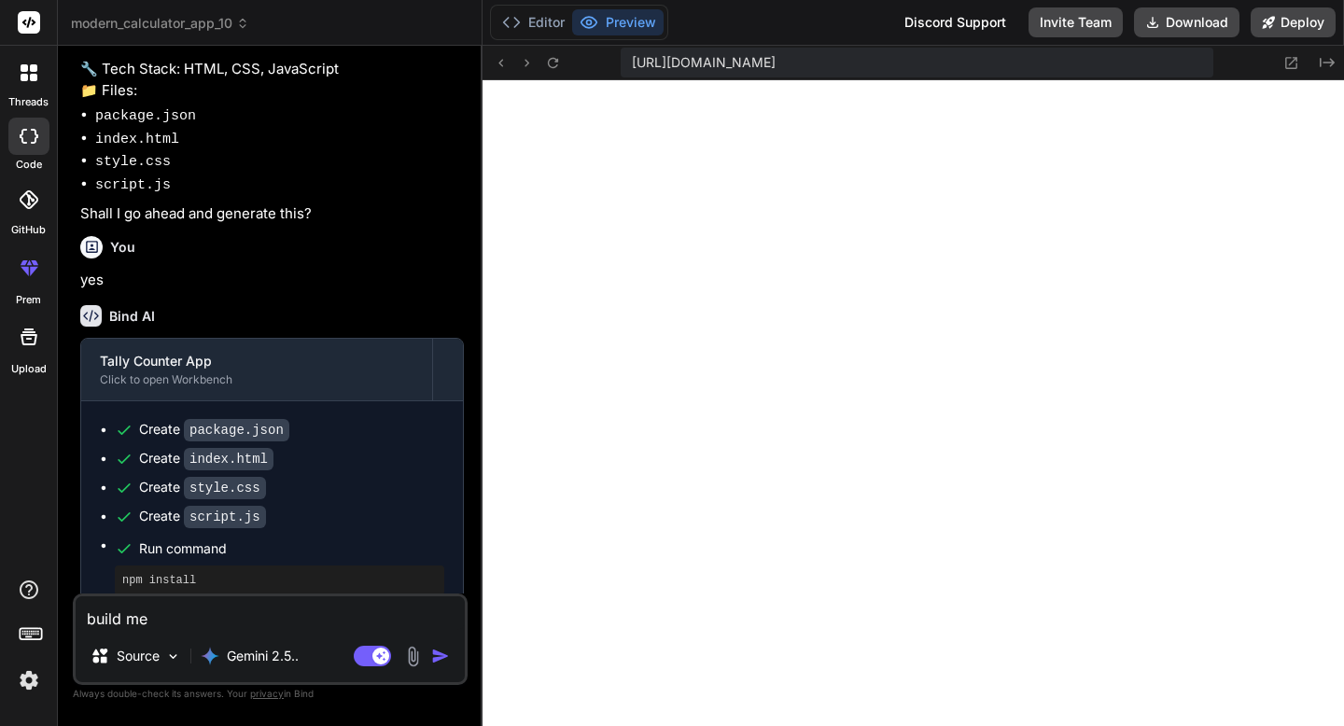
type textarea "x"
type textarea "build me a"
type textarea "x"
type textarea "build me a w"
type textarea "x"
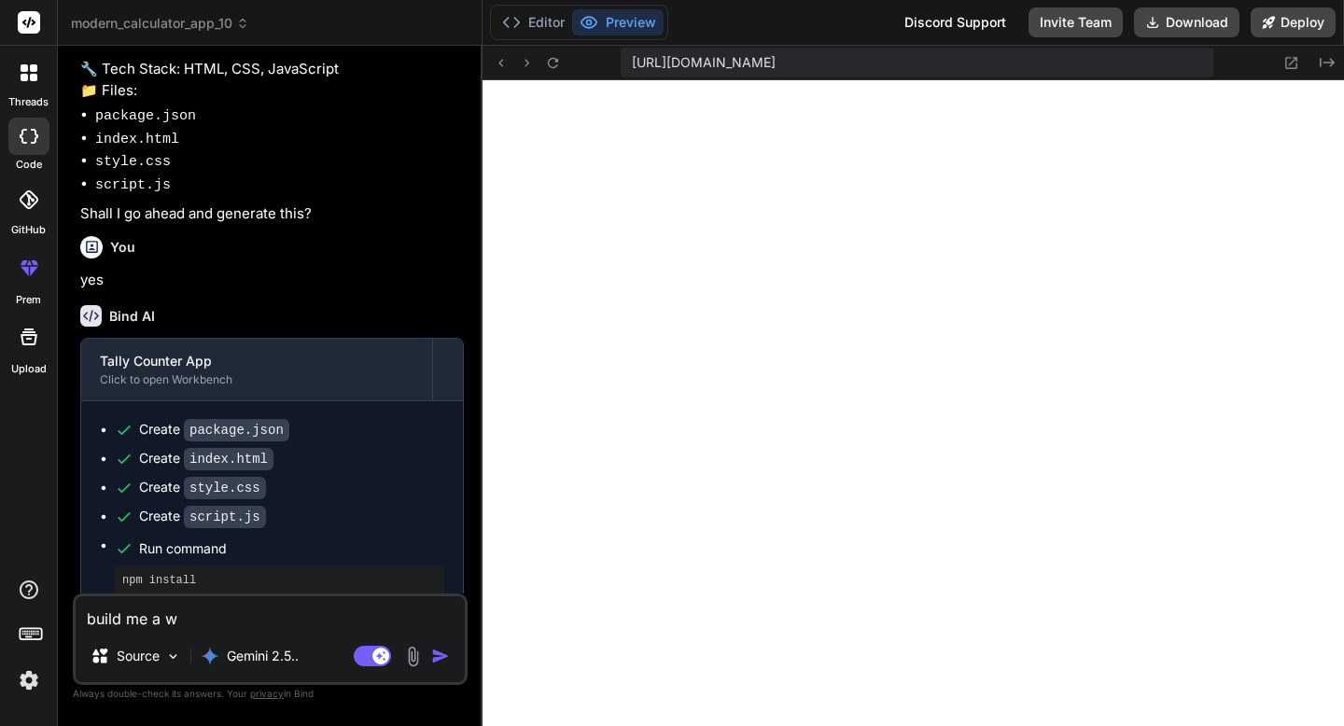
type textarea "build me a we"
type textarea "x"
type textarea "build me a wea"
type textarea "x"
type textarea "build me a weat"
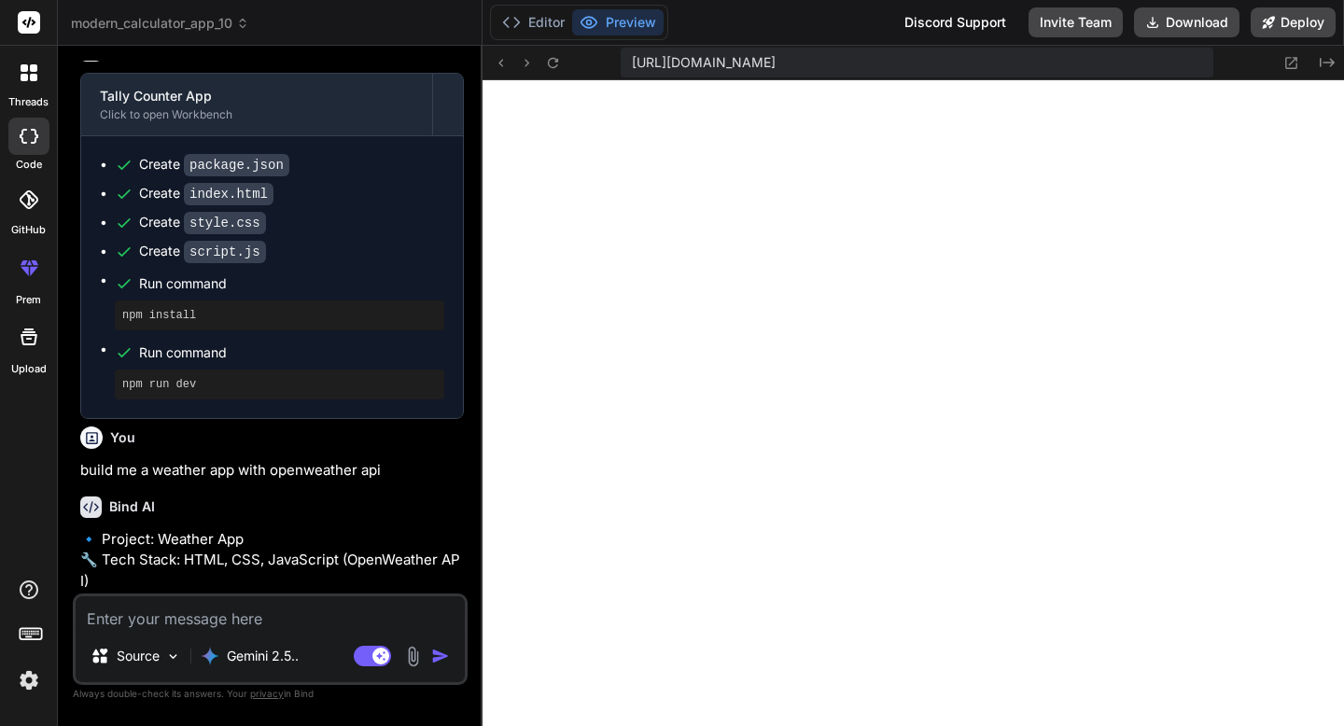
scroll to position [1409, 0]
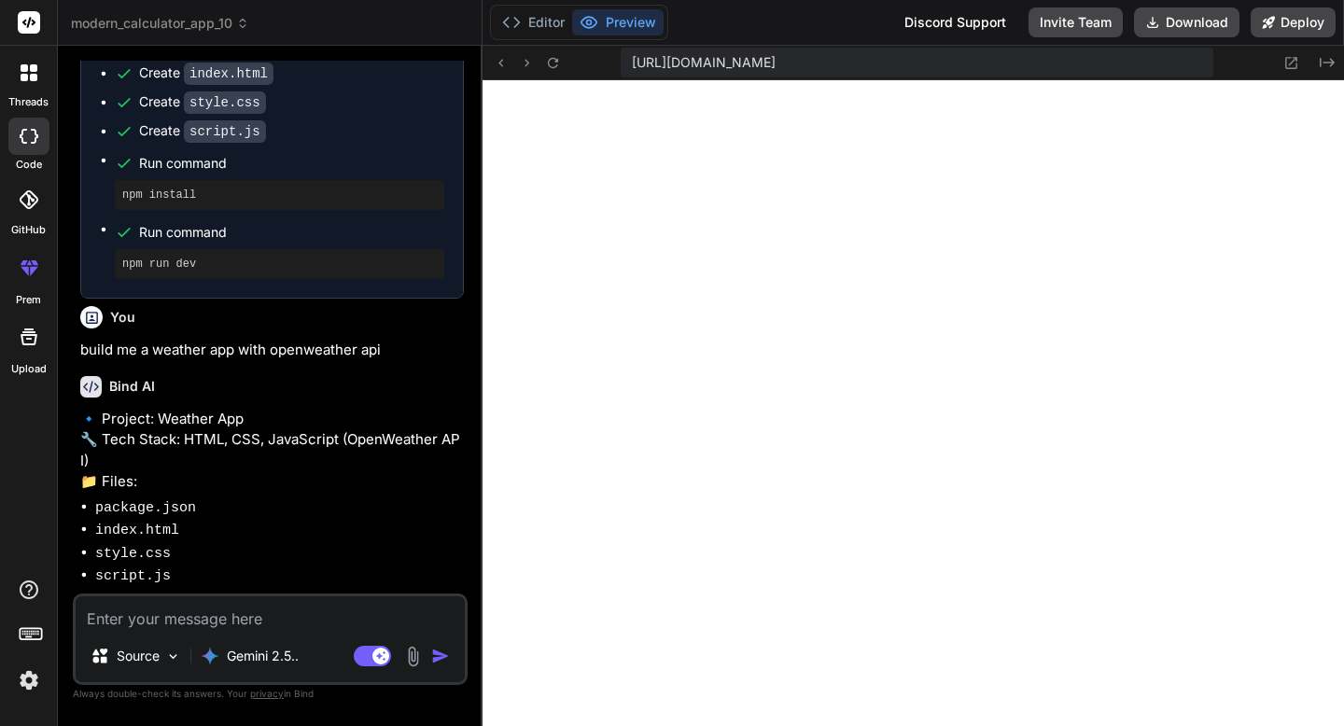
click at [271, 615] on textarea at bounding box center [270, 614] width 389 height 34
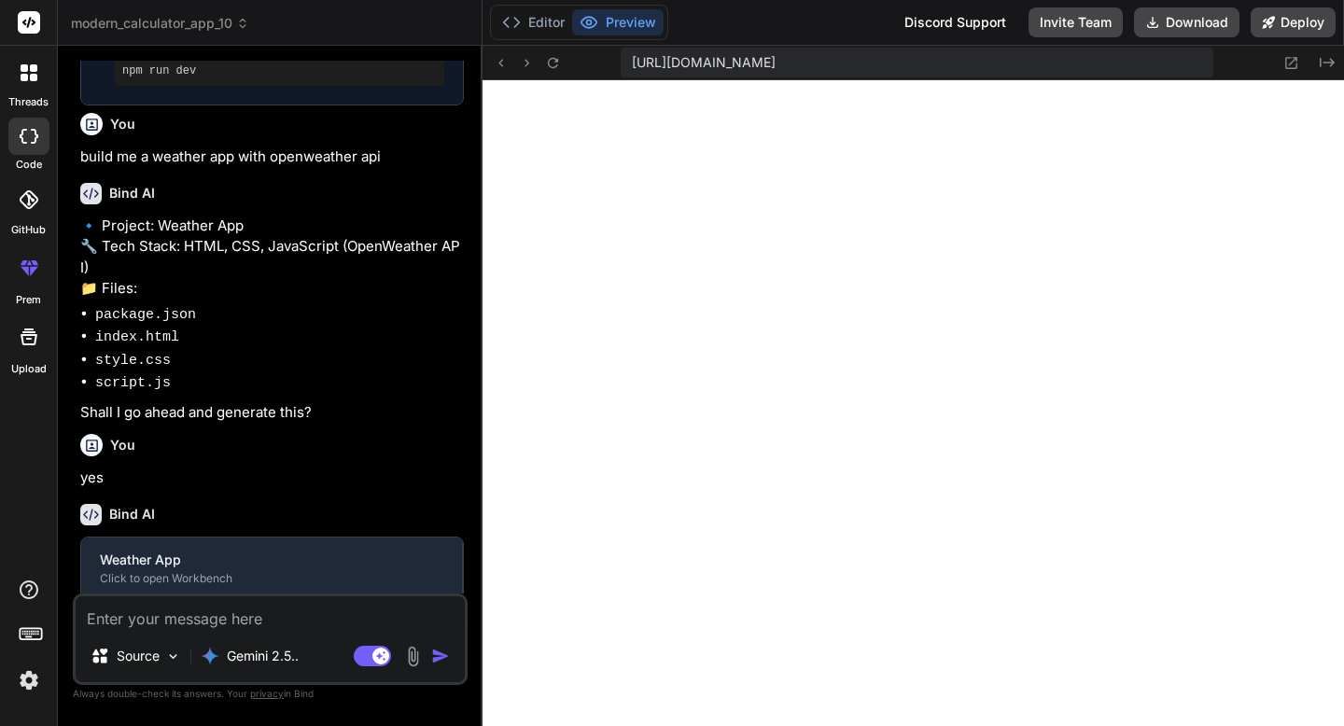
scroll to position [118, 0]
click at [547, 26] on button "Editor" at bounding box center [533, 22] width 77 height 26
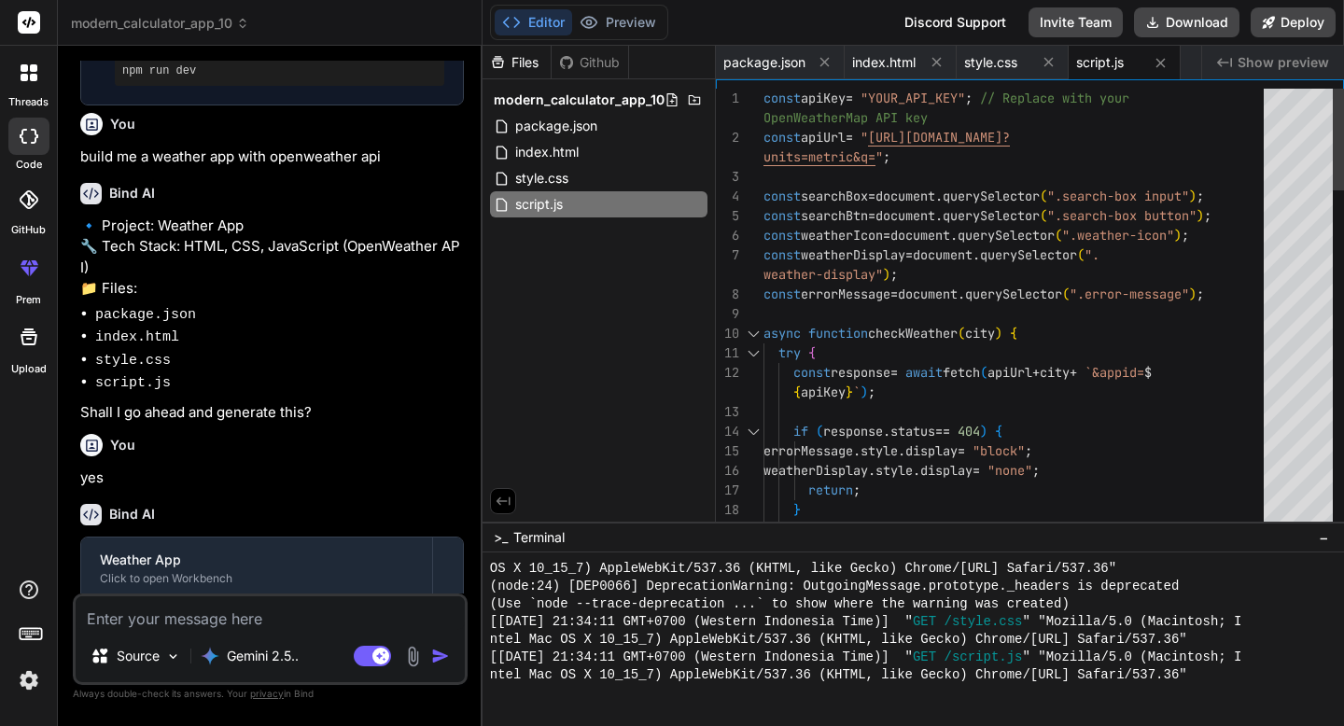
scroll to position [0, 0]
click at [630, 23] on button "Preview" at bounding box center [617, 22] width 91 height 26
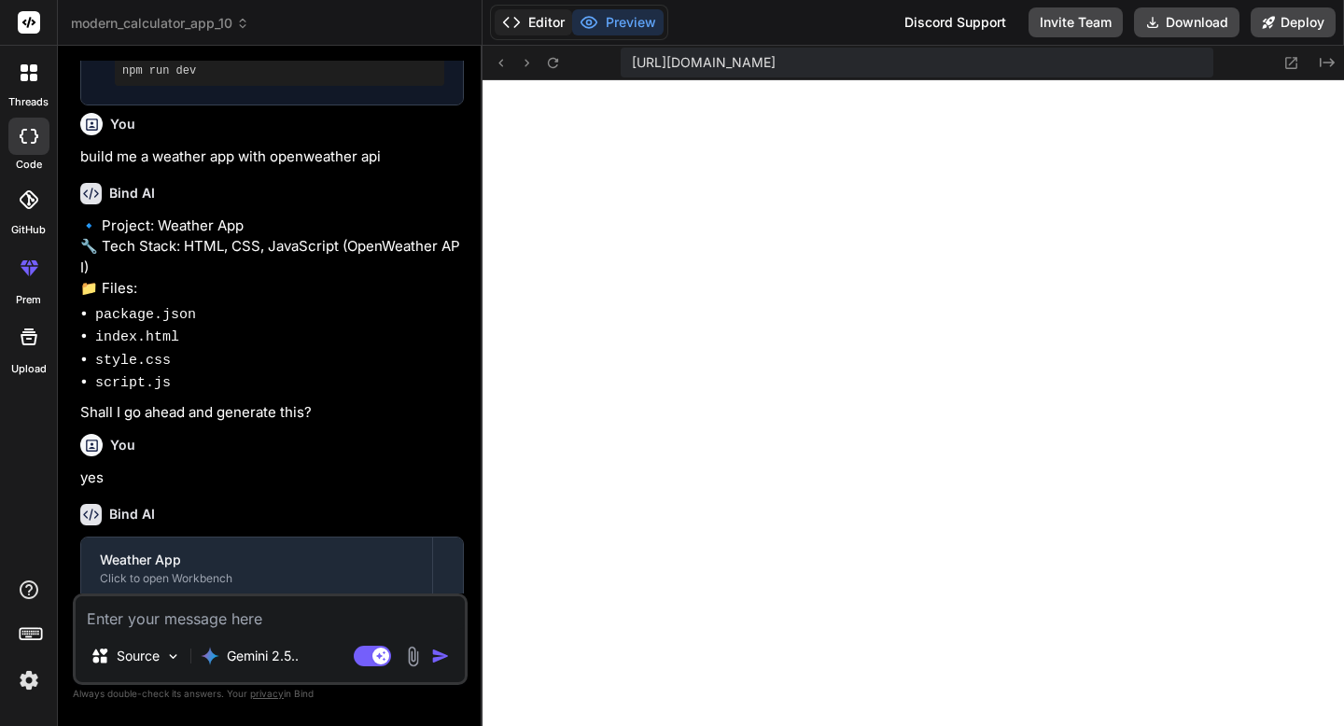
click at [558, 15] on button "Editor" at bounding box center [533, 22] width 77 height 26
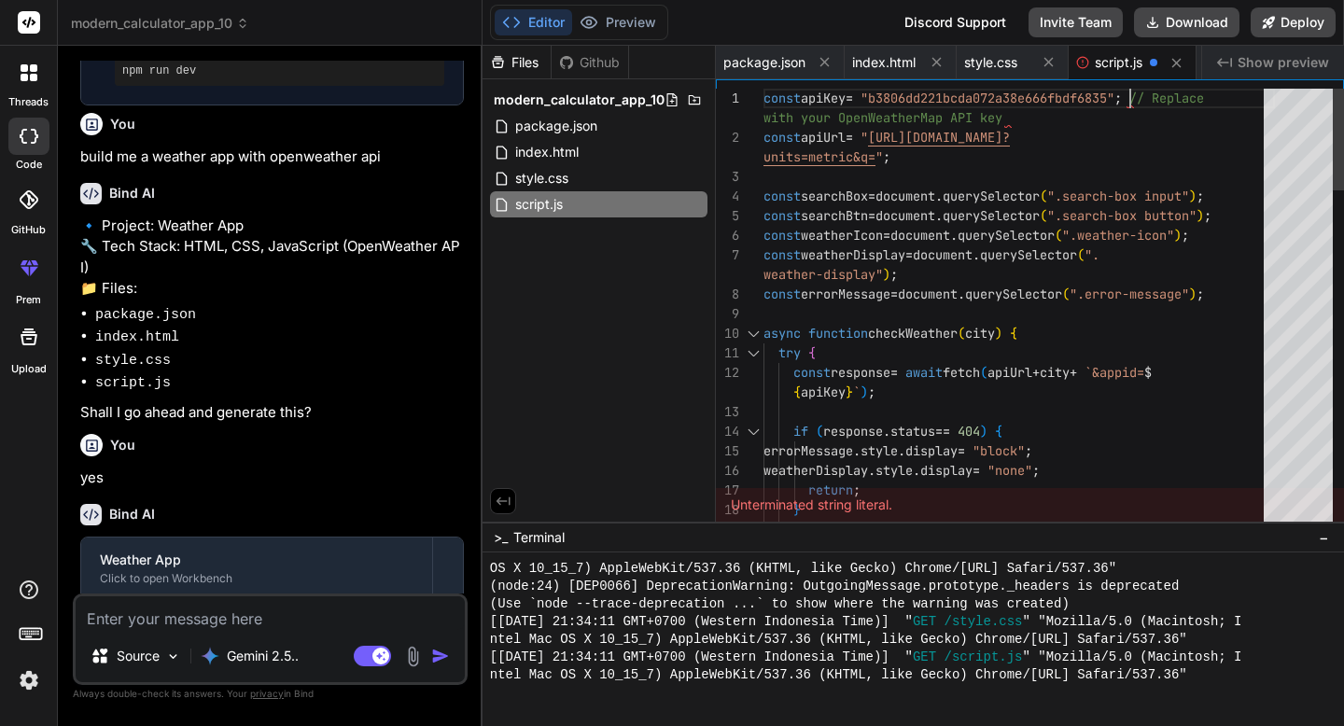
scroll to position [0, 0]
click at [598, 19] on button "Preview" at bounding box center [617, 22] width 91 height 26
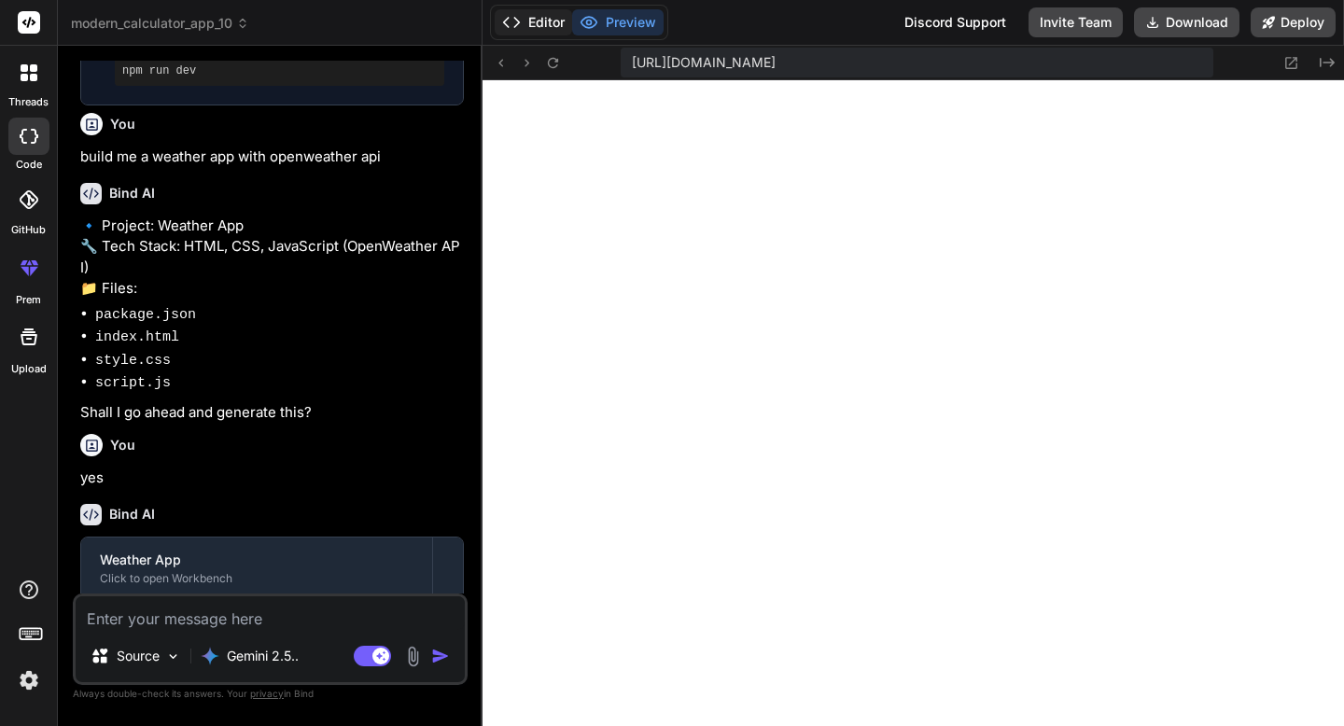
click at [566, 24] on button "Editor" at bounding box center [533, 22] width 77 height 26
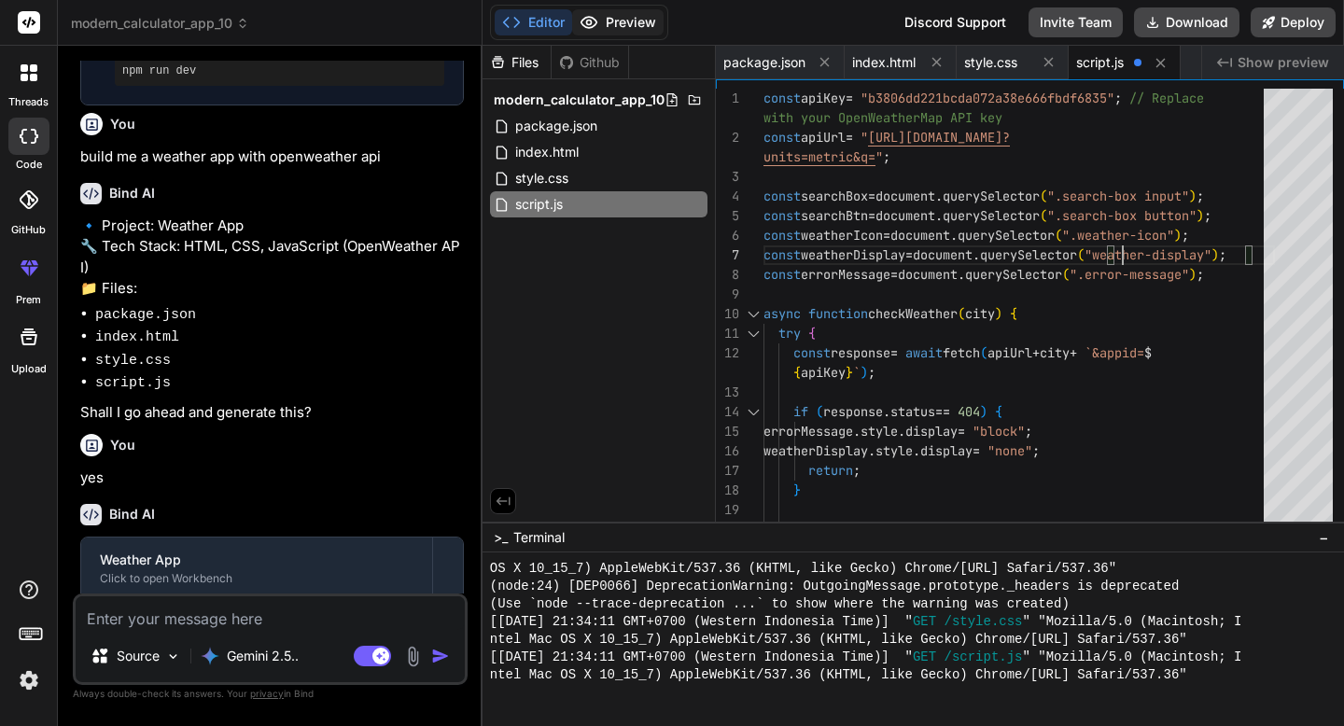
click at [612, 33] on button "Preview" at bounding box center [617, 22] width 91 height 26
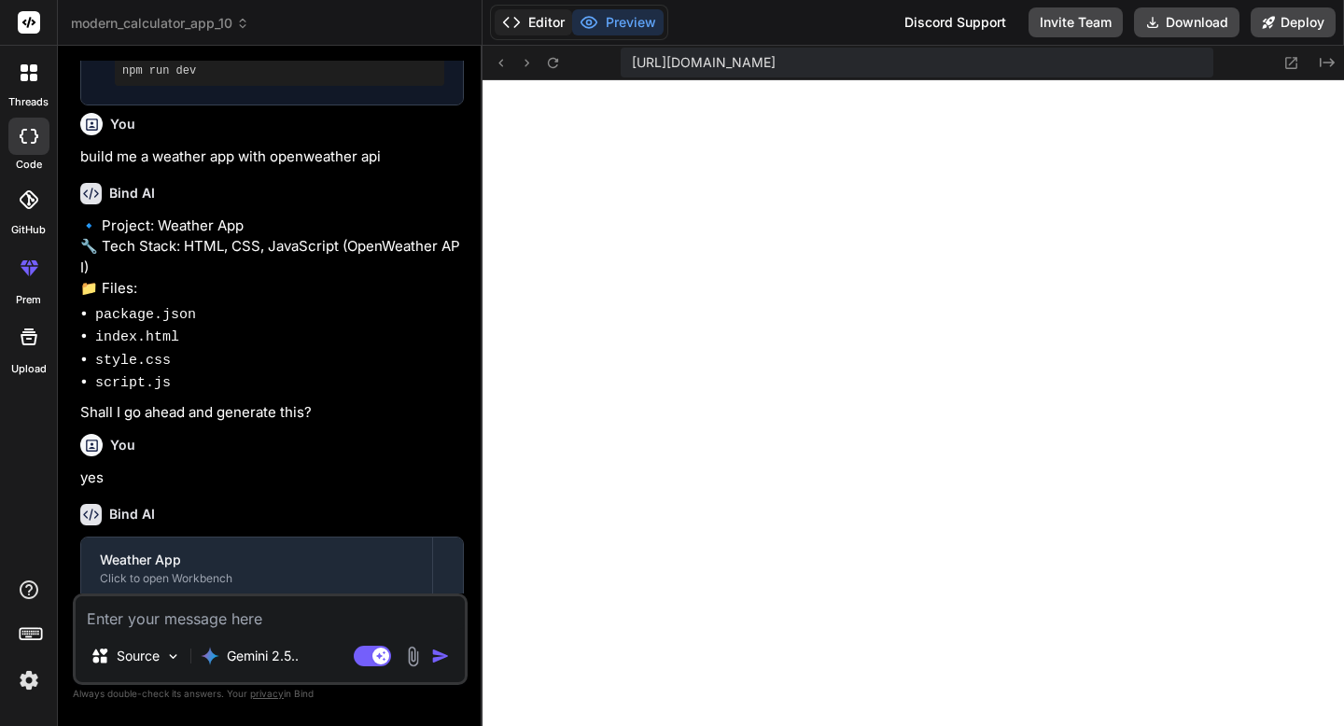
click at [524, 21] on button "Editor" at bounding box center [533, 22] width 77 height 26
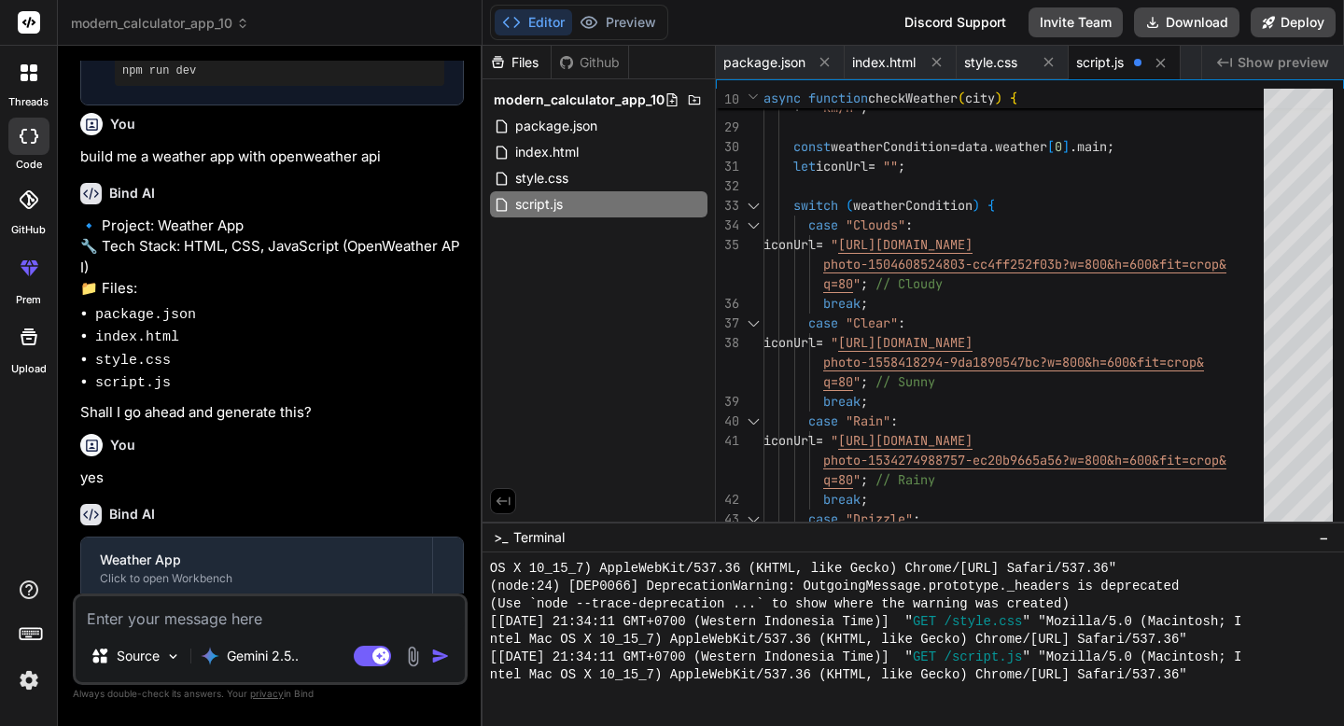
click at [292, 619] on textarea at bounding box center [270, 614] width 389 height 34
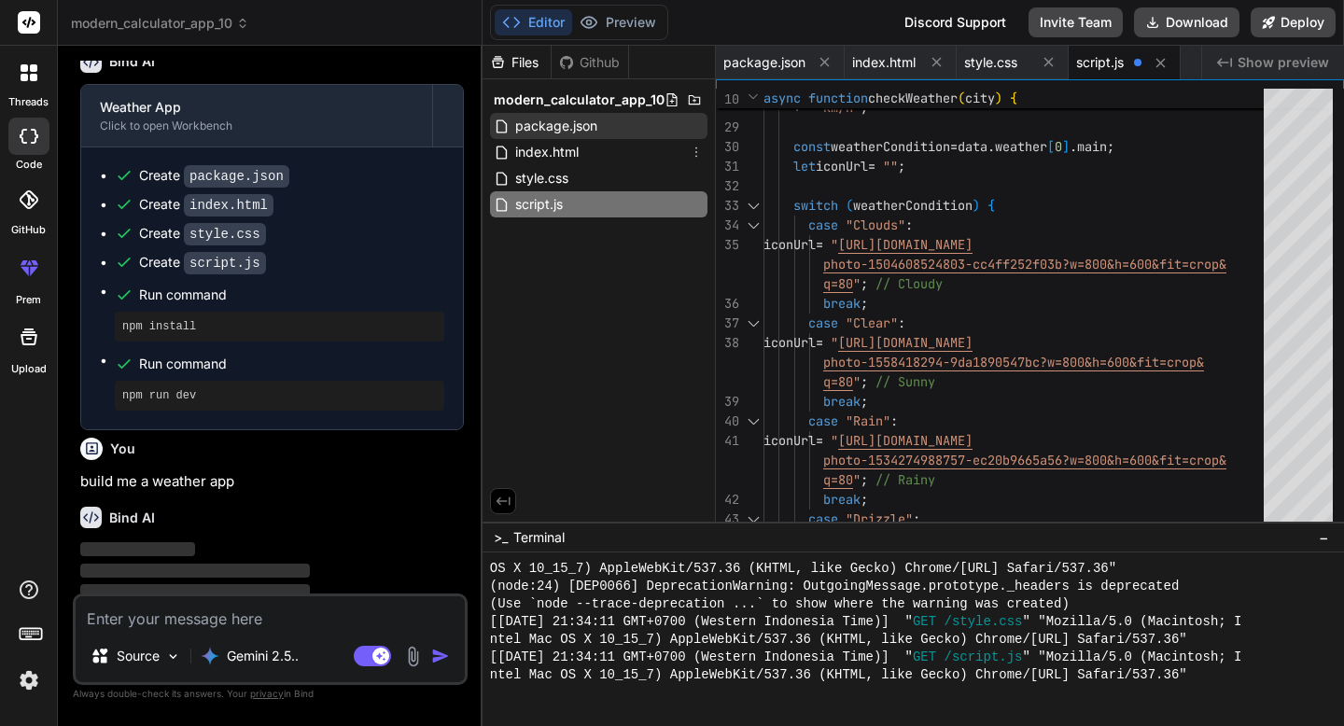
scroll to position [2057, 0]
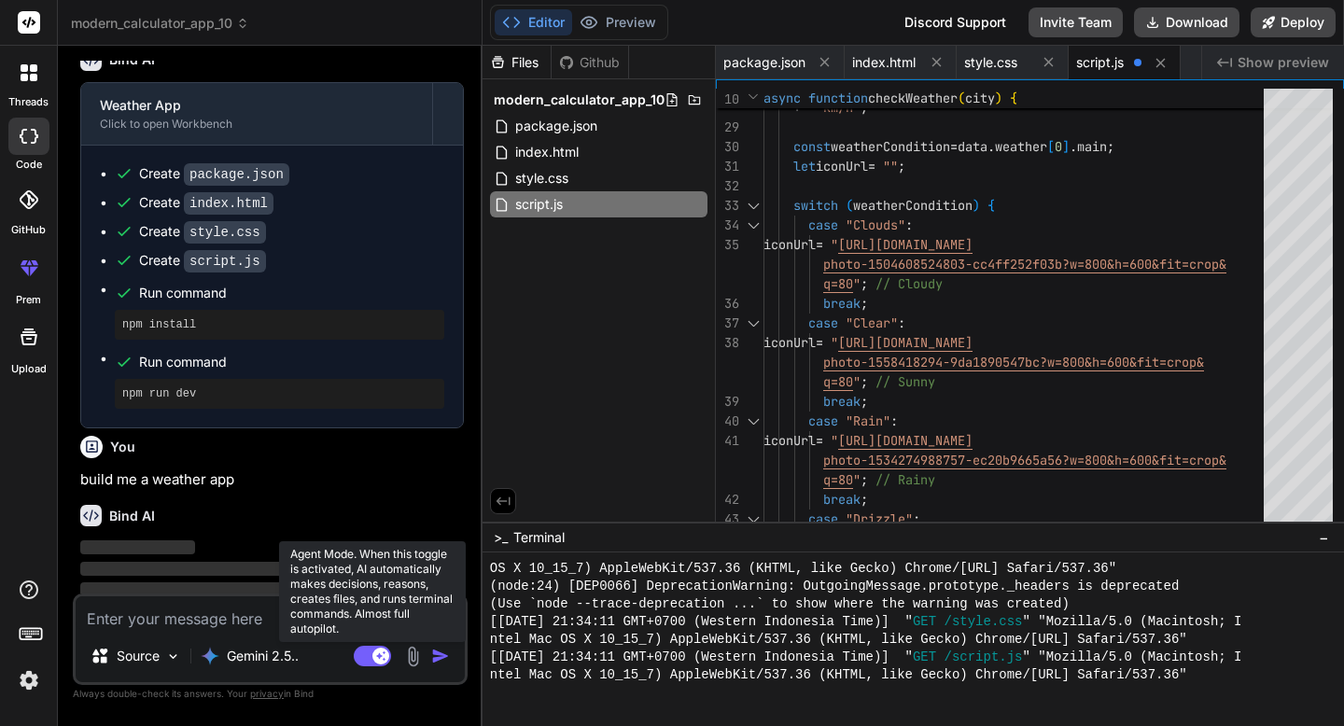
click at [377, 653] on rect at bounding box center [381, 656] width 17 height 17
click at [377, 653] on rect at bounding box center [372, 656] width 37 height 21
click at [377, 653] on rect at bounding box center [381, 656] width 17 height 17
click at [376, 653] on rect at bounding box center [372, 656] width 37 height 21
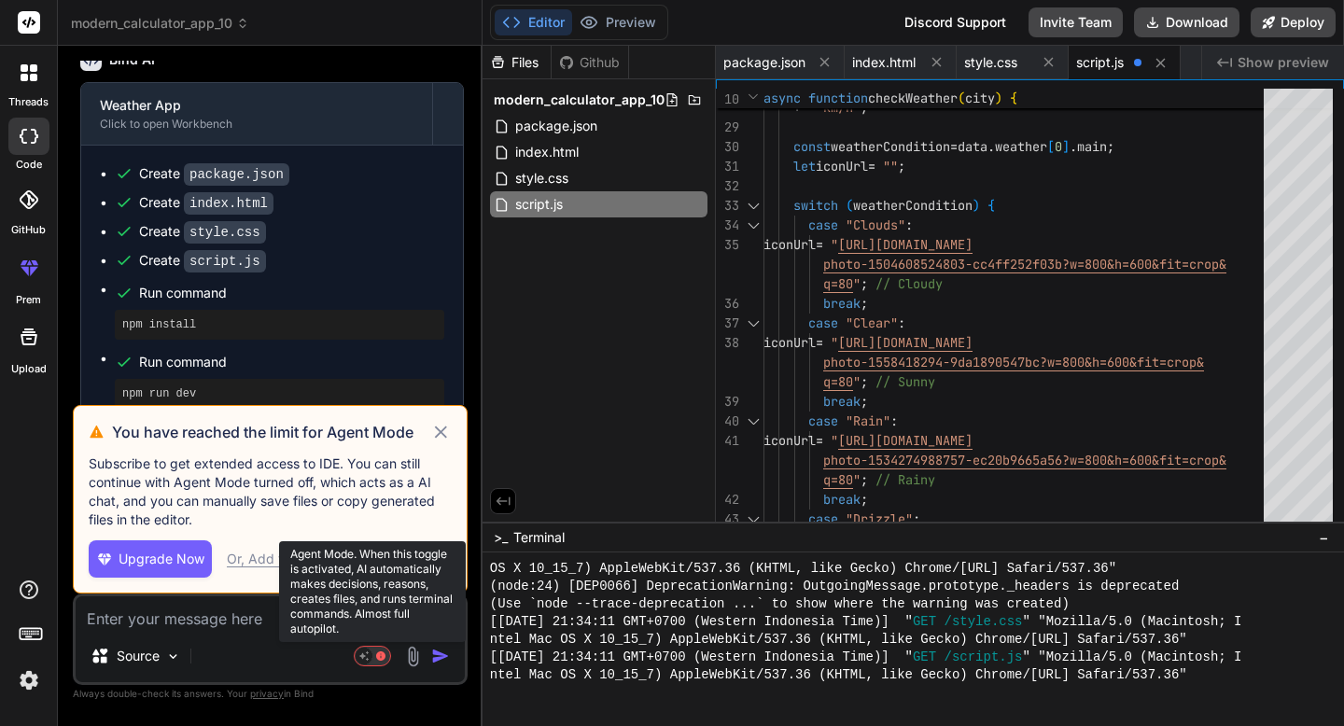
click at [373, 658] on rect at bounding box center [372, 656] width 36 height 20
click at [384, 659] on rect at bounding box center [372, 656] width 37 height 21
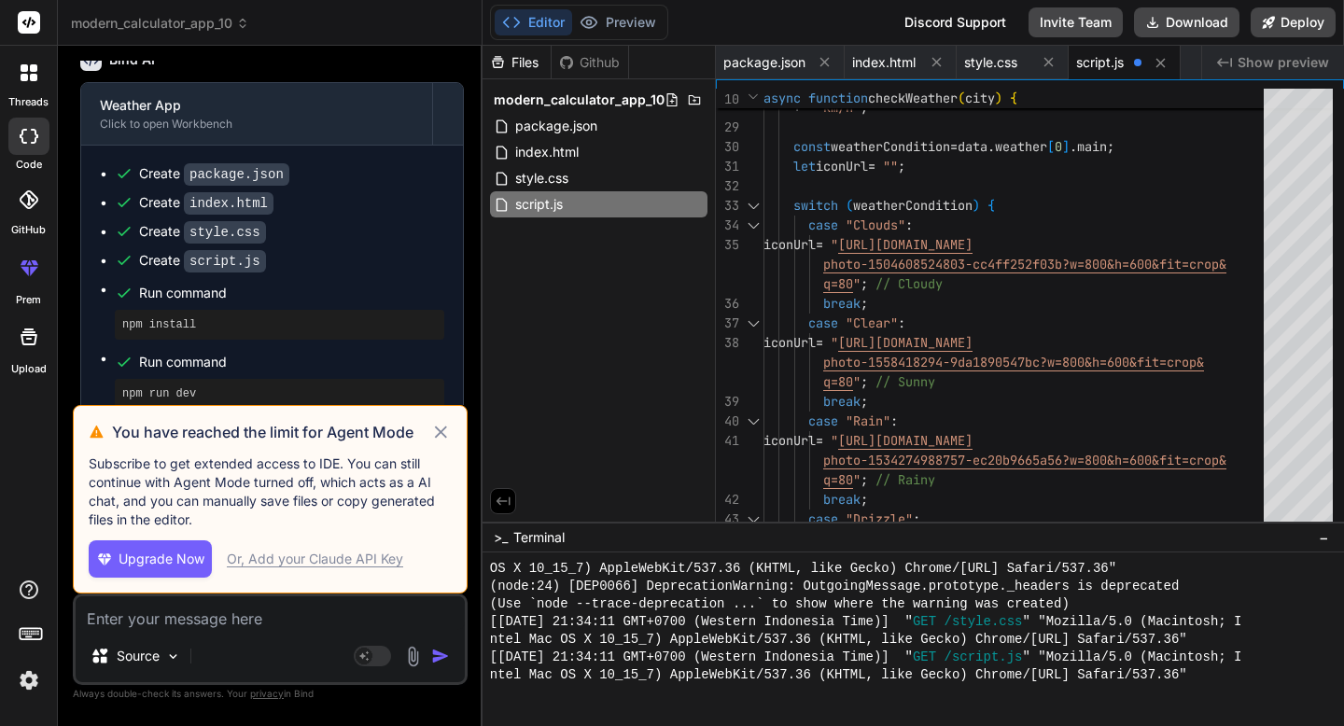
click at [281, 631] on div "Source Agent Mode. When this toggle is activated, AI automatically makes decisi…" at bounding box center [270, 639] width 395 height 91
click at [281, 625] on textarea at bounding box center [270, 614] width 389 height 34
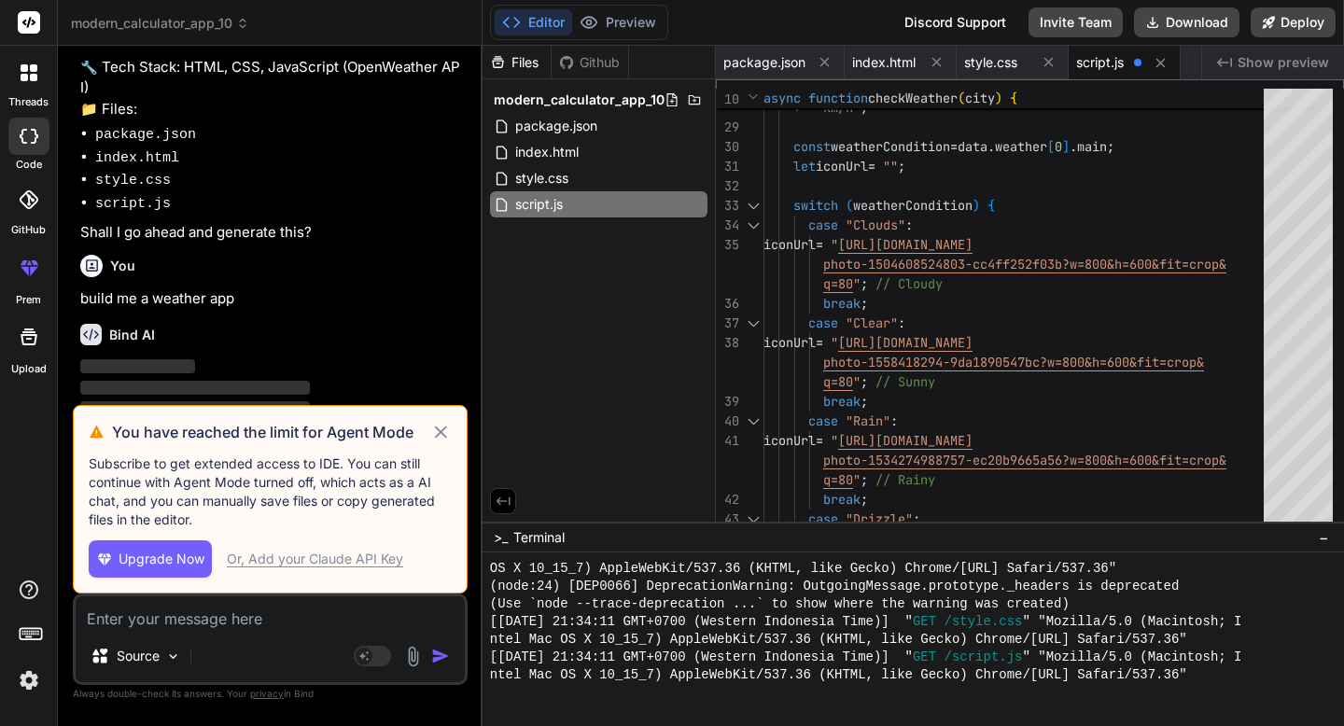
click at [439, 430] on icon at bounding box center [441, 432] width 12 height 12
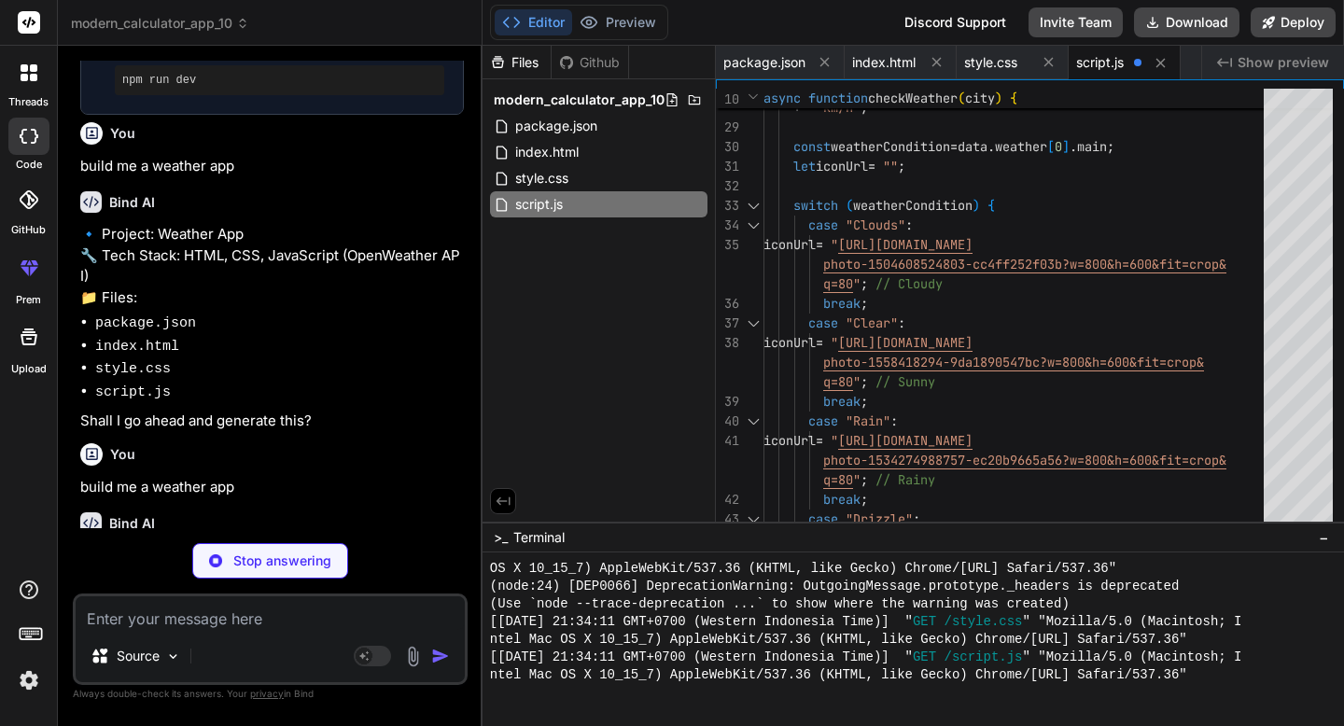
scroll to position [2490, 0]
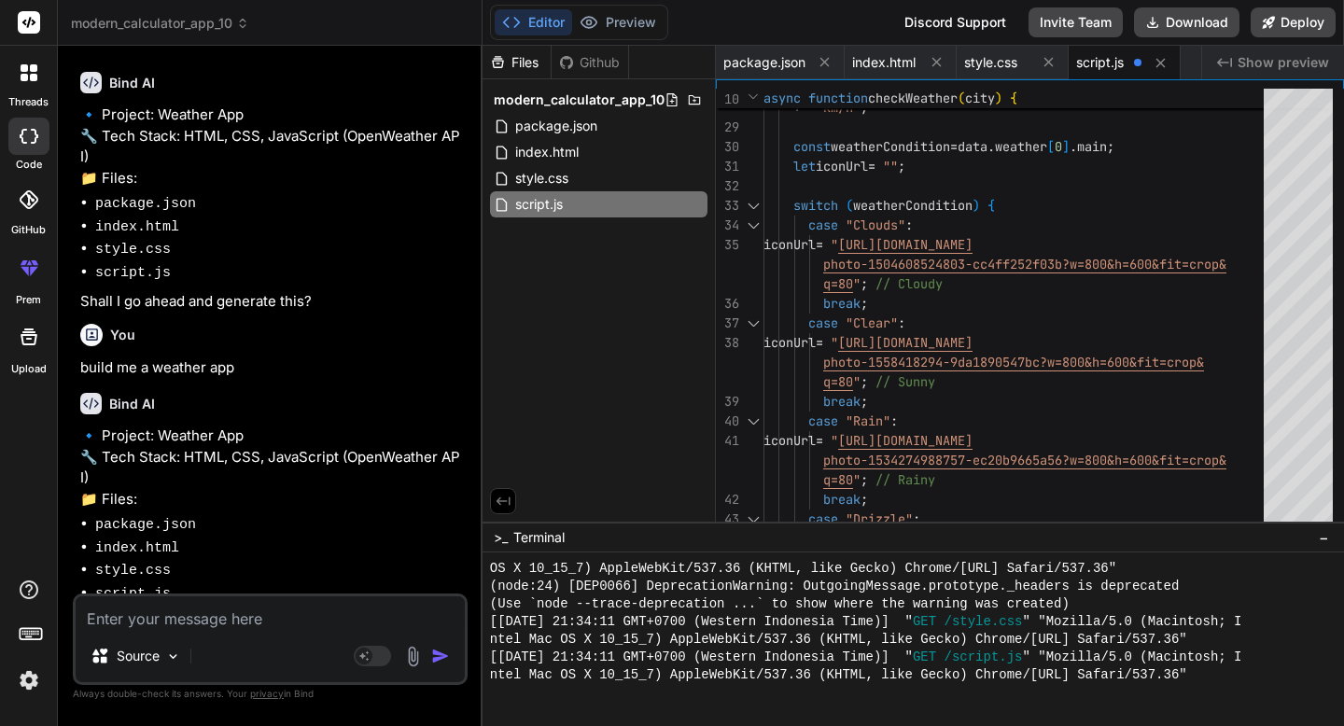
click at [220, 619] on textarea at bounding box center [270, 614] width 389 height 34
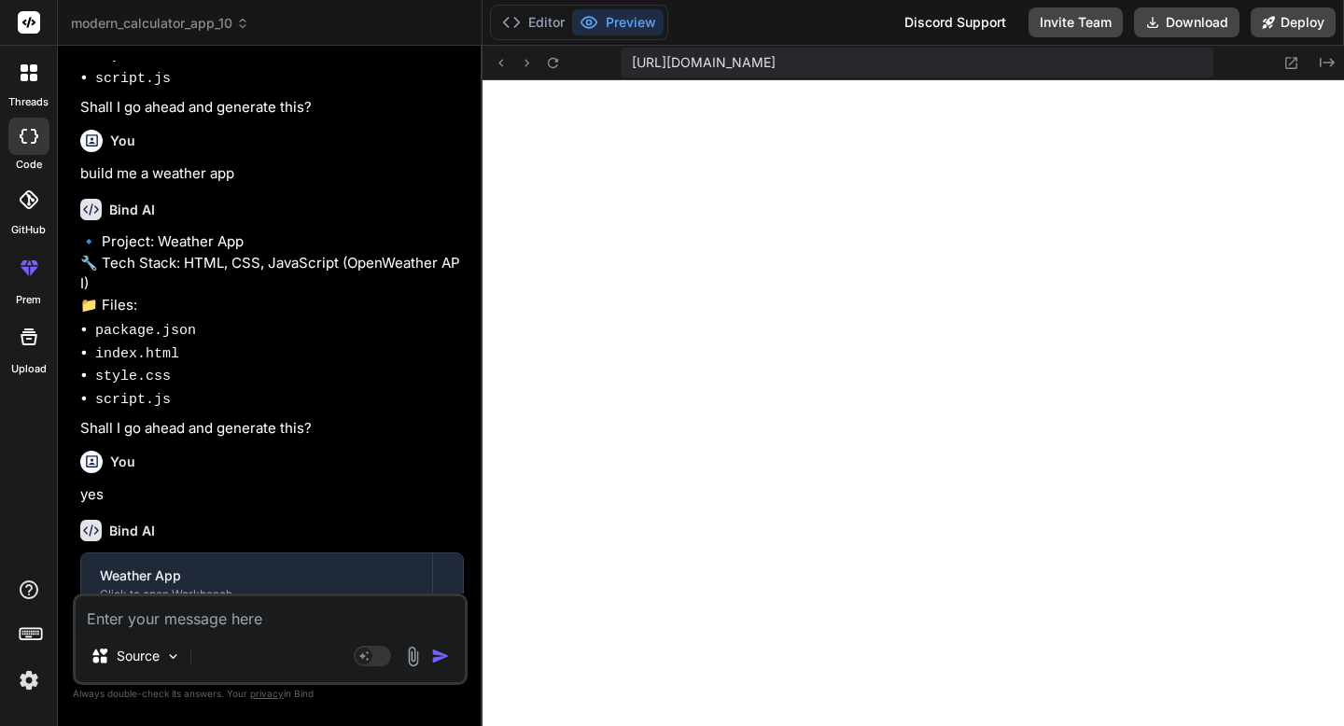
scroll to position [3040, 0]
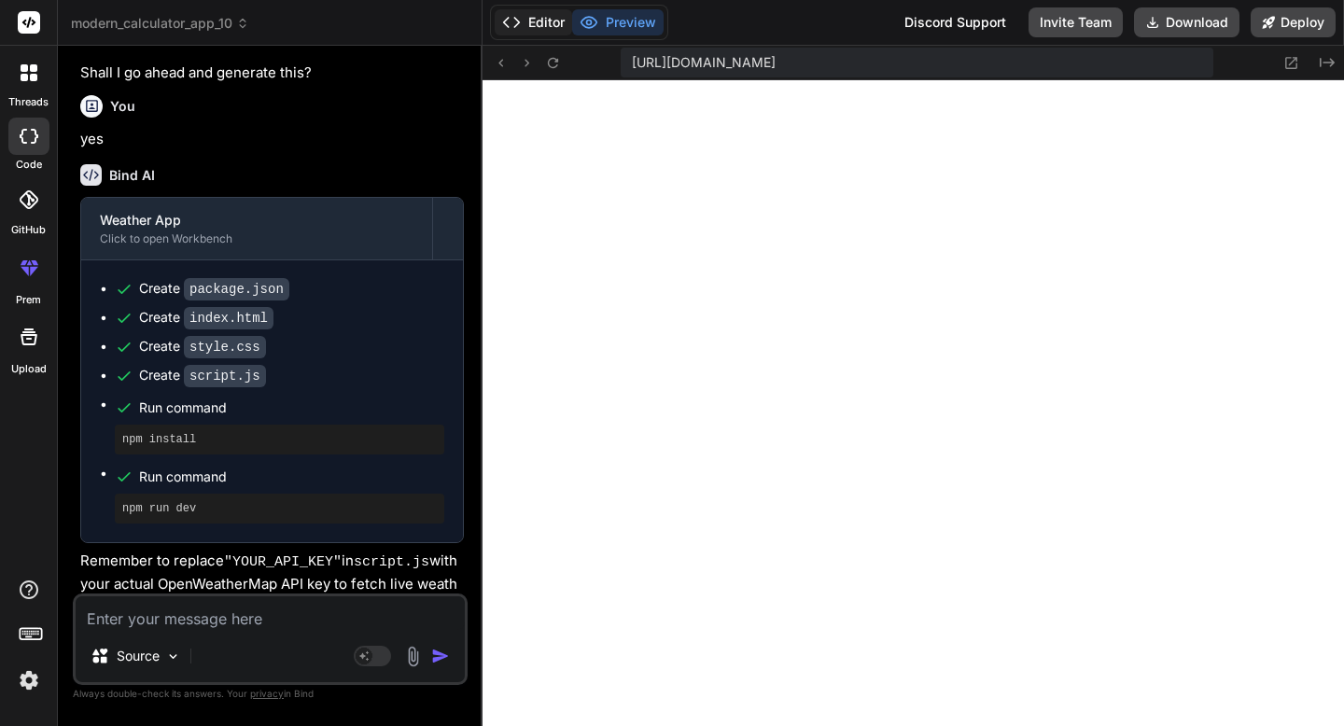
click at [523, 25] on button "Editor" at bounding box center [533, 22] width 77 height 26
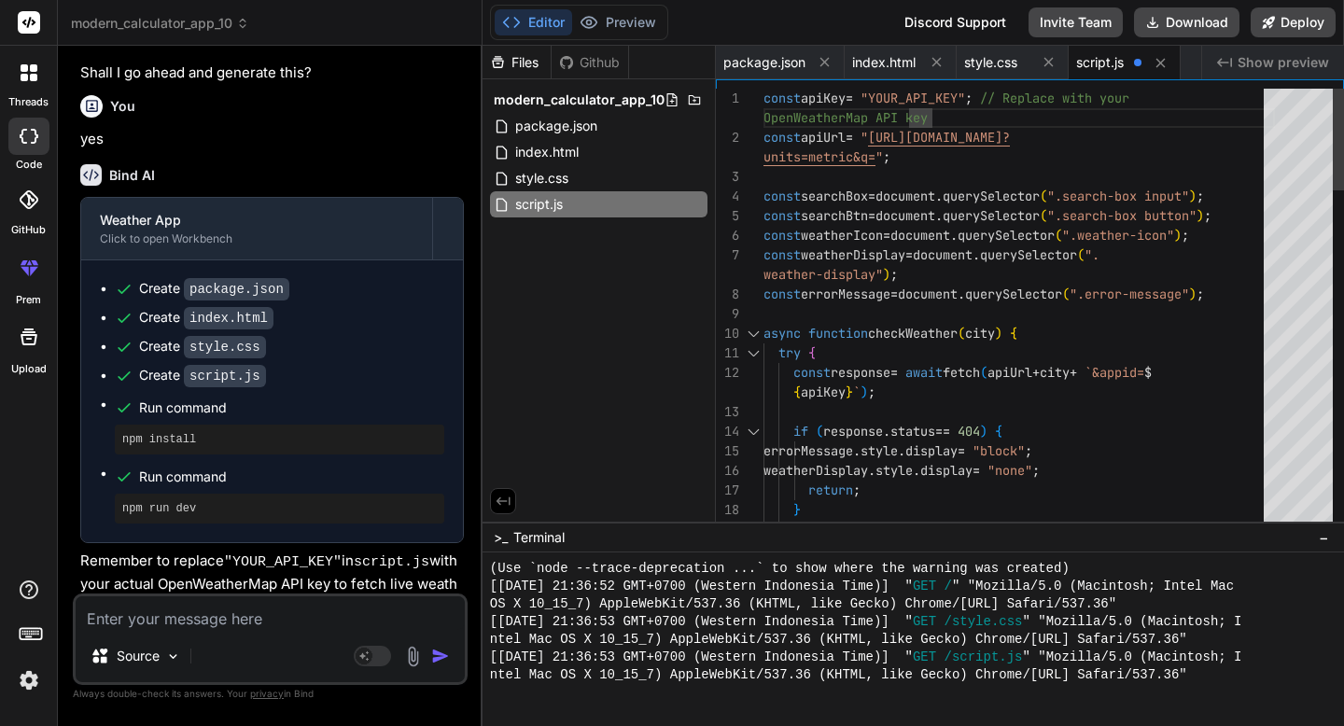
scroll to position [0, 0]
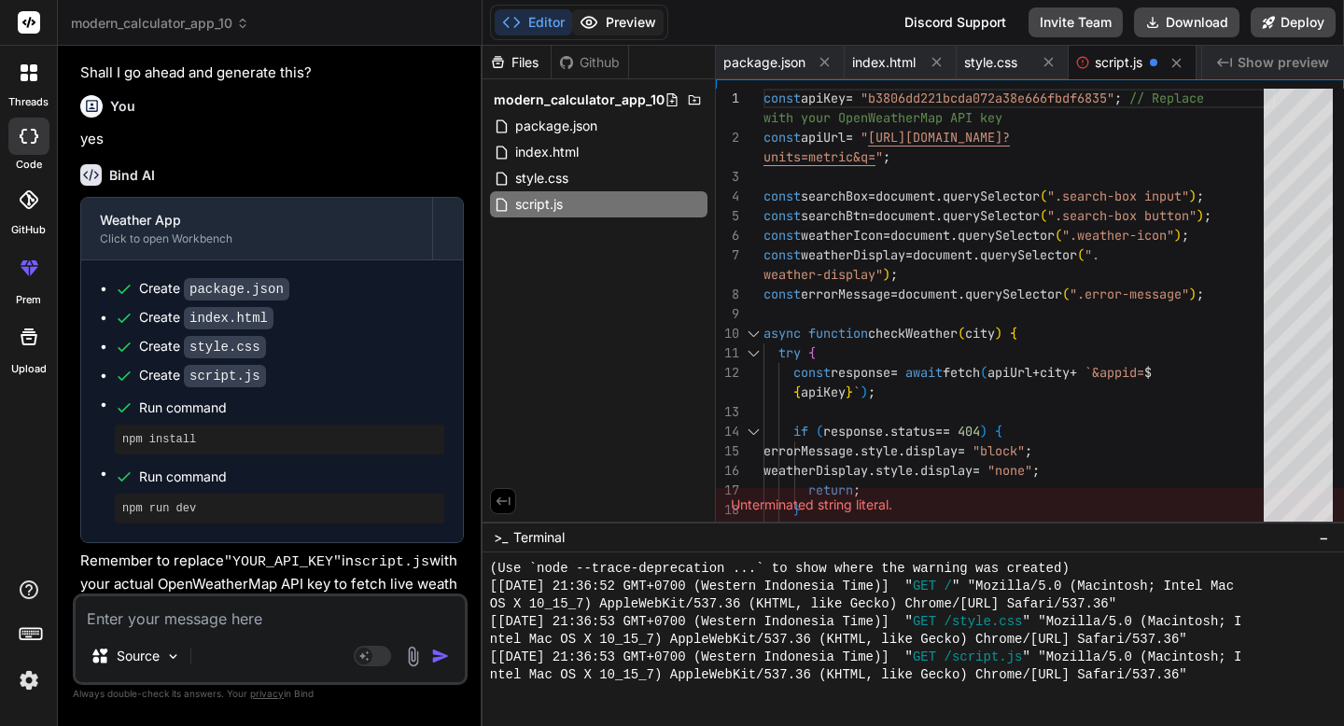
click at [601, 25] on button "Preview" at bounding box center [617, 22] width 91 height 26
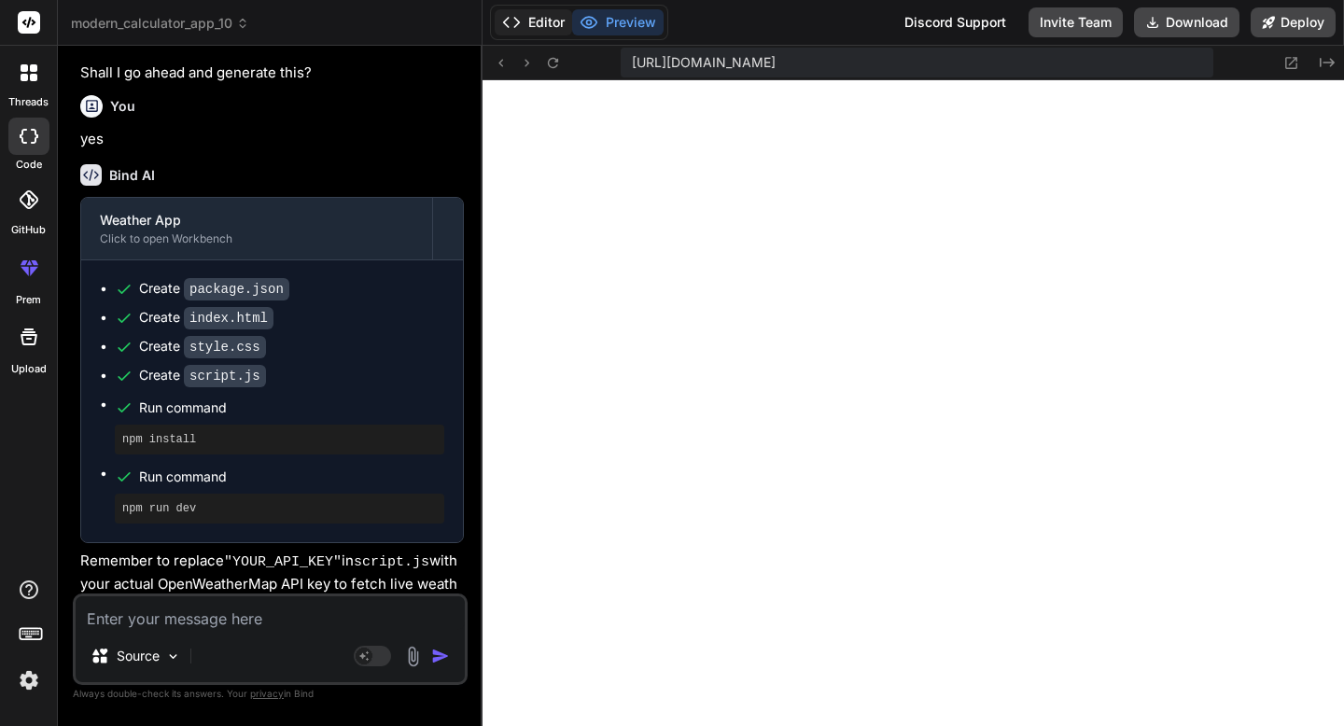
click at [524, 21] on button "Editor" at bounding box center [533, 22] width 77 height 26
